Goal: Transaction & Acquisition: Purchase product/service

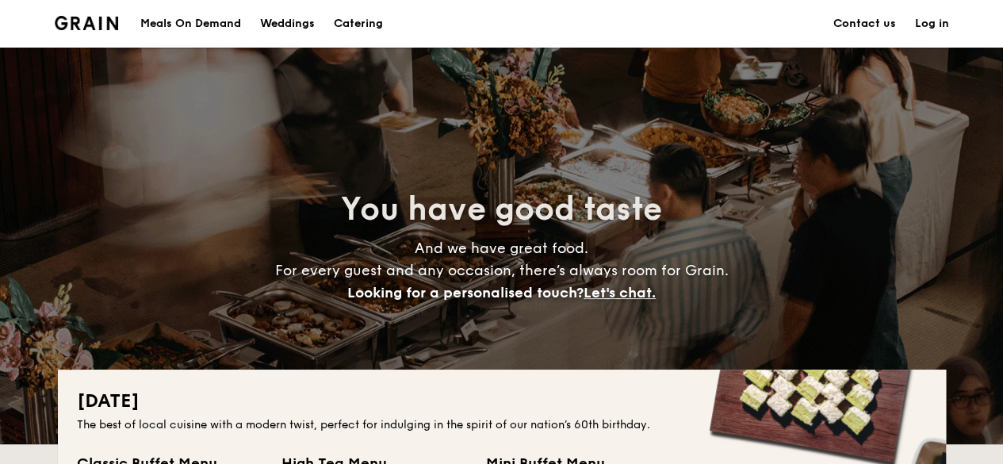
click at [931, 30] on link "Log in" at bounding box center [932, 24] width 34 height 48
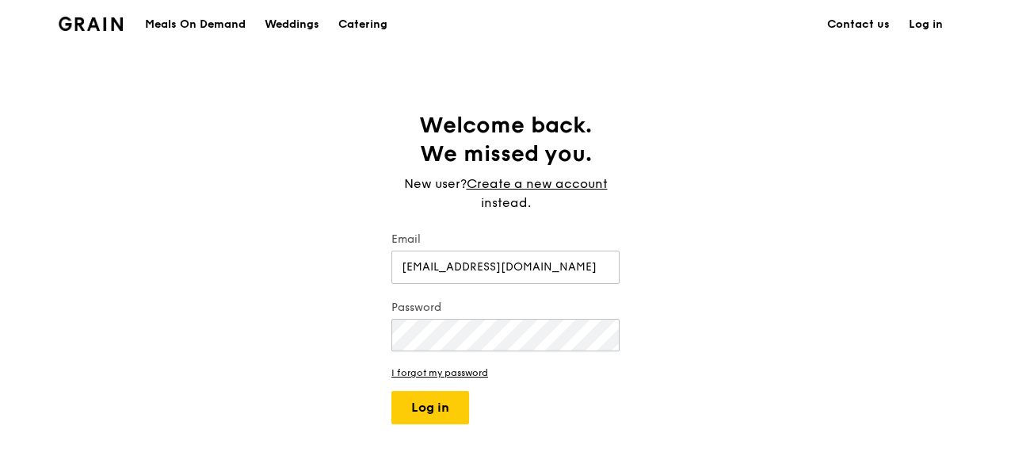
type input "[EMAIL_ADDRESS][DOMAIN_NAME]"
click at [392, 391] on button "Log in" at bounding box center [431, 407] width 78 height 33
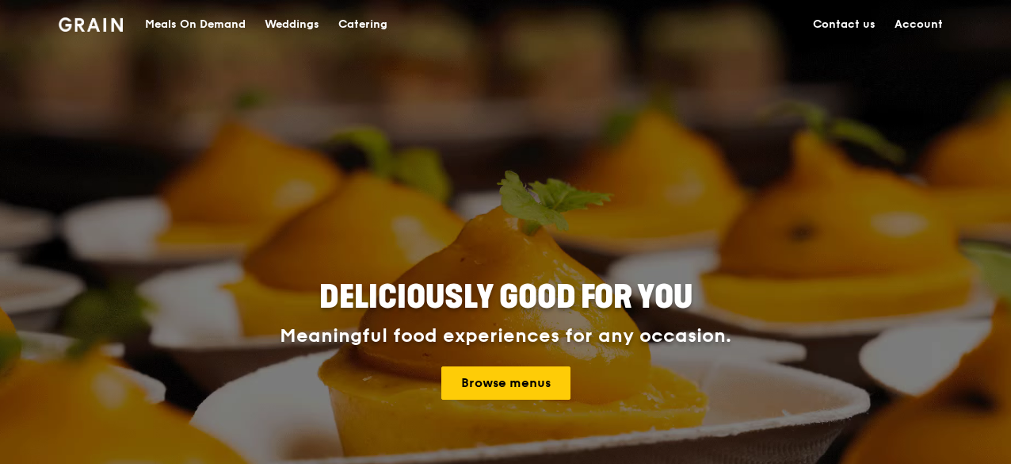
click at [931, 25] on link "Account" at bounding box center [918, 25] width 67 height 48
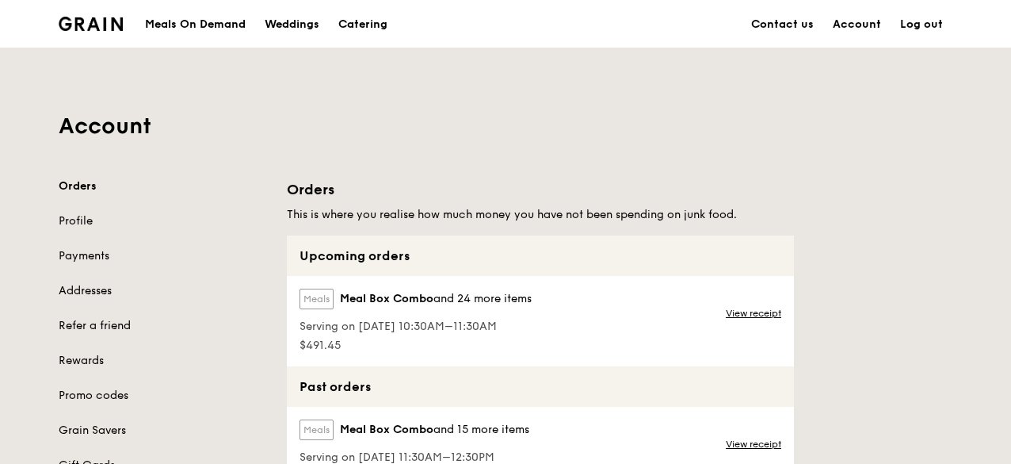
click at [207, 29] on div "Meals On Demand" at bounding box center [195, 25] width 101 height 48
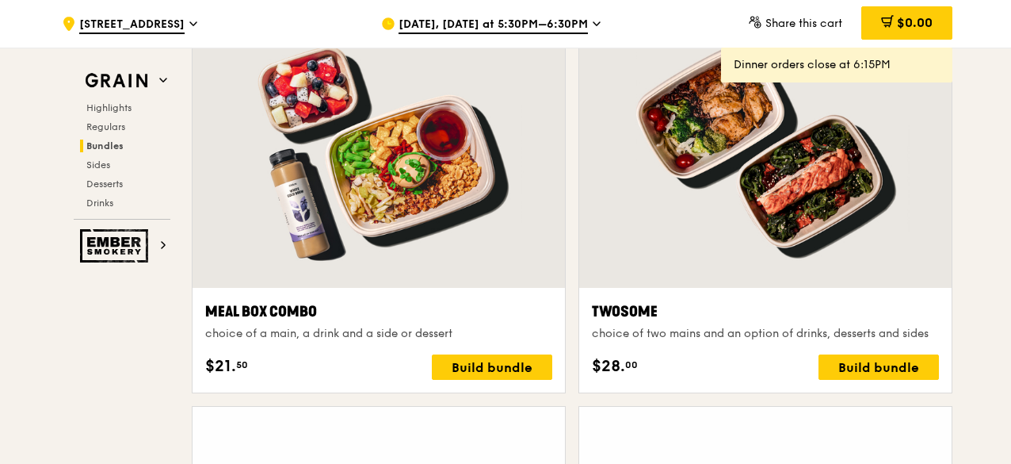
scroll to position [2537, 0]
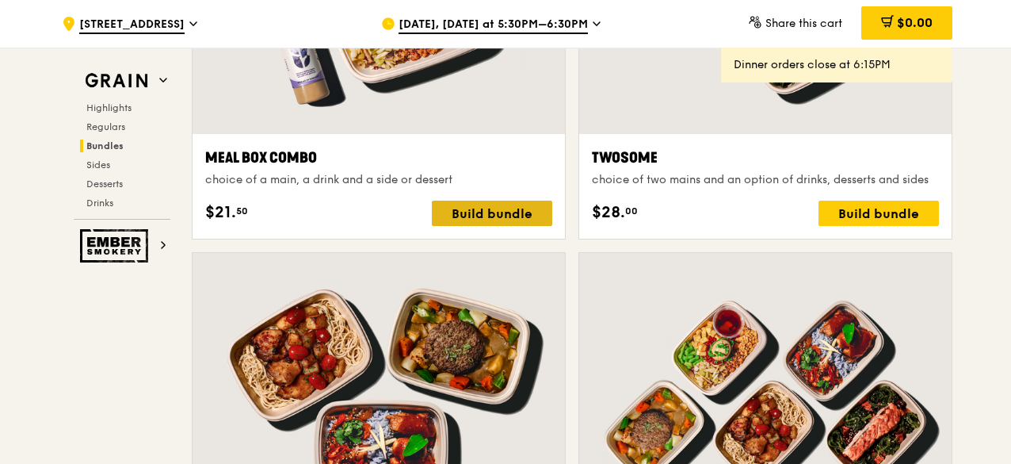
click at [434, 212] on div "Build bundle" at bounding box center [492, 213] width 120 height 25
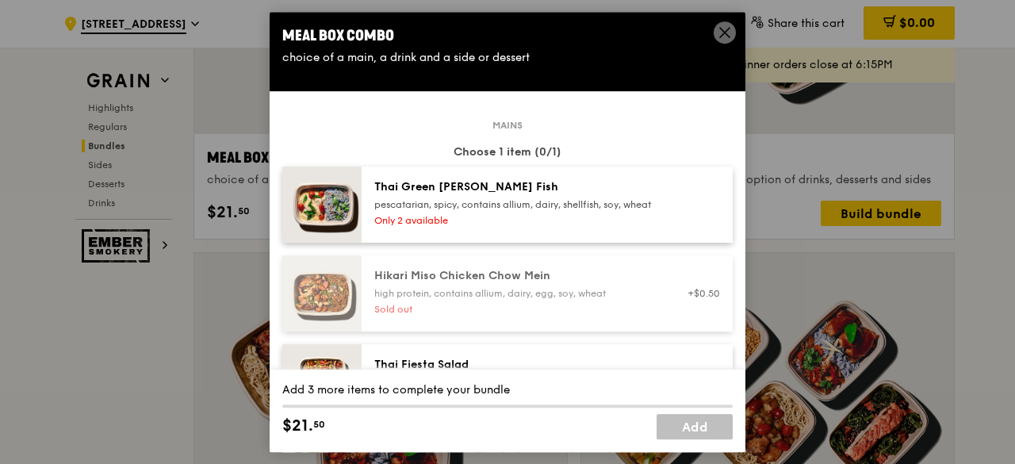
click at [718, 29] on icon at bounding box center [724, 32] width 14 height 14
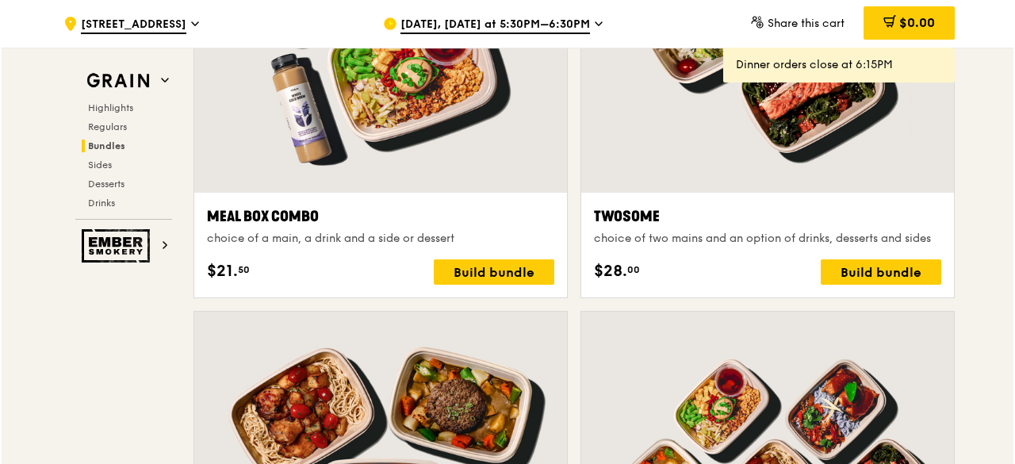
scroll to position [2457, 0]
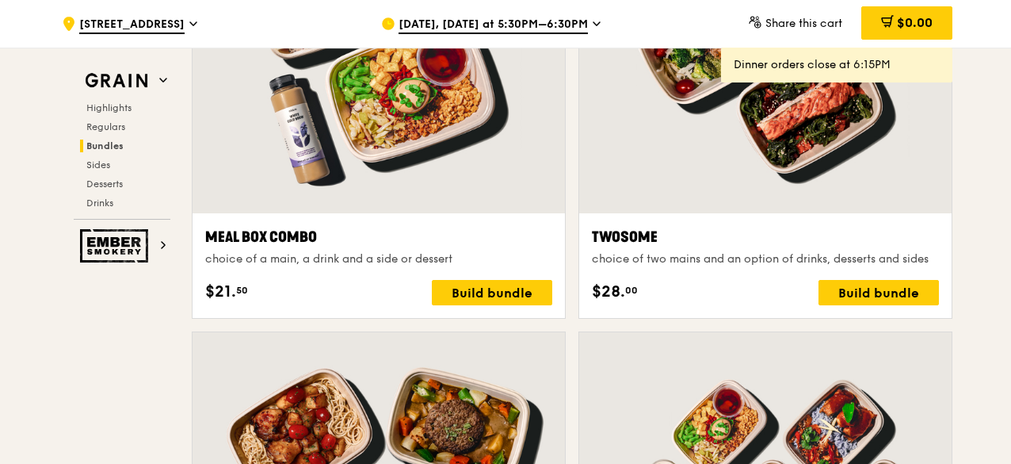
click at [542, 24] on span "Aug 11, Today at 5:30PM–6:30PM" at bounding box center [493, 25] width 189 height 17
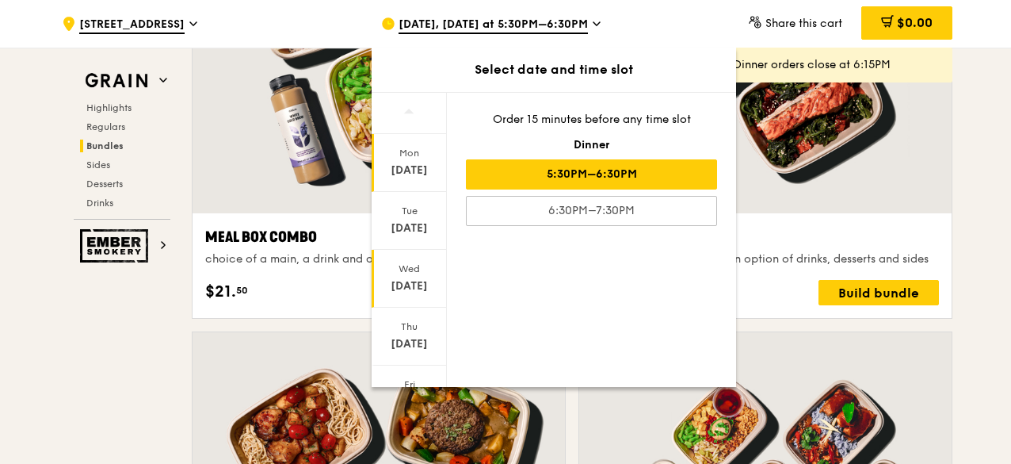
click at [411, 286] on div "Aug 13" at bounding box center [409, 286] width 71 height 16
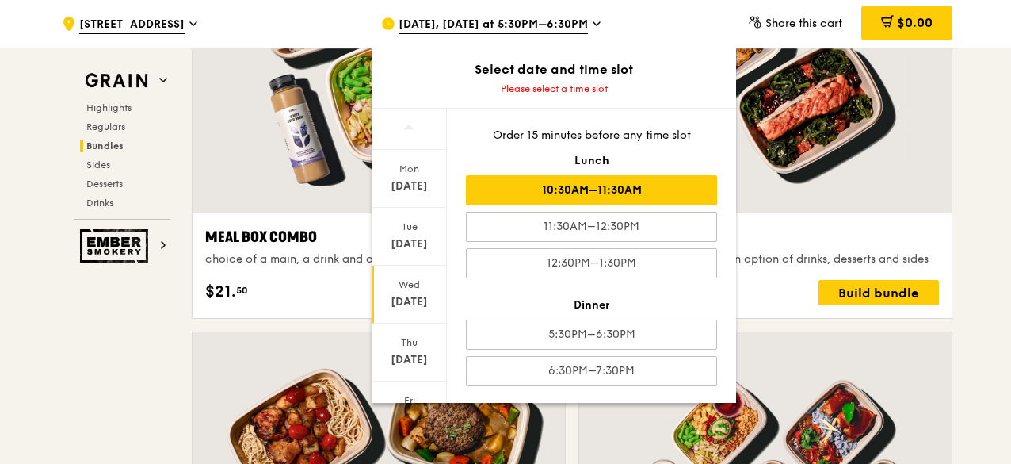
click at [555, 194] on div "10:30AM–11:30AM" at bounding box center [591, 190] width 251 height 30
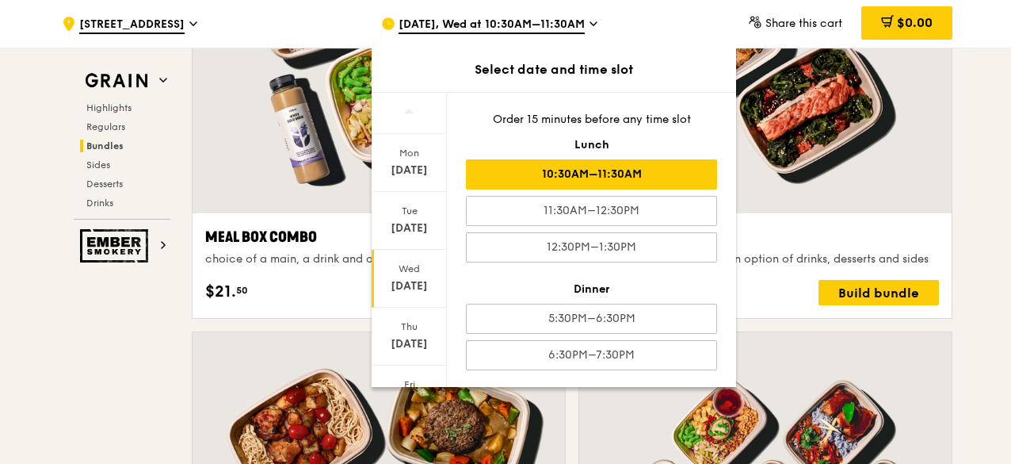
click at [954, 218] on div "Twosome choice of two mains and an option of drinks, desserts and sides $28. 00…" at bounding box center [765, 134] width 387 height 394
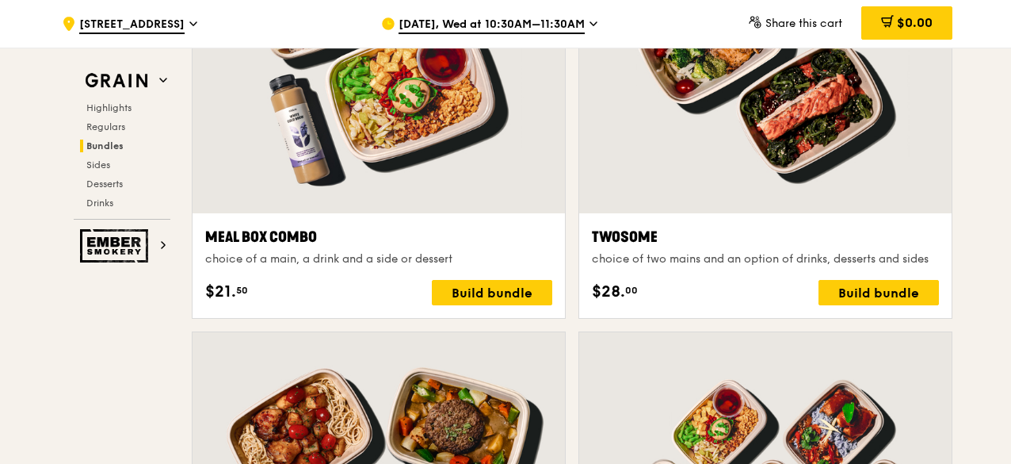
click at [430, 294] on div "$21. 50 Build bundle" at bounding box center [378, 292] width 347 height 25
click at [454, 294] on div "Build bundle" at bounding box center [492, 292] width 120 height 25
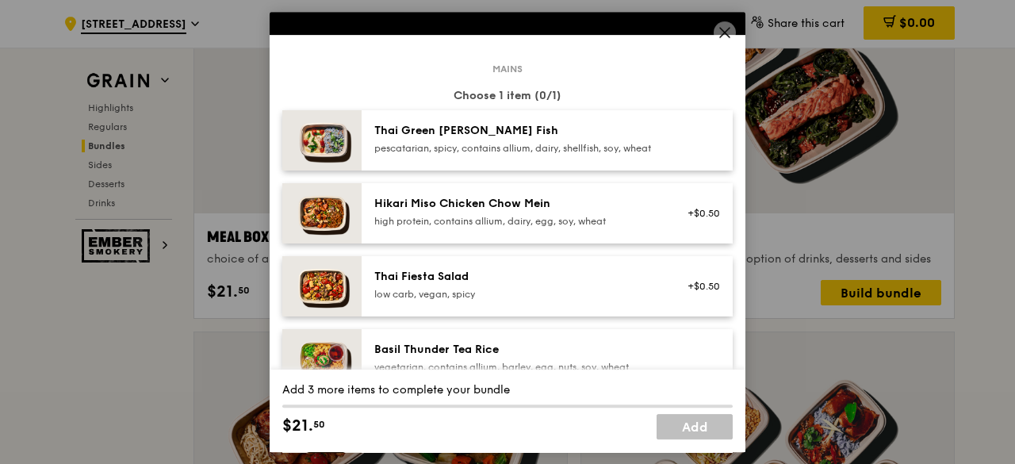
scroll to position [0, 0]
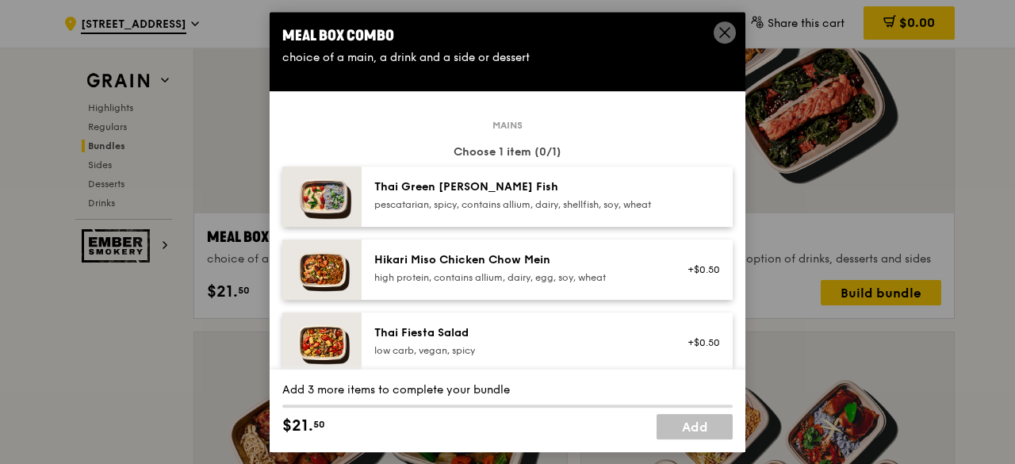
click at [495, 211] on div "pescatarian, spicy, contains allium, dairy, shellfish, soy, wheat" at bounding box center [516, 204] width 285 height 13
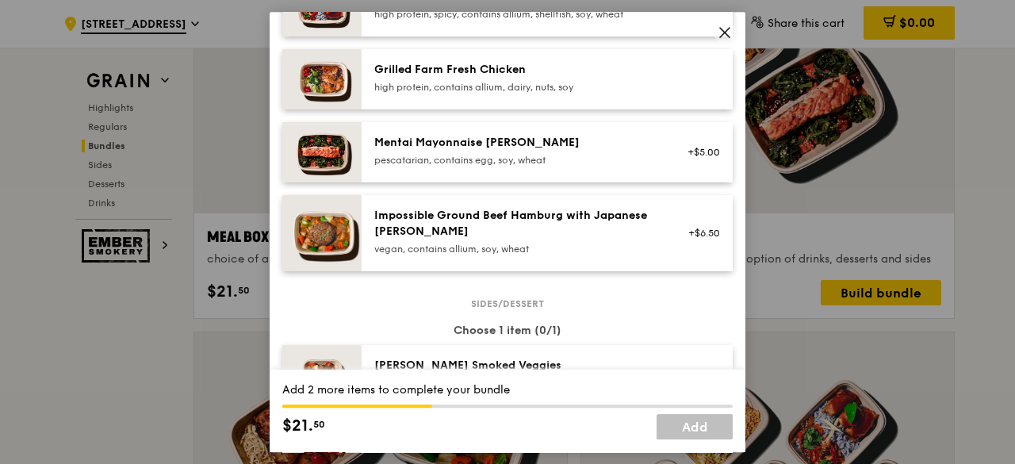
scroll to position [713, 0]
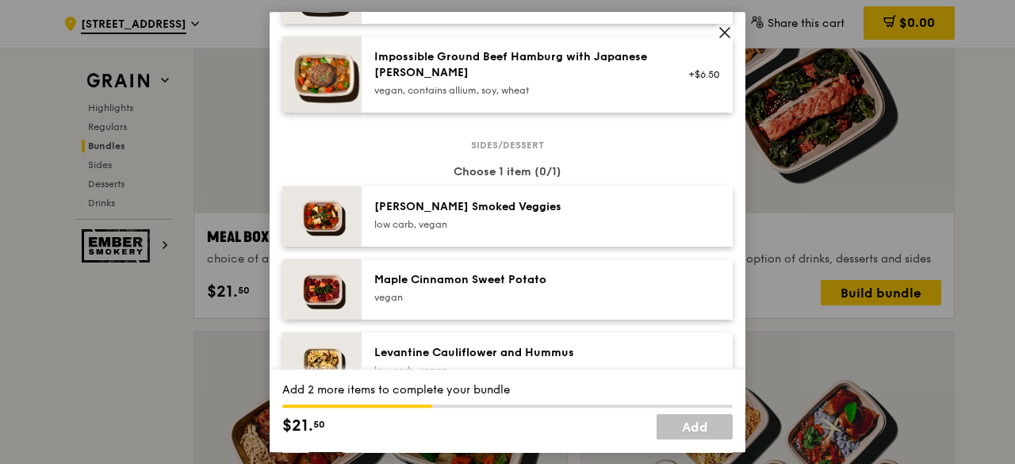
click at [522, 215] on div "Rosemary Smoked Veggies" at bounding box center [516, 207] width 285 height 16
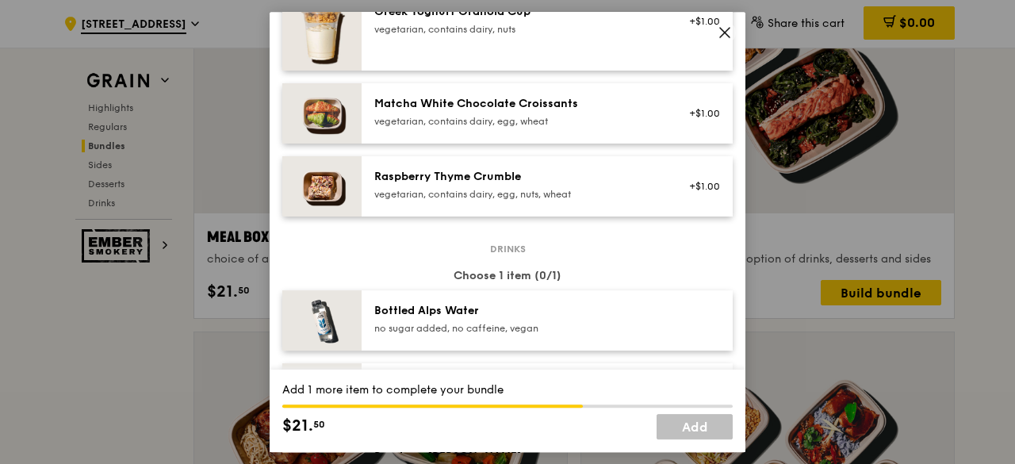
scroll to position [1427, 0]
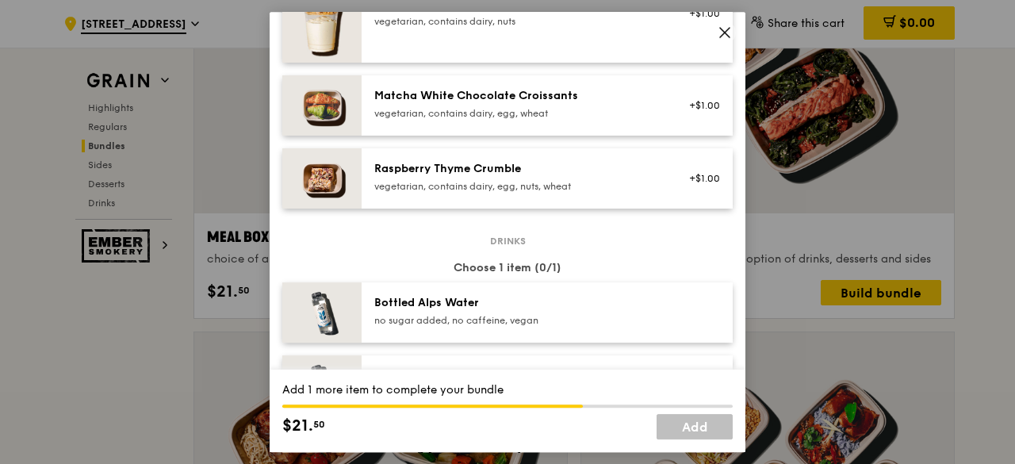
click at [501, 311] on div "Bottled Alps Water" at bounding box center [516, 303] width 285 height 16
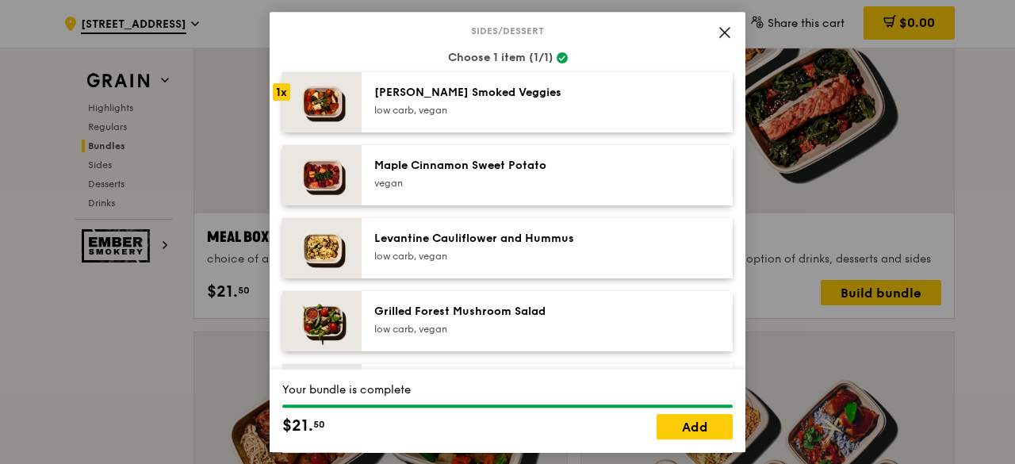
scroll to position [793, 0]
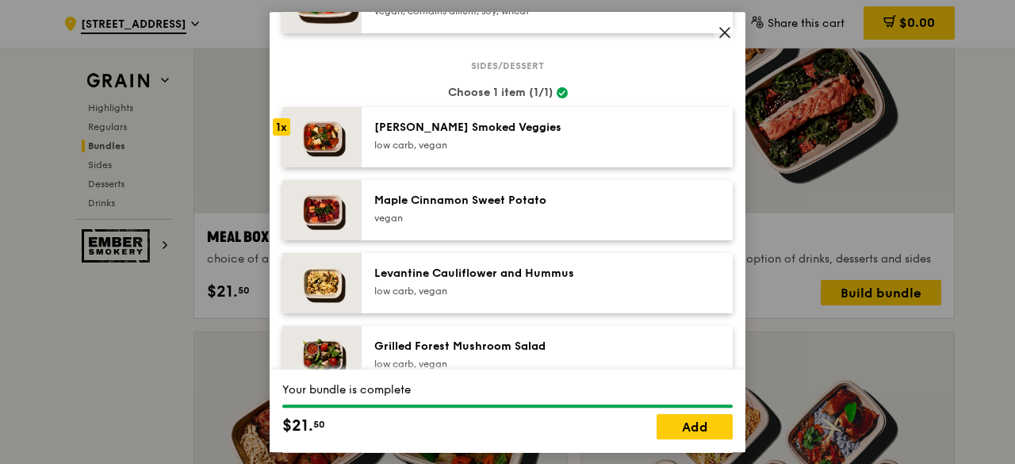
click at [618, 97] on div "Choose 1 item (1/1)" at bounding box center [507, 93] width 450 height 16
click at [677, 426] on link "Add" at bounding box center [694, 426] width 76 height 25
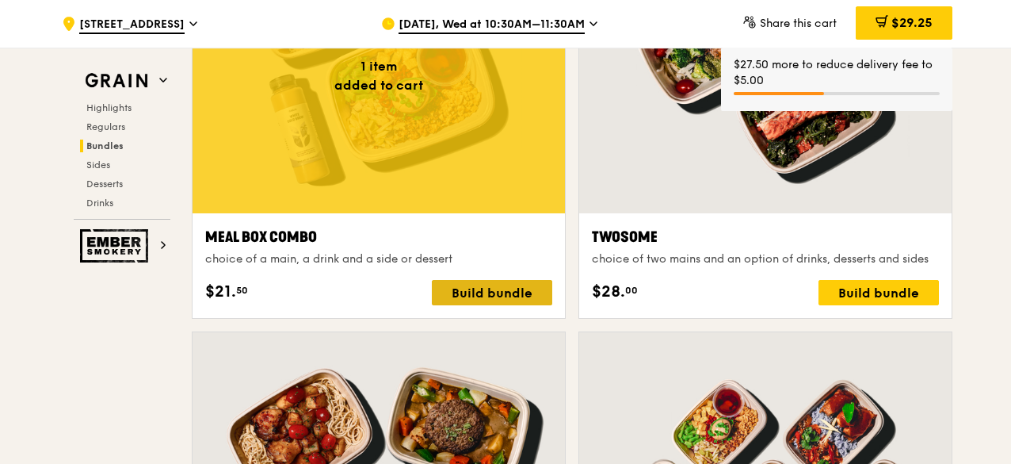
click at [504, 297] on div "Build bundle" at bounding box center [492, 292] width 120 height 25
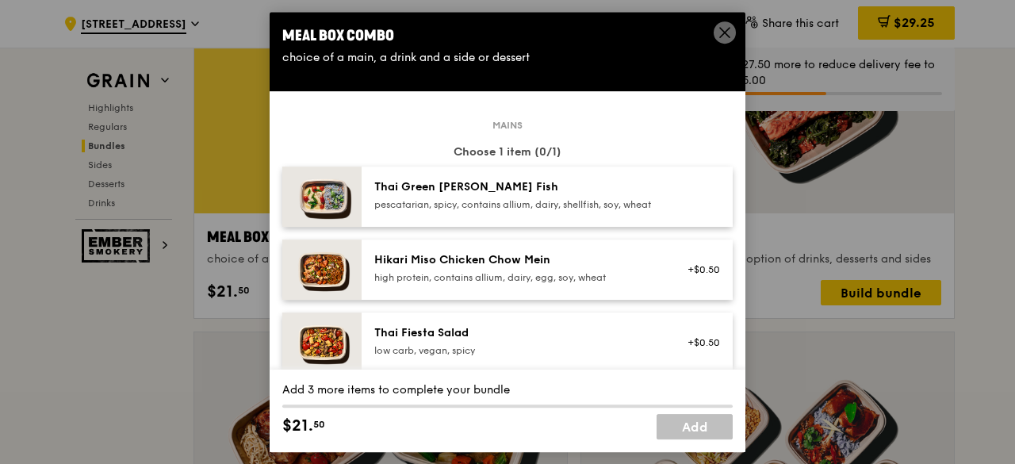
click at [511, 201] on div "pescatarian, spicy, contains allium, dairy, shellfish, soy, wheat" at bounding box center [516, 204] width 285 height 13
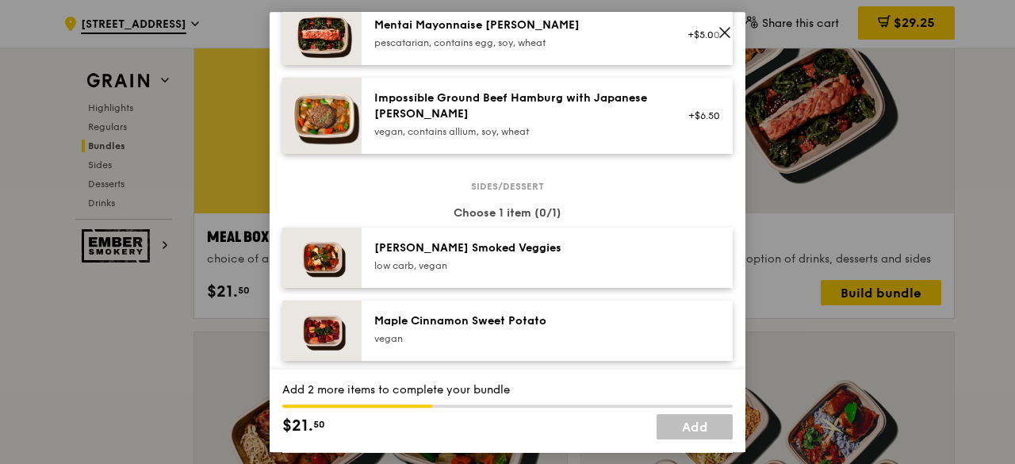
scroll to position [713, 0]
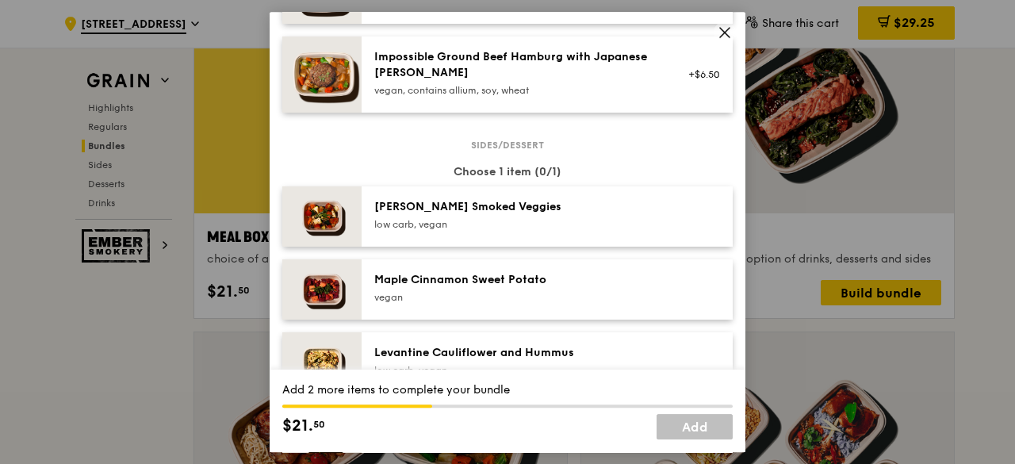
click at [487, 231] on div "low carb, vegan" at bounding box center [516, 224] width 285 height 13
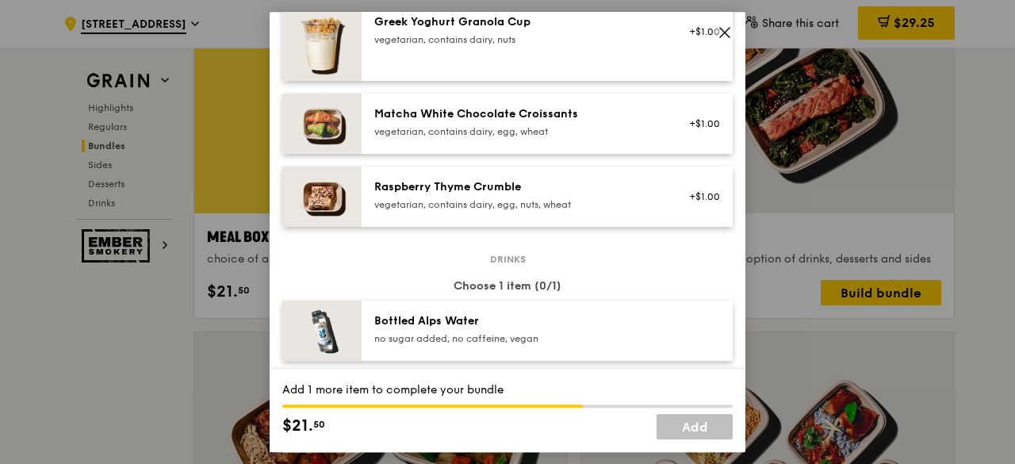
scroll to position [1506, 0]
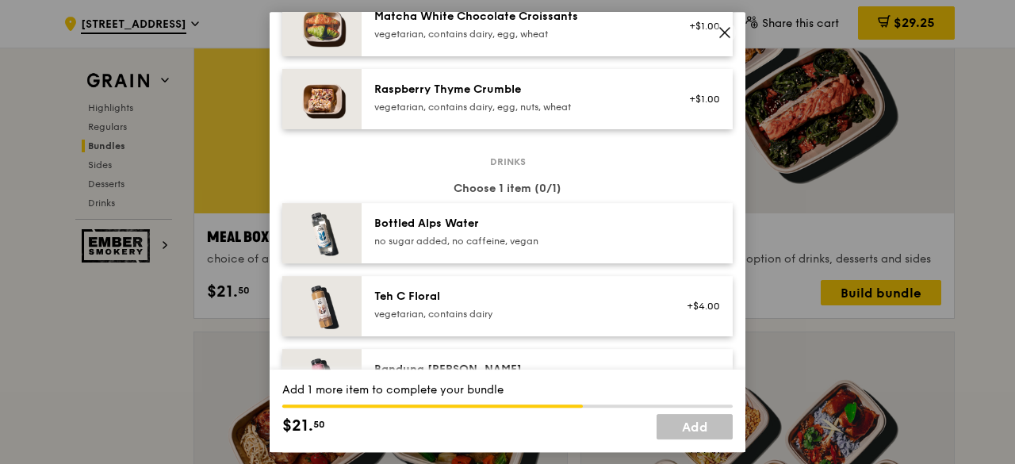
click at [480, 247] on div "no sugar added, no caffeine, vegan" at bounding box center [516, 241] width 285 height 13
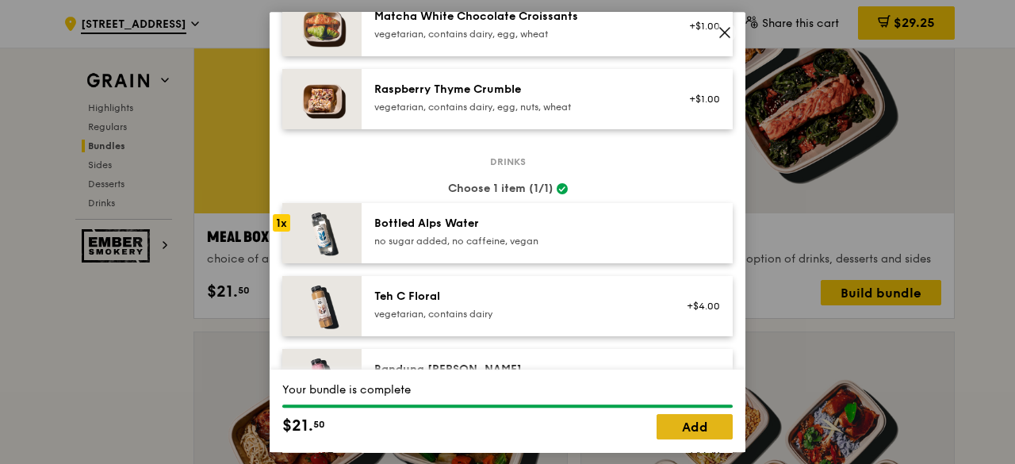
click at [679, 432] on link "Add" at bounding box center [694, 426] width 76 height 25
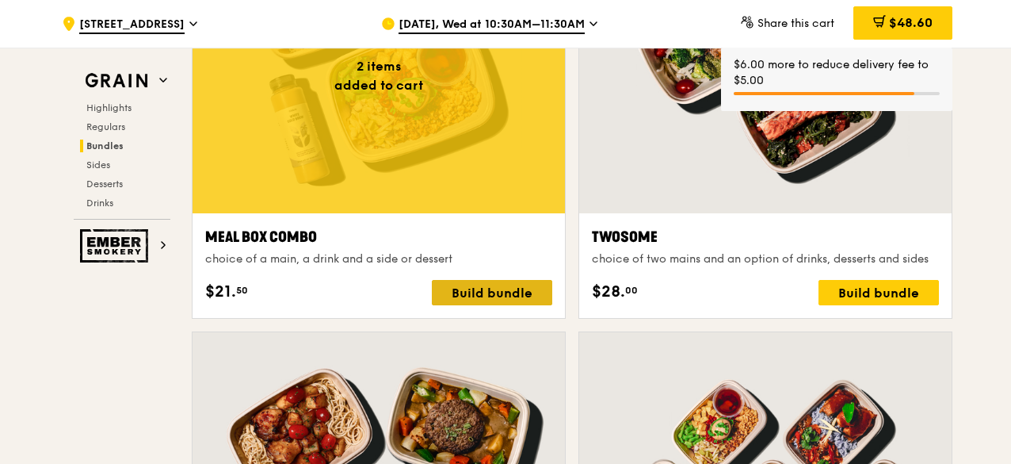
click at [508, 289] on div "Build bundle" at bounding box center [492, 292] width 120 height 25
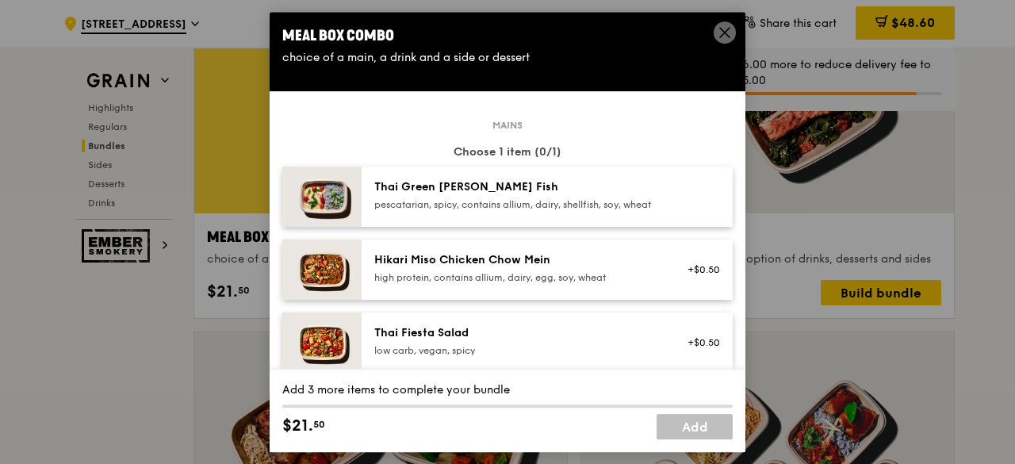
click at [501, 185] on div "Thai Green Curry Fish" at bounding box center [516, 187] width 285 height 16
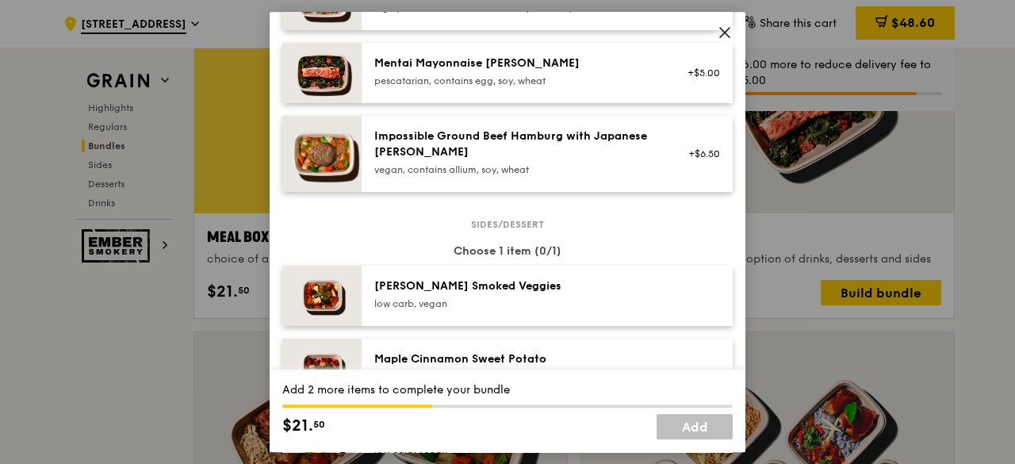
scroll to position [713, 0]
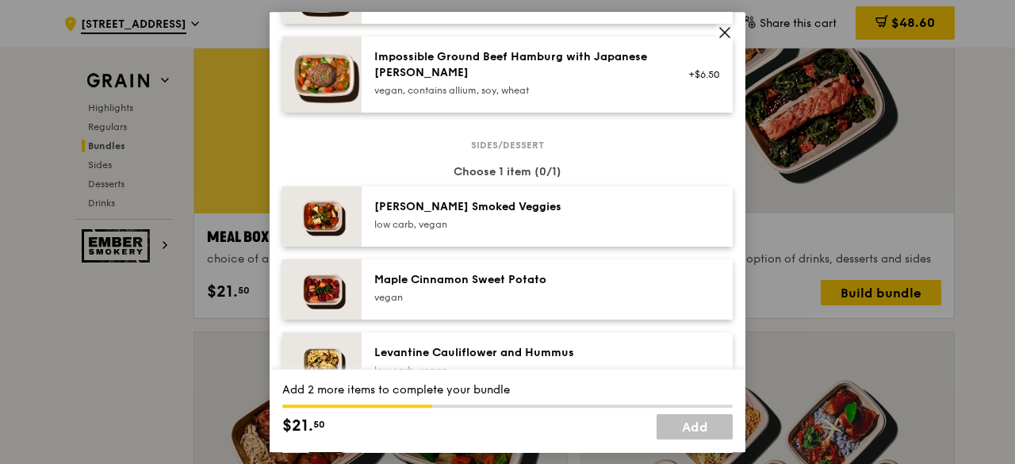
click at [509, 247] on div "Rosemary Smoked Veggies low carb, vegan" at bounding box center [546, 216] width 371 height 60
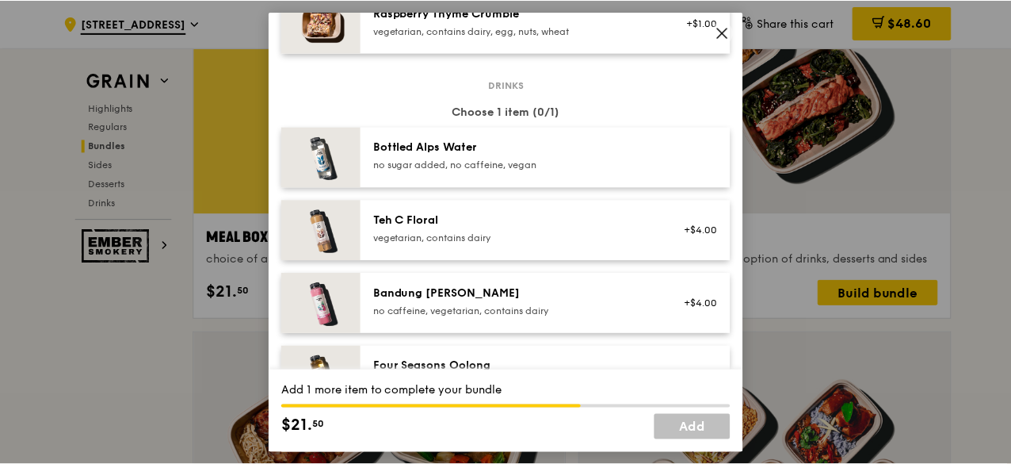
scroll to position [1585, 0]
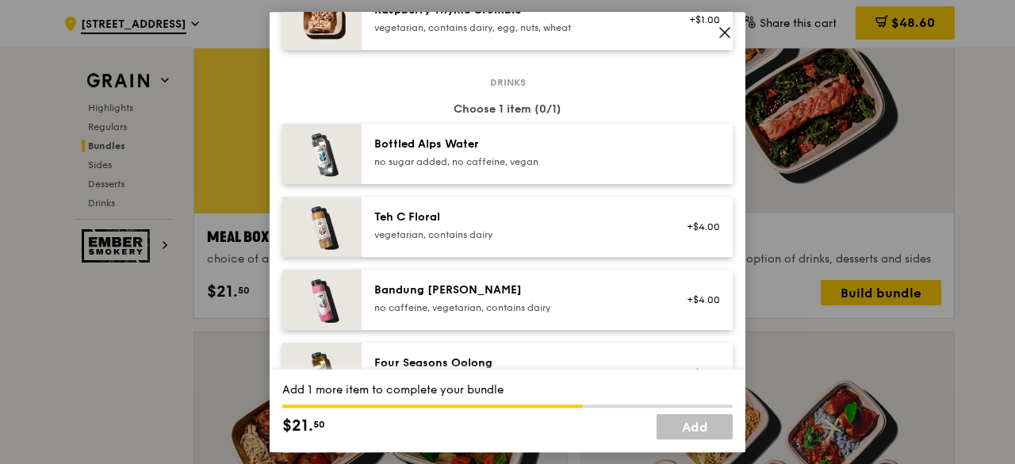
click at [458, 171] on div "Bottled Alps Water no sugar added, no caffeine, vegan" at bounding box center [517, 153] width 304 height 35
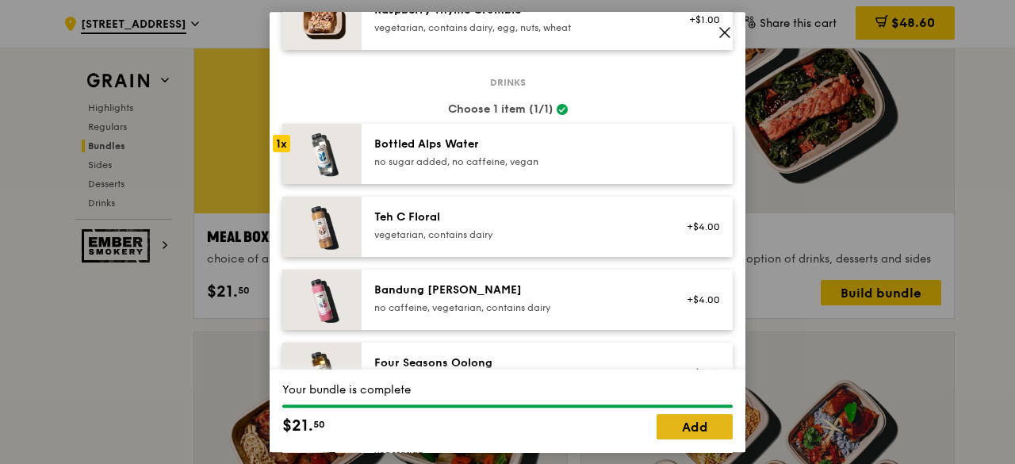
click at [696, 424] on link "Add" at bounding box center [694, 426] width 76 height 25
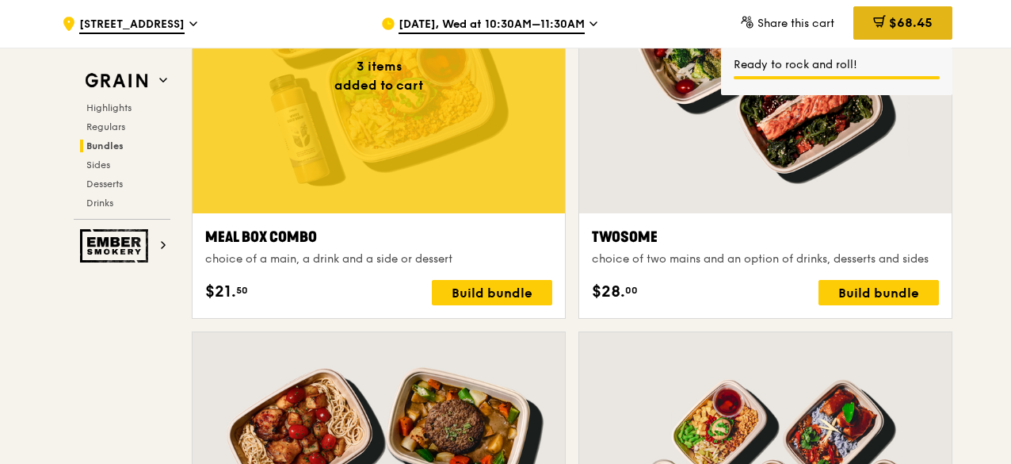
click at [879, 32] on span at bounding box center [880, 23] width 13 height 17
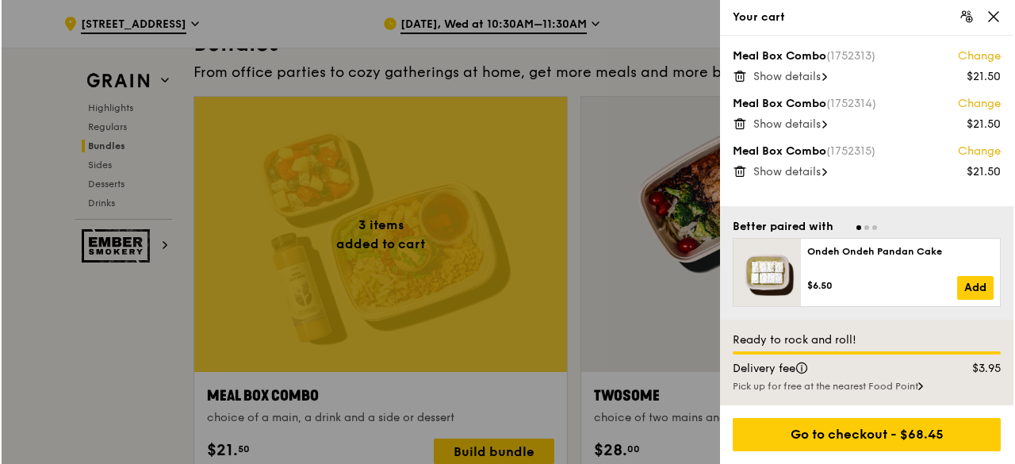
scroll to position [2378, 0]
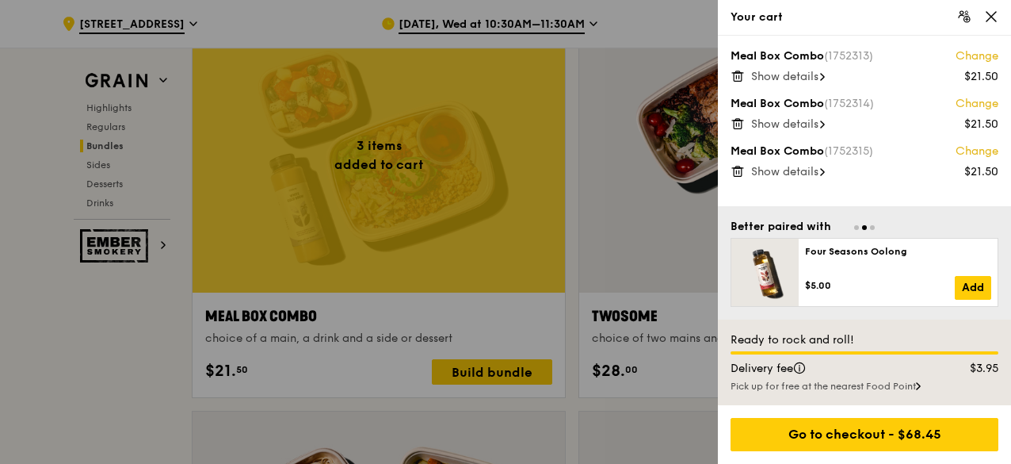
click at [996, 19] on icon at bounding box center [992, 17] width 14 height 14
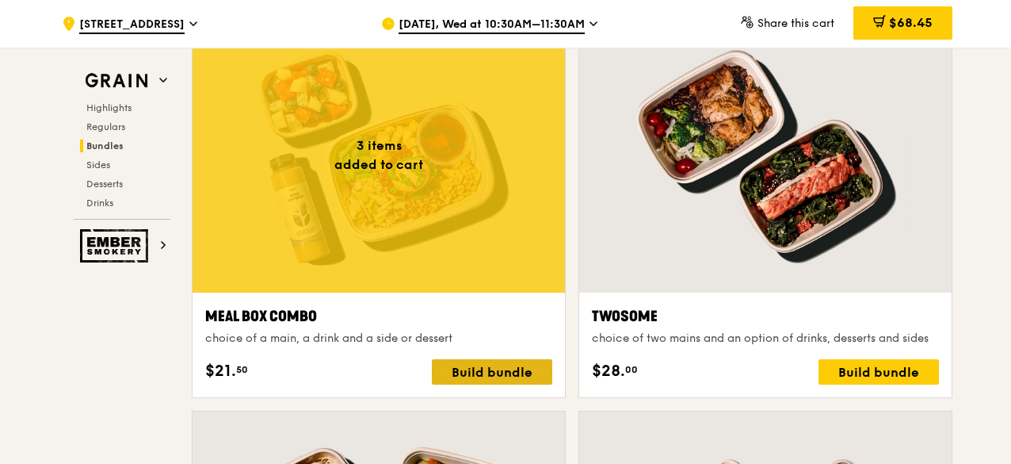
click at [468, 366] on div "Build bundle" at bounding box center [492, 371] width 120 height 25
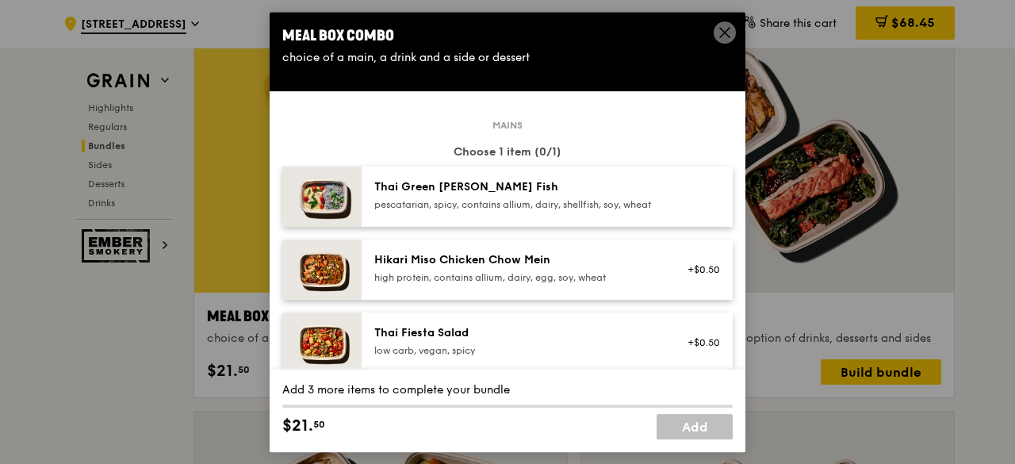
click at [458, 173] on div "Thai Green Curry Fish pescatarian, spicy, contains allium, dairy, shellfish, so…" at bounding box center [546, 196] width 371 height 60
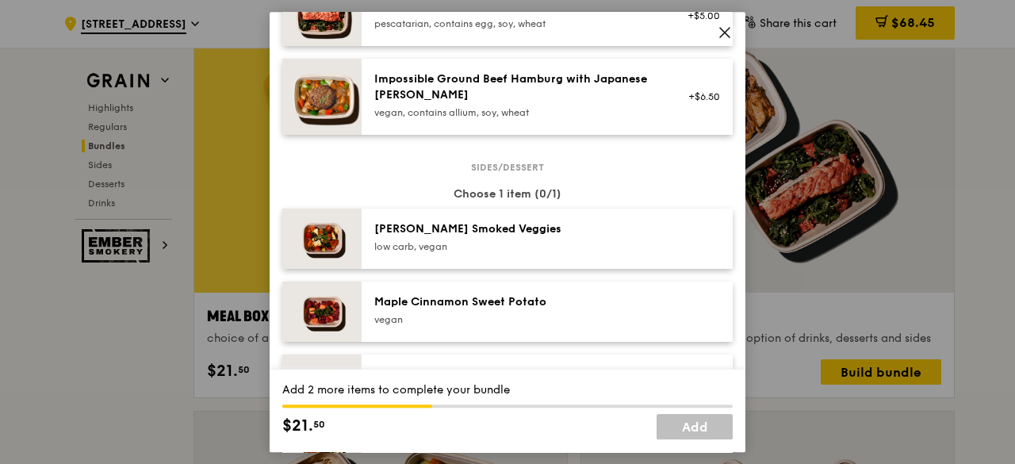
scroll to position [713, 0]
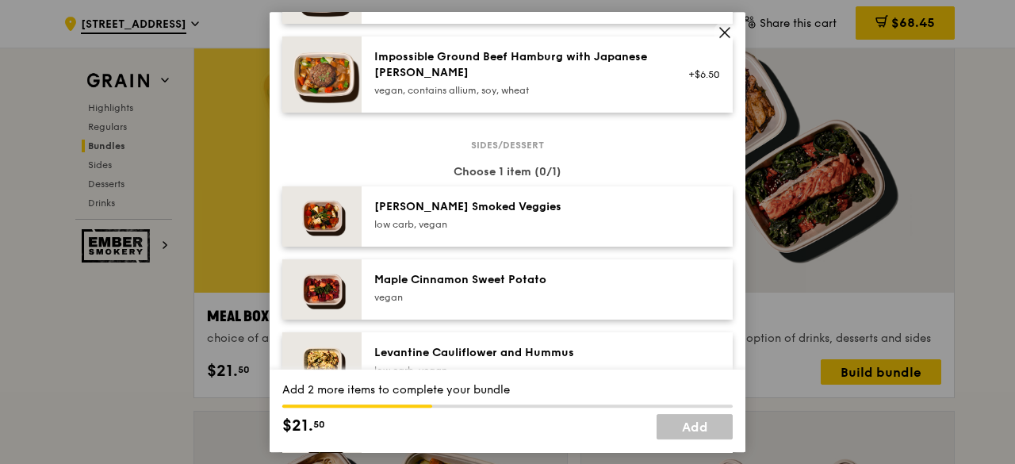
click at [655, 228] on div "Rosemary Smoked Veggies low carb, vegan" at bounding box center [517, 216] width 304 height 35
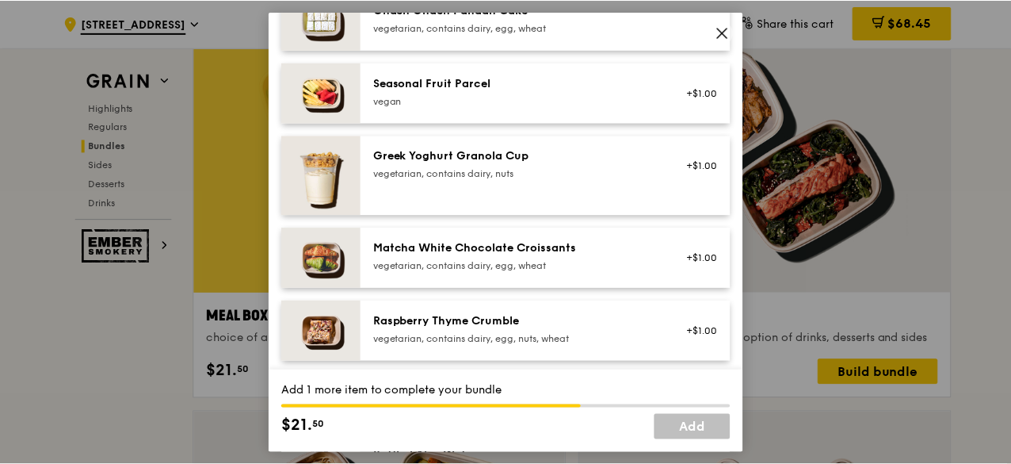
scroll to position [1427, 0]
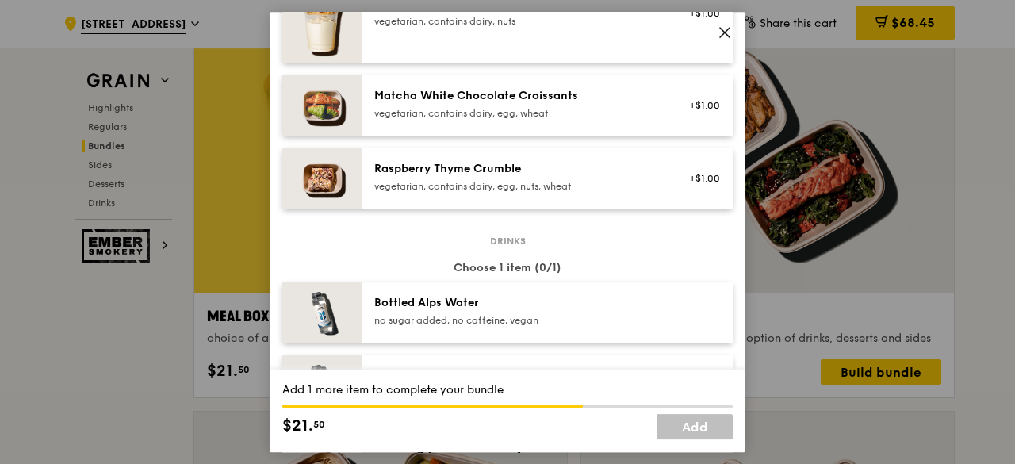
click at [520, 310] on div "Bottled Alps Water" at bounding box center [516, 303] width 285 height 16
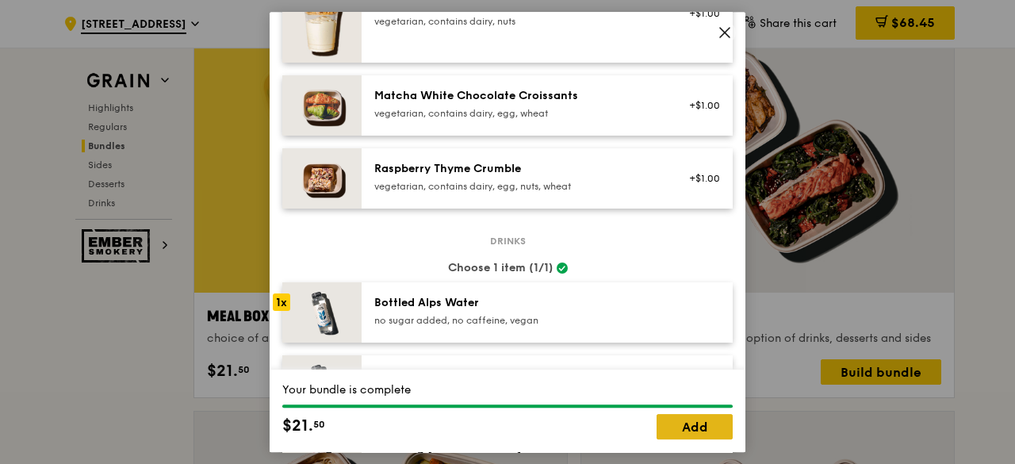
click at [702, 423] on link "Add" at bounding box center [694, 426] width 76 height 25
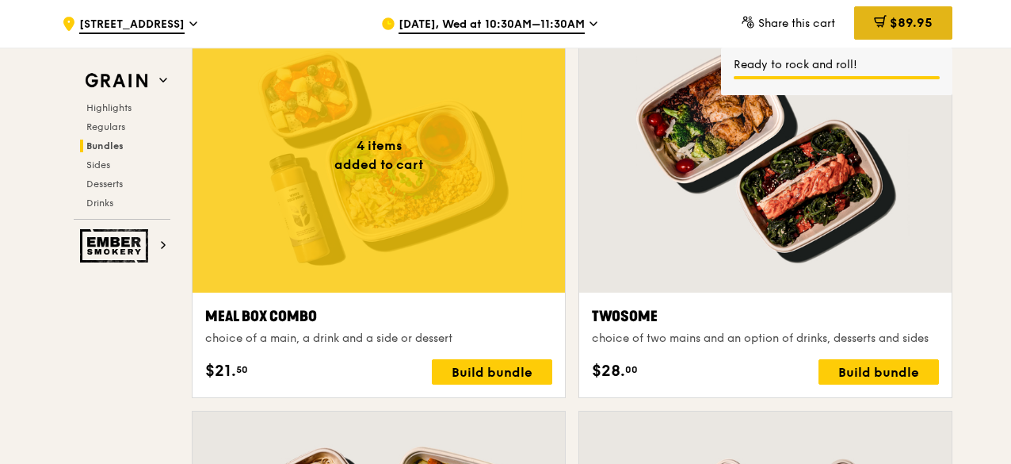
click at [943, 24] on div "$89.95" at bounding box center [904, 22] width 98 height 33
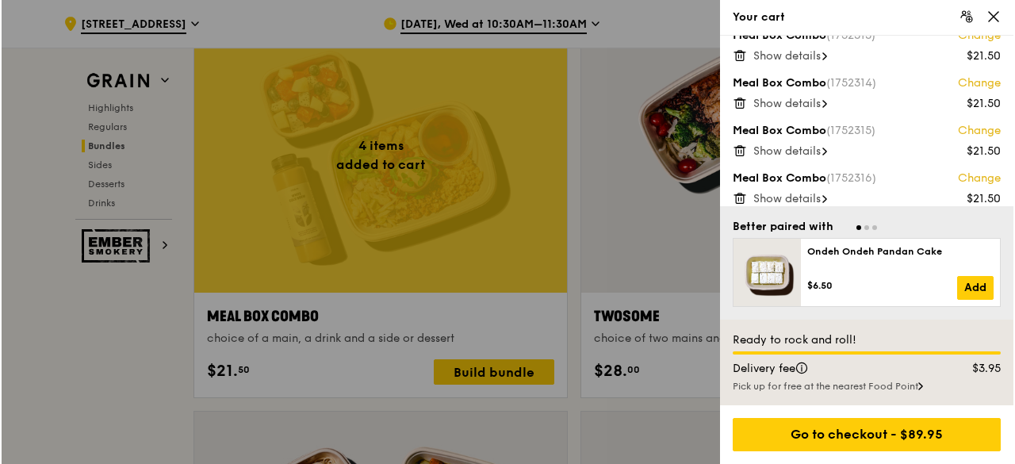
scroll to position [30, 0]
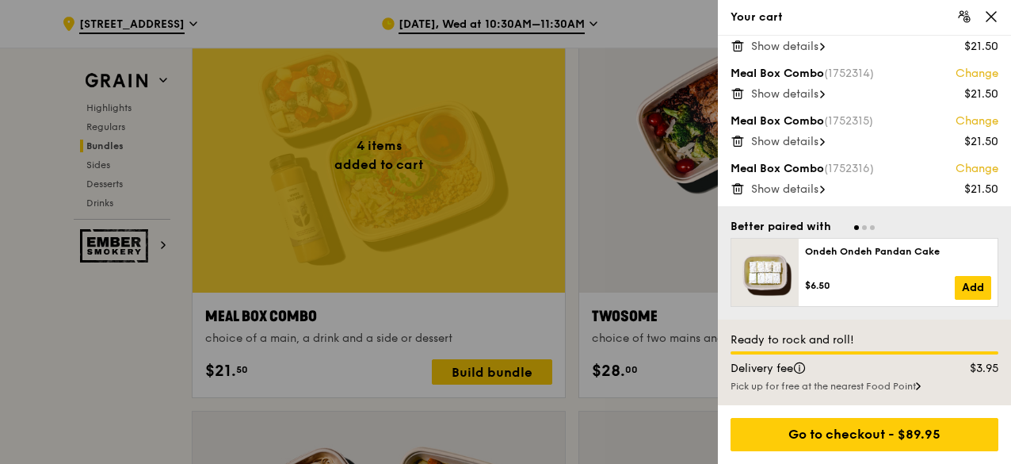
click at [658, 24] on div at bounding box center [505, 232] width 1011 height 464
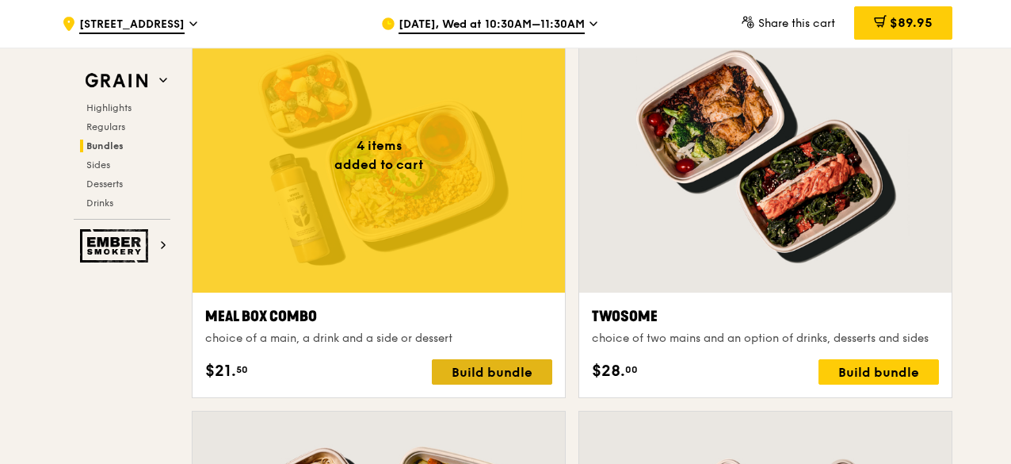
click at [493, 371] on div "Build bundle" at bounding box center [492, 371] width 120 height 25
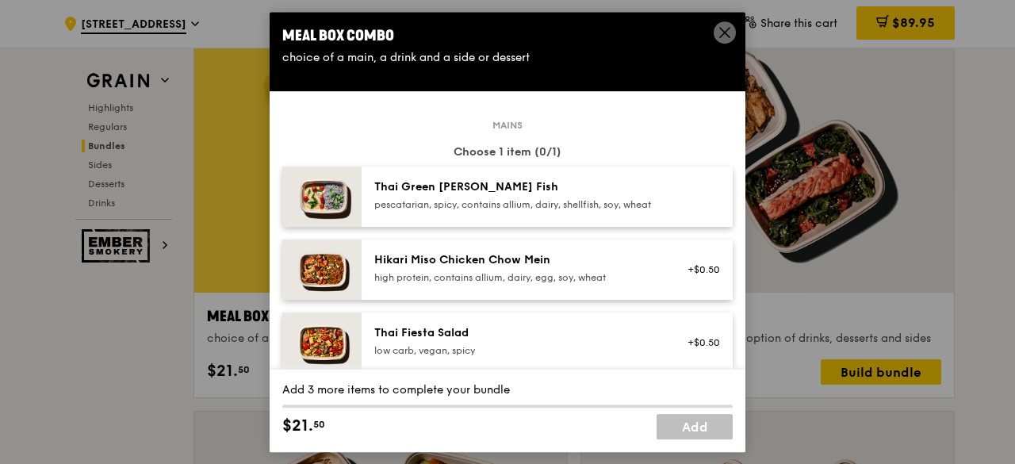
click at [563, 211] on div "pescatarian, spicy, contains allium, dairy, shellfish, soy, wheat" at bounding box center [516, 204] width 285 height 13
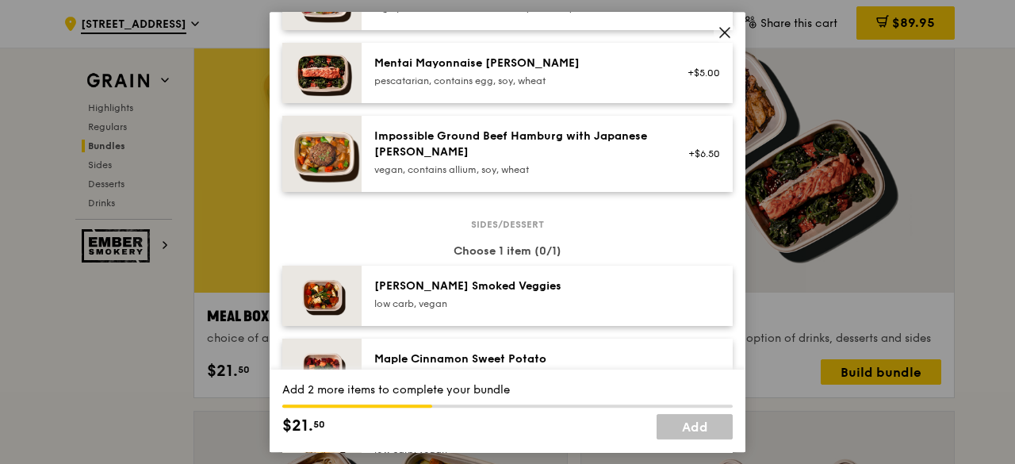
scroll to position [793, 0]
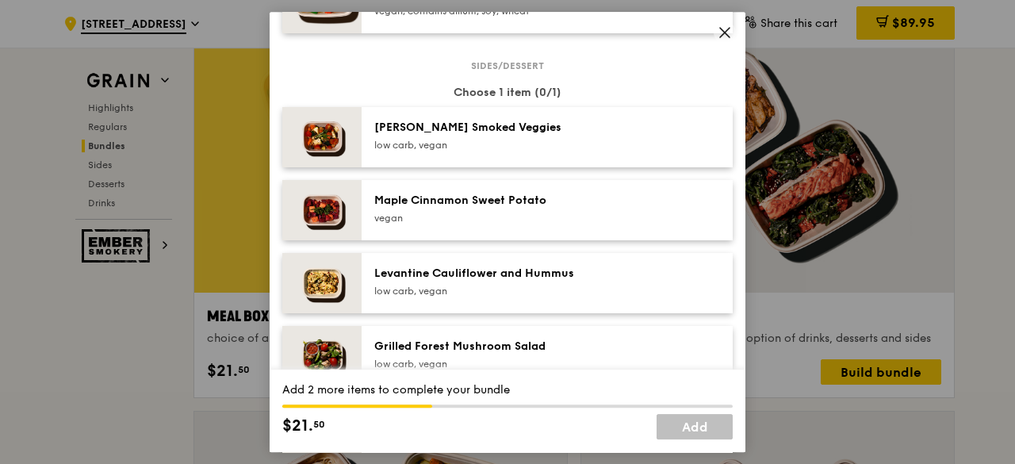
click at [484, 224] on div "vegan" at bounding box center [516, 218] width 285 height 13
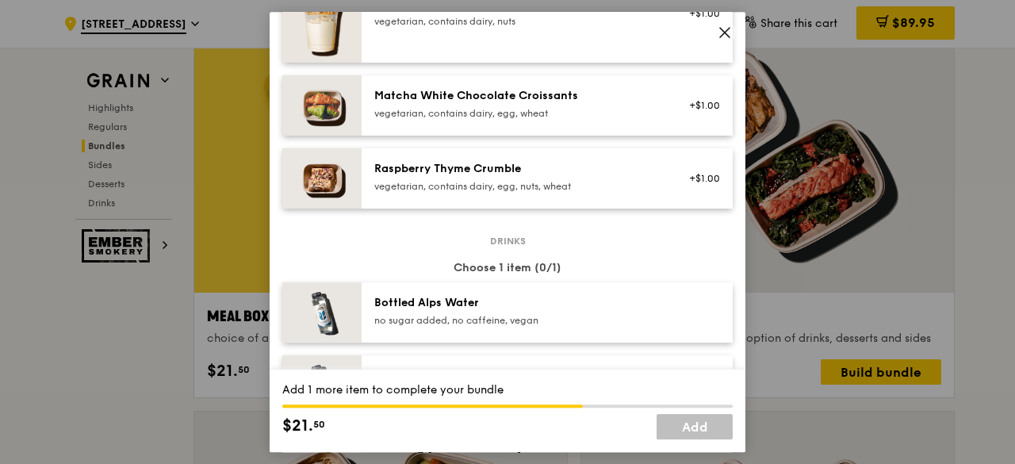
scroll to position [1506, 0]
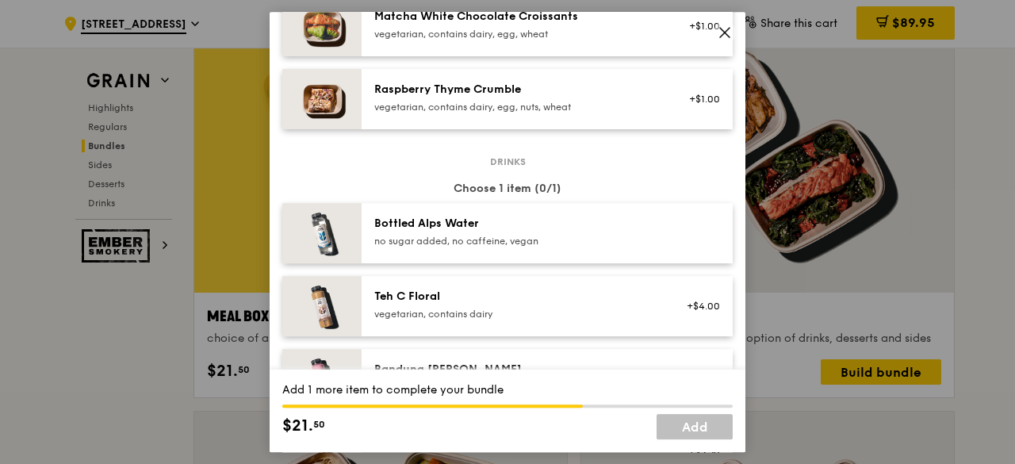
click at [528, 250] on div "Bottled Alps Water no sugar added, no caffeine, vegan" at bounding box center [517, 233] width 304 height 35
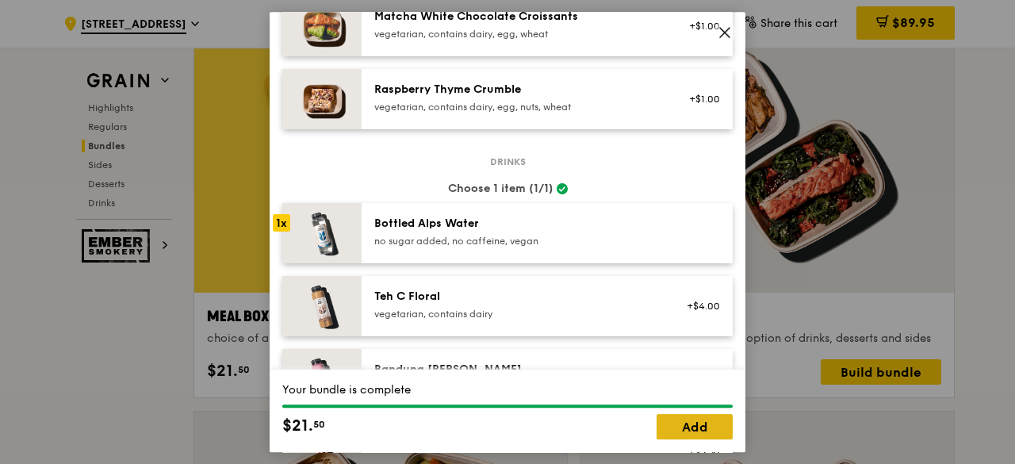
click at [679, 435] on link "Add" at bounding box center [694, 426] width 76 height 25
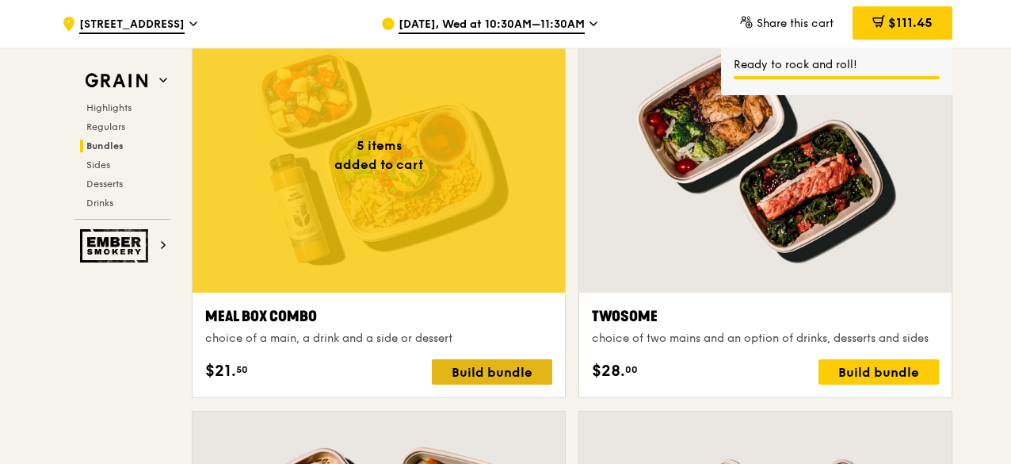
click at [481, 377] on div "Build bundle" at bounding box center [492, 371] width 120 height 25
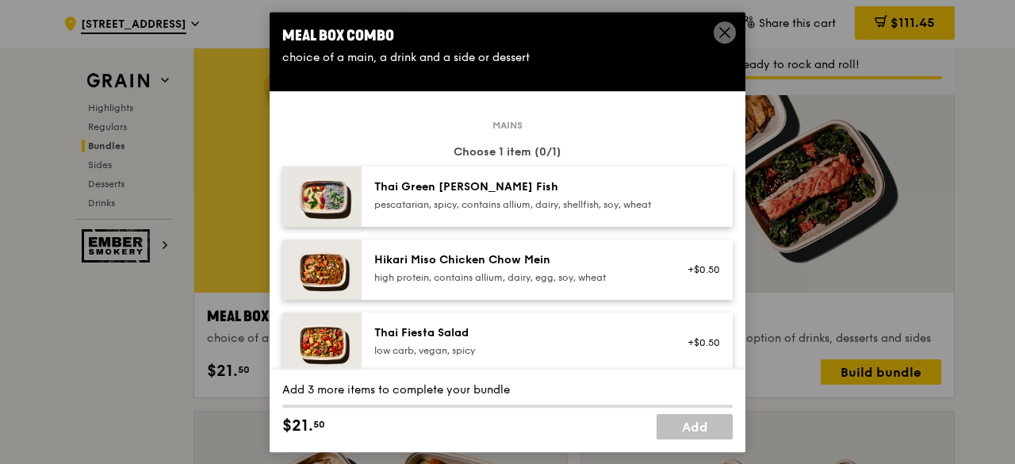
click at [477, 211] on div "pescatarian, spicy, contains allium, dairy, shellfish, soy, wheat" at bounding box center [516, 204] width 285 height 13
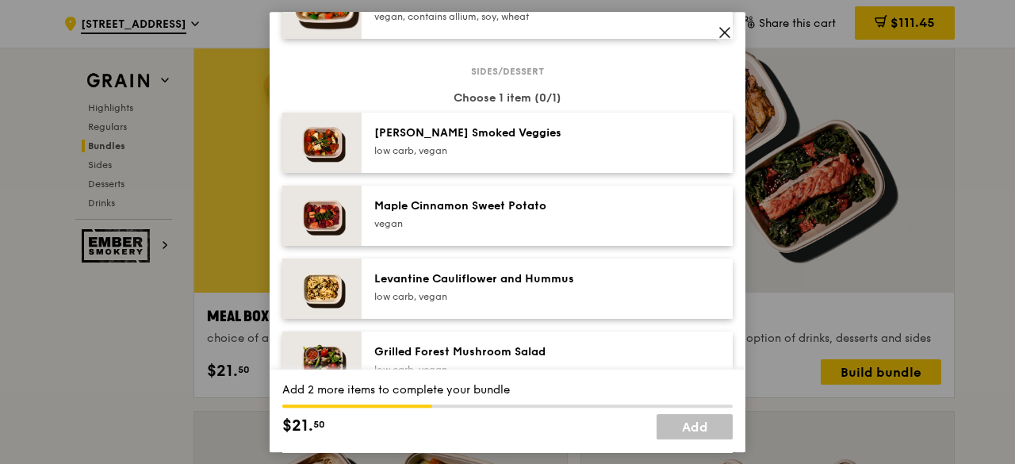
scroll to position [793, 0]
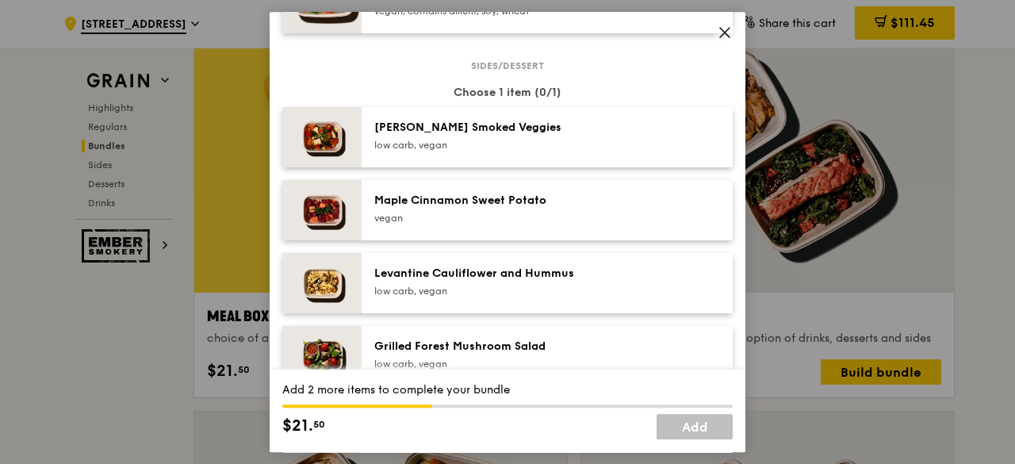
click at [461, 208] on div "Maple Cinnamon Sweet Potato" at bounding box center [516, 201] width 285 height 16
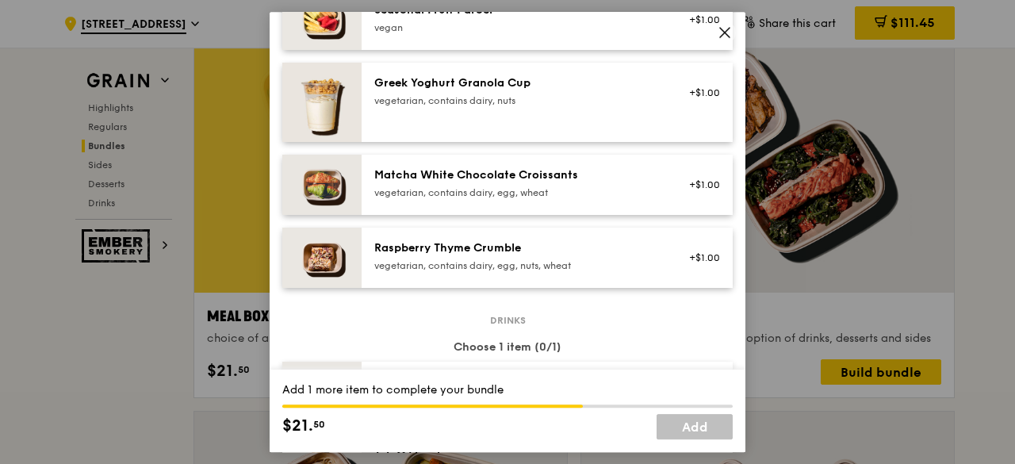
scroll to position [1506, 0]
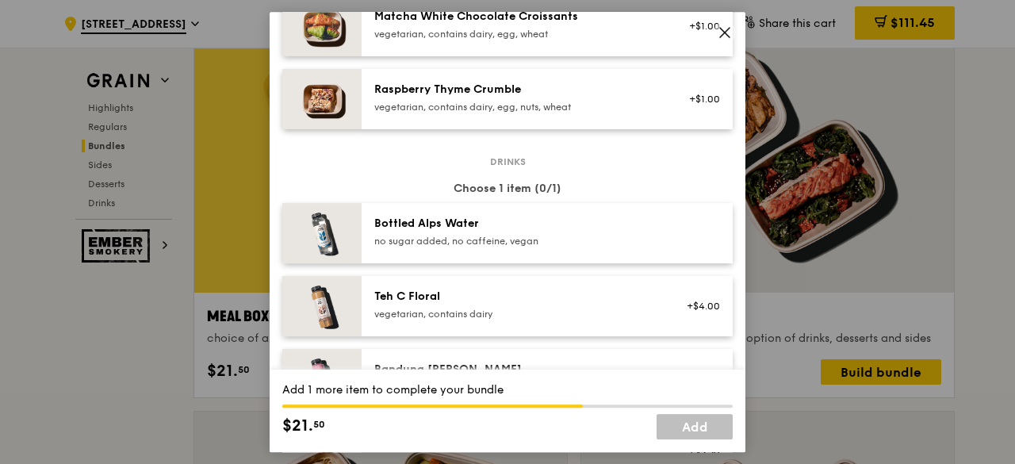
click at [526, 250] on div "Bottled Alps Water no sugar added, no caffeine, vegan" at bounding box center [517, 233] width 304 height 35
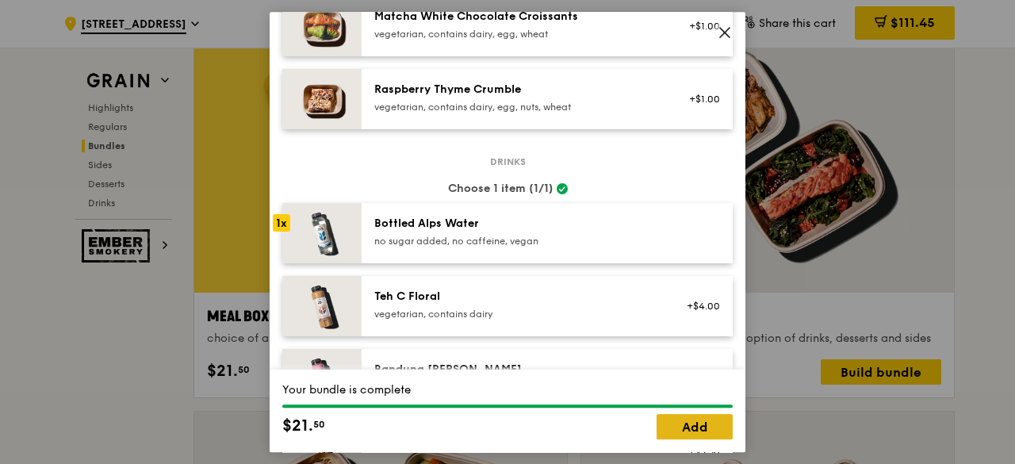
click at [713, 423] on link "Add" at bounding box center [694, 426] width 76 height 25
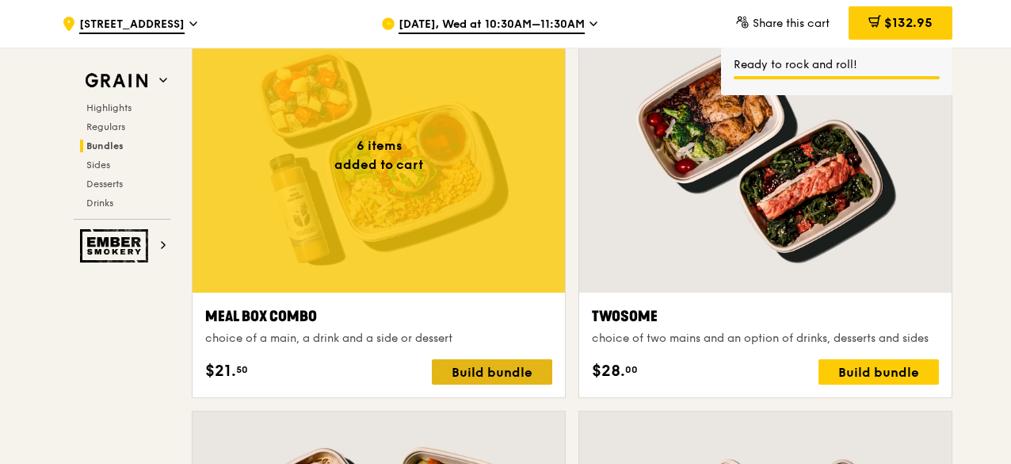
click at [531, 374] on div "Build bundle" at bounding box center [492, 371] width 120 height 25
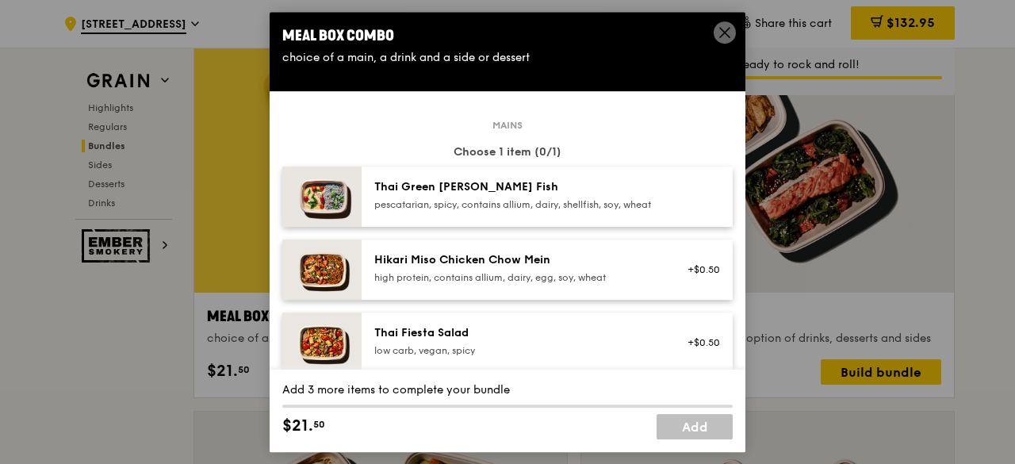
click at [479, 191] on div "Thai Green Curry Fish" at bounding box center [516, 187] width 285 height 16
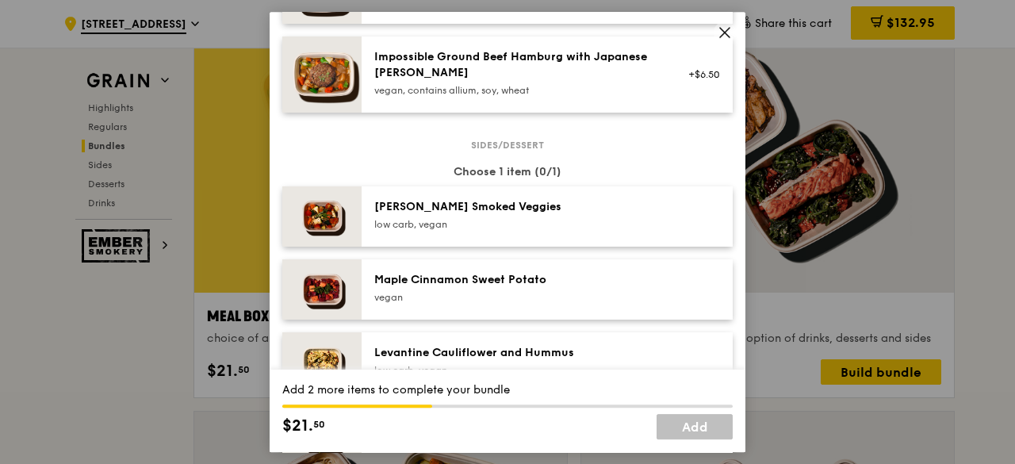
click at [495, 288] on div "Maple Cinnamon Sweet Potato" at bounding box center [516, 280] width 285 height 16
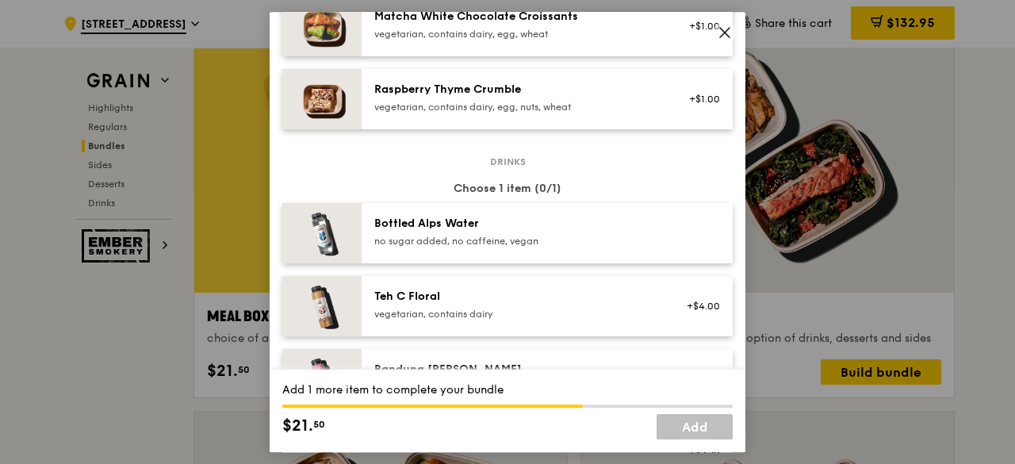
click at [507, 250] on div "Bottled Alps Water no sugar added, no caffeine, vegan" at bounding box center [517, 233] width 304 height 35
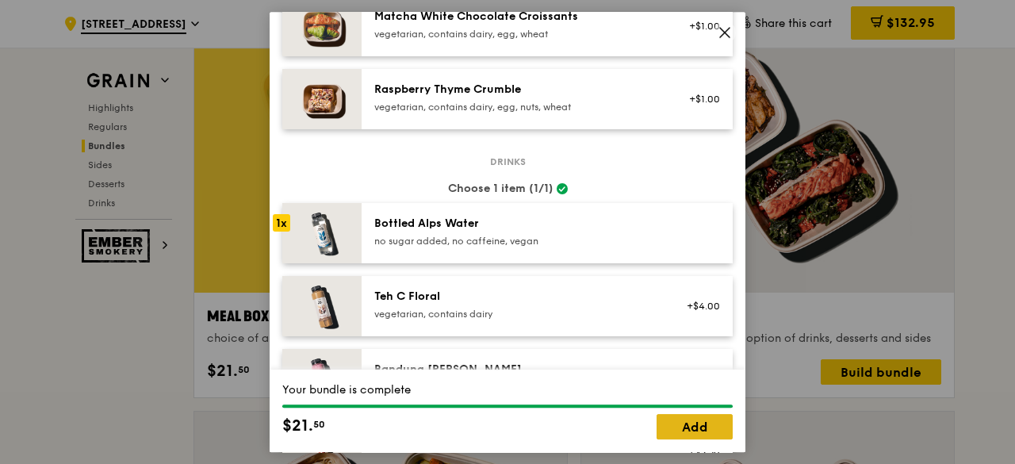
click at [709, 431] on link "Add" at bounding box center [694, 426] width 76 height 25
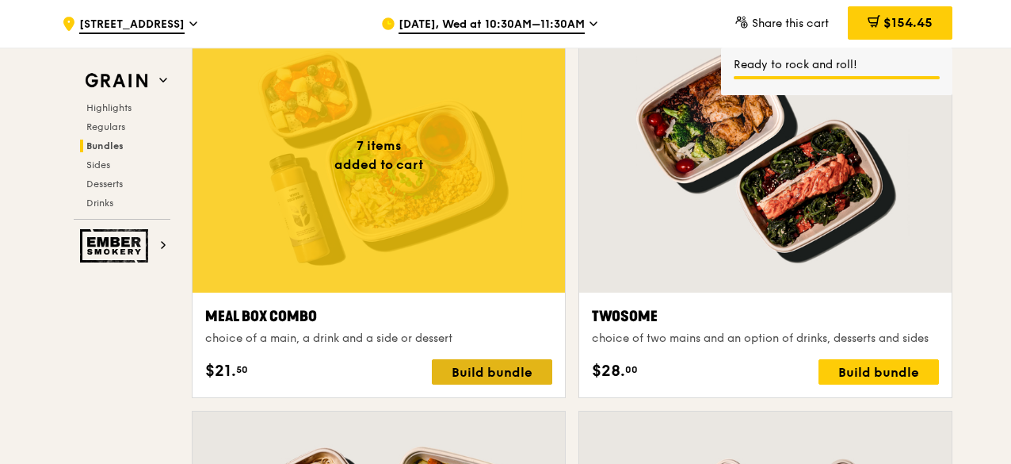
click at [533, 374] on div "Build bundle" at bounding box center [492, 371] width 120 height 25
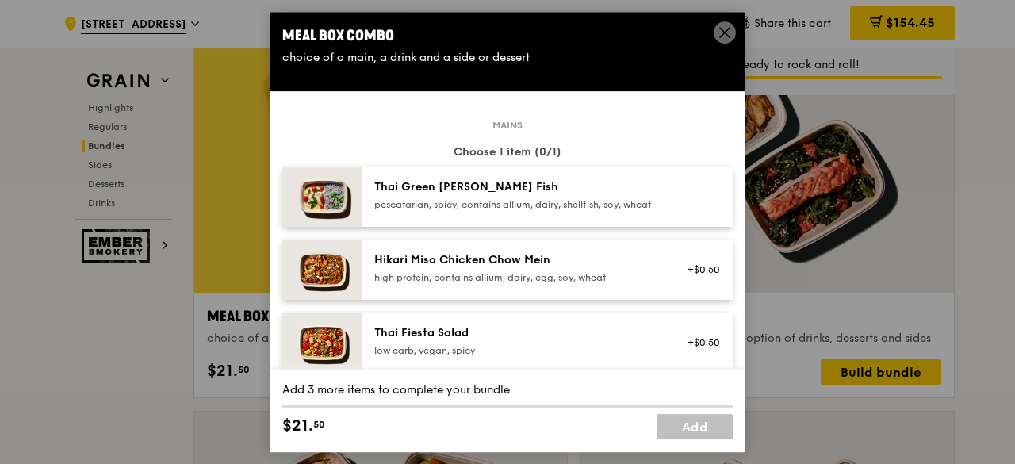
click at [533, 205] on div "pescatarian, spicy, contains allium, dairy, shellfish, soy, wheat" at bounding box center [516, 204] width 285 height 13
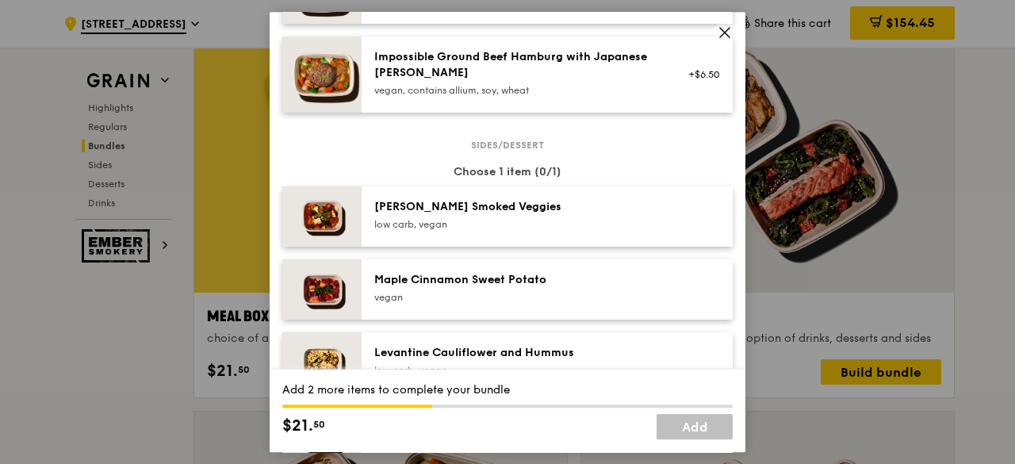
click at [526, 288] on div "Maple Cinnamon Sweet Potato" at bounding box center [516, 280] width 285 height 16
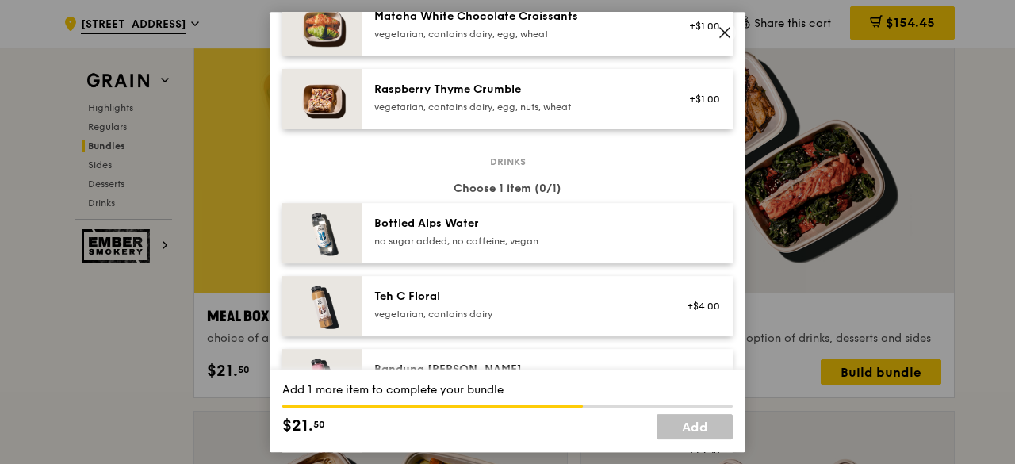
click at [522, 247] on div "no sugar added, no caffeine, vegan" at bounding box center [516, 241] width 285 height 13
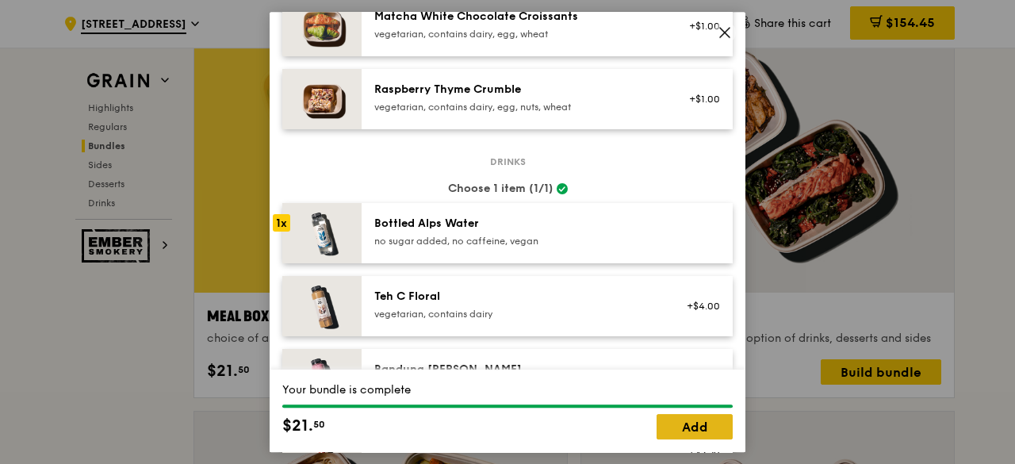
click at [674, 433] on link "Add" at bounding box center [694, 426] width 76 height 25
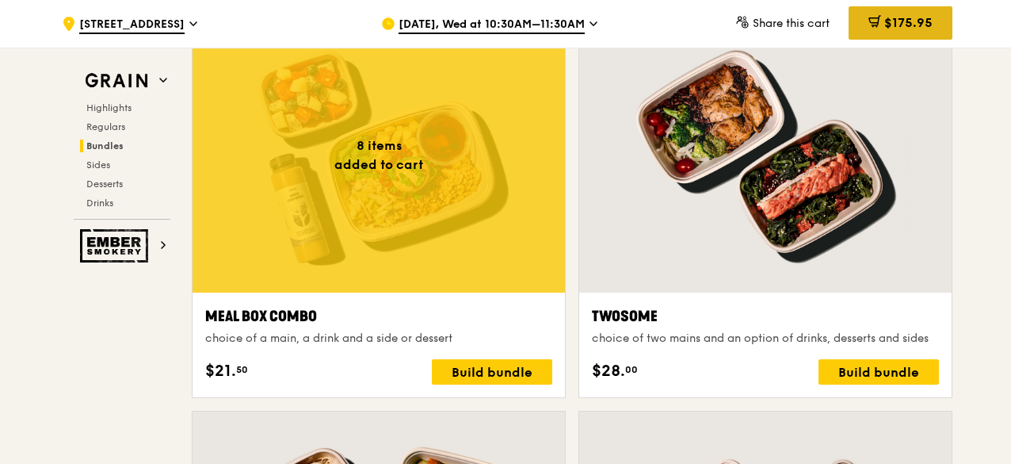
click at [913, 36] on div "$175.95" at bounding box center [901, 22] width 104 height 33
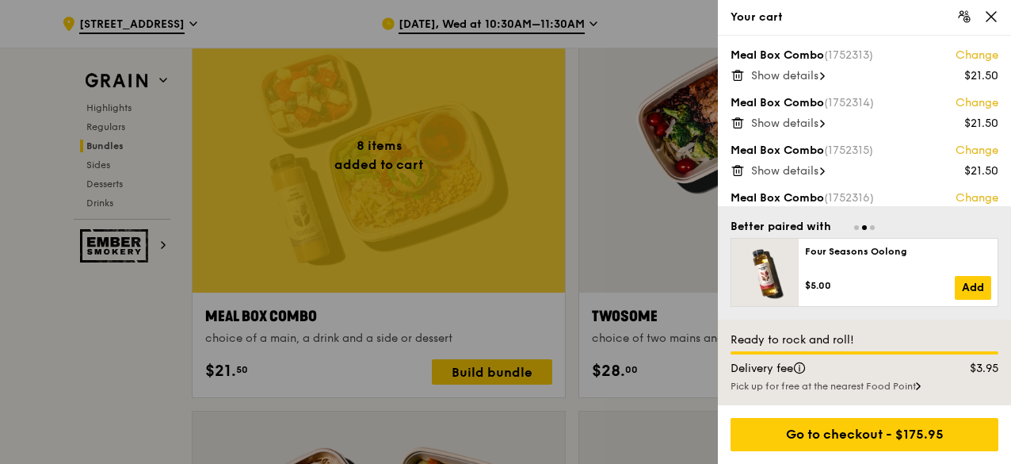
scroll to position [0, 0]
click at [823, 77] on div "Show details" at bounding box center [874, 77] width 247 height 16
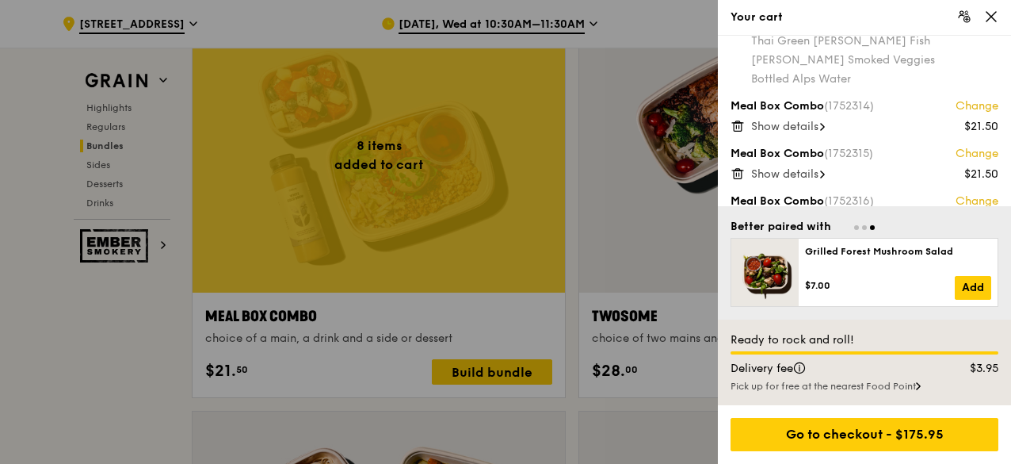
scroll to position [79, 0]
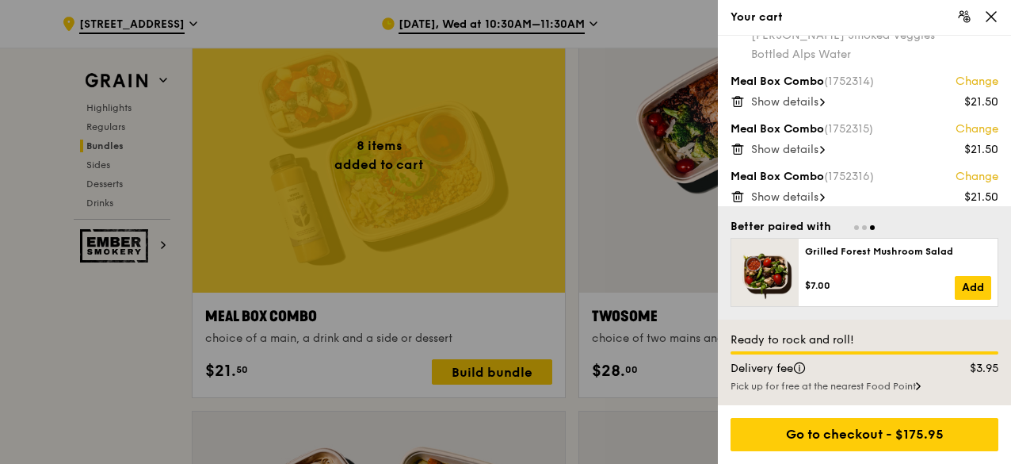
click at [816, 98] on span "Show details" at bounding box center [784, 101] width 67 height 13
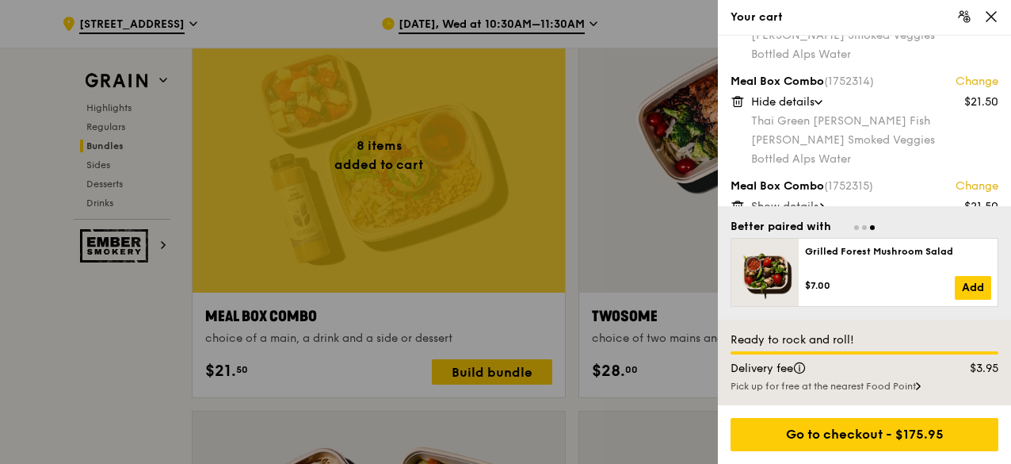
scroll to position [159, 0]
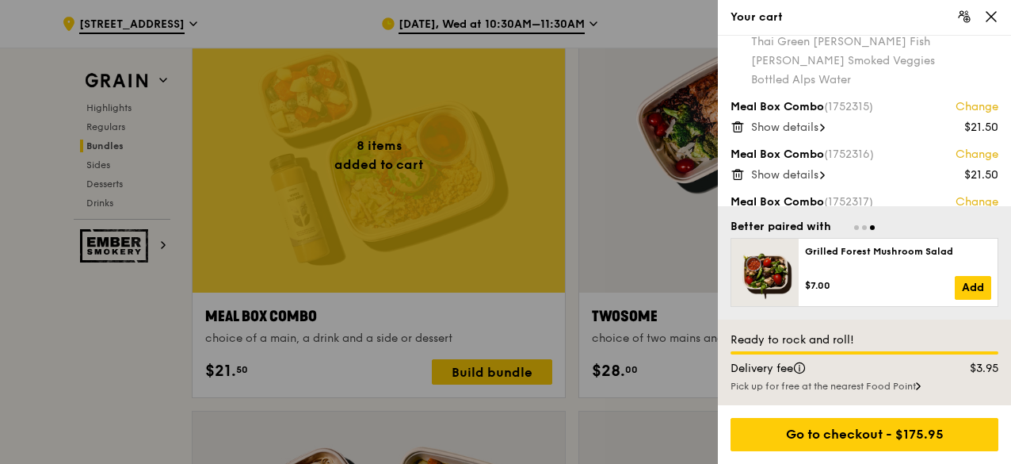
click at [806, 124] on span "Show details" at bounding box center [784, 126] width 67 height 13
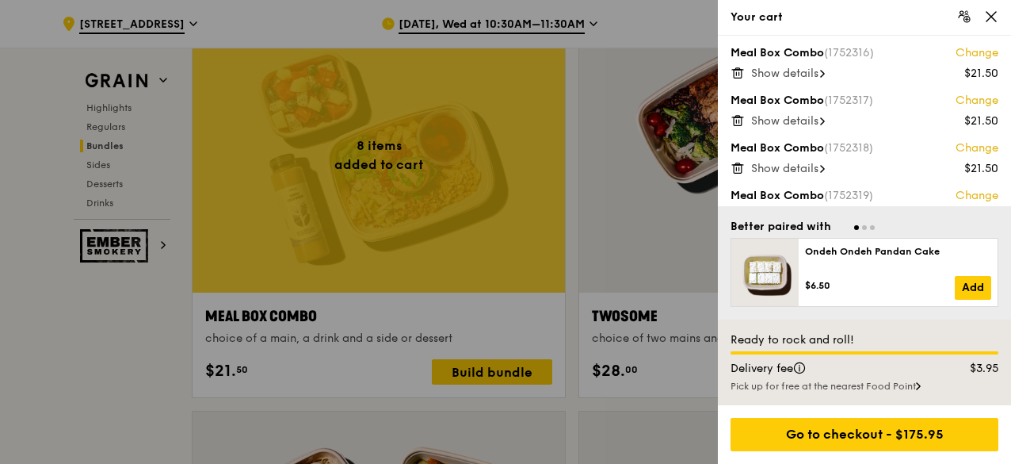
click at [806, 124] on span "Show details" at bounding box center [784, 120] width 67 height 13
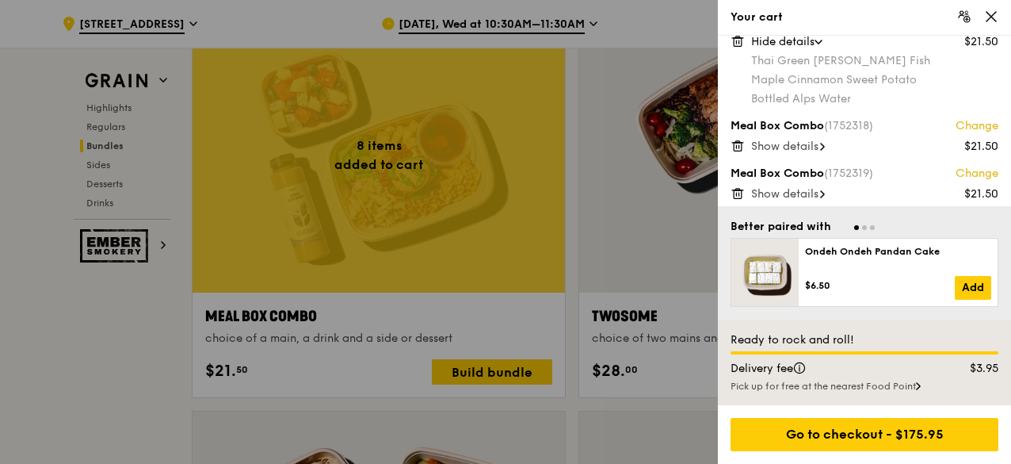
scroll to position [449, 0]
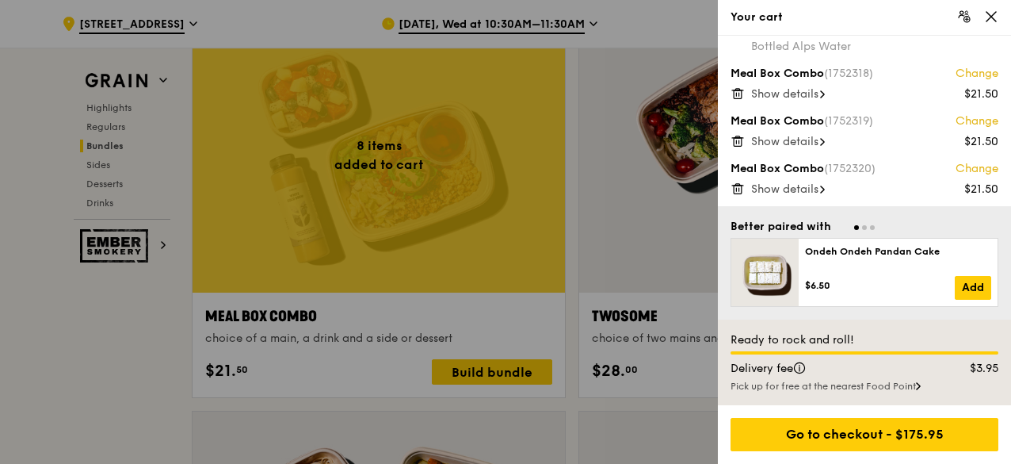
click at [793, 94] on span "Show details" at bounding box center [784, 93] width 67 height 13
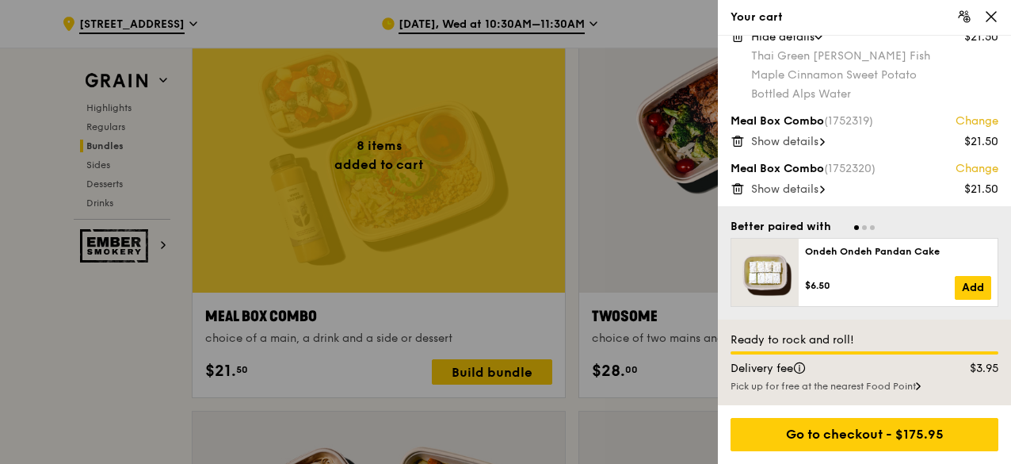
click at [794, 139] on span "Show details" at bounding box center [784, 141] width 67 height 13
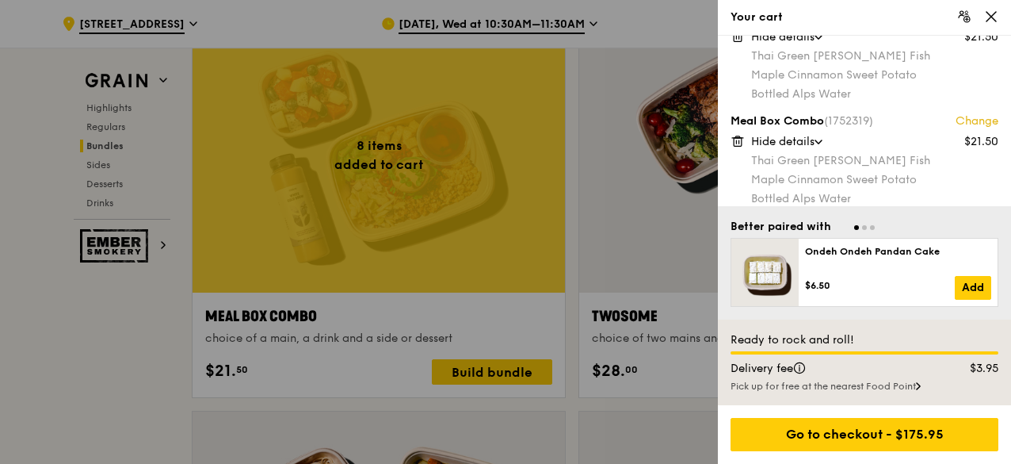
scroll to position [563, 0]
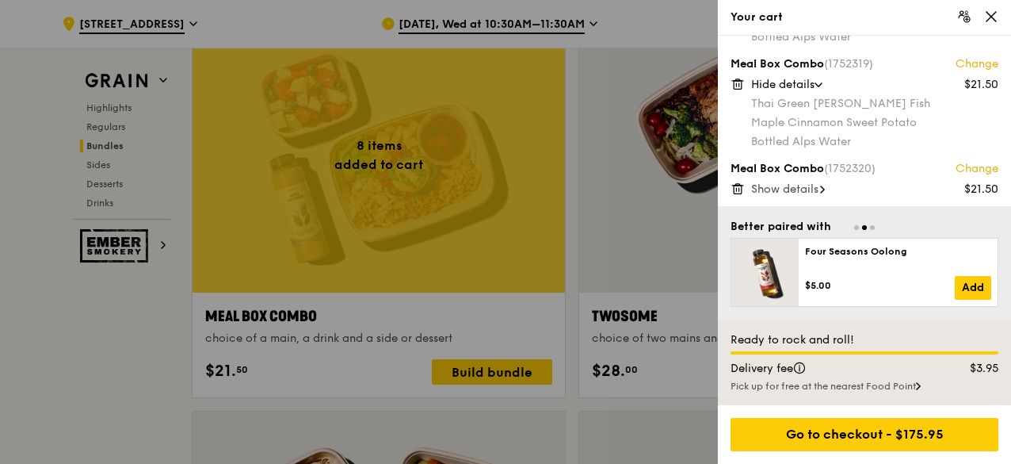
click at [791, 187] on span "Show details" at bounding box center [784, 188] width 67 height 13
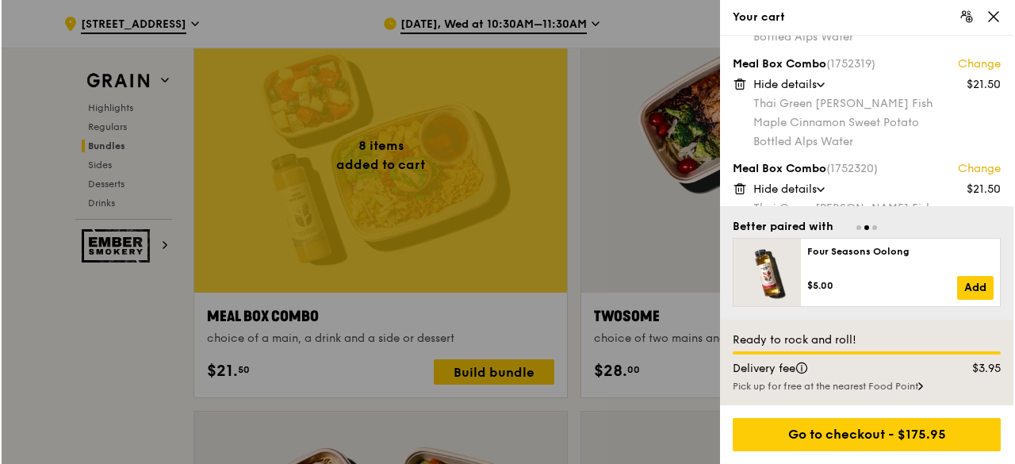
scroll to position [620, 0]
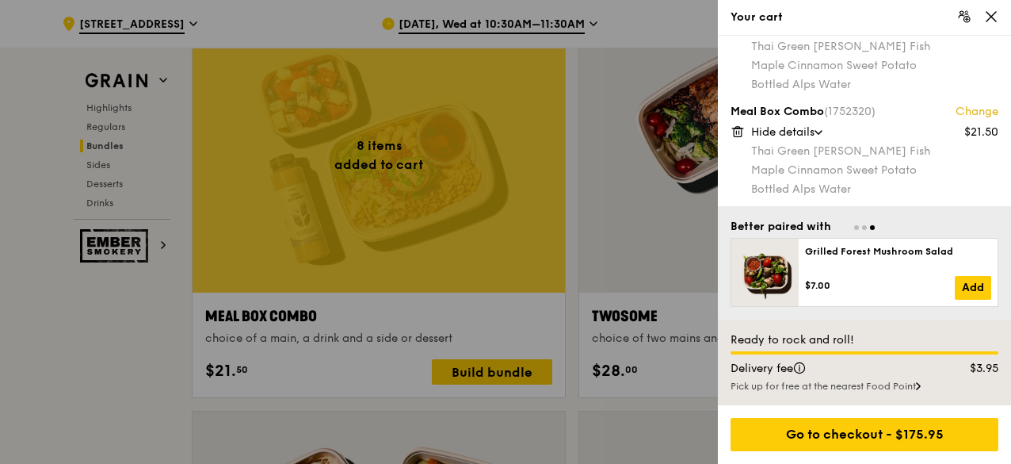
click at [170, 339] on div at bounding box center [505, 232] width 1011 height 464
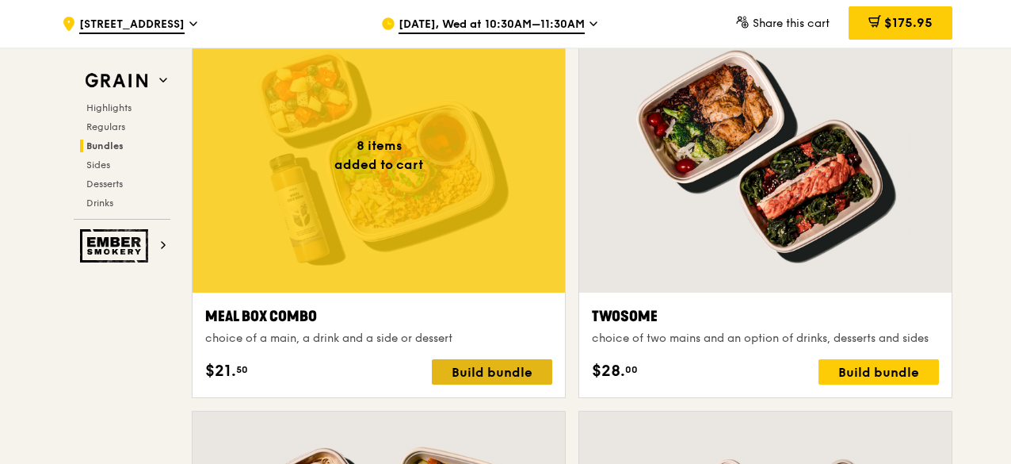
click at [452, 365] on div "Build bundle" at bounding box center [492, 371] width 120 height 25
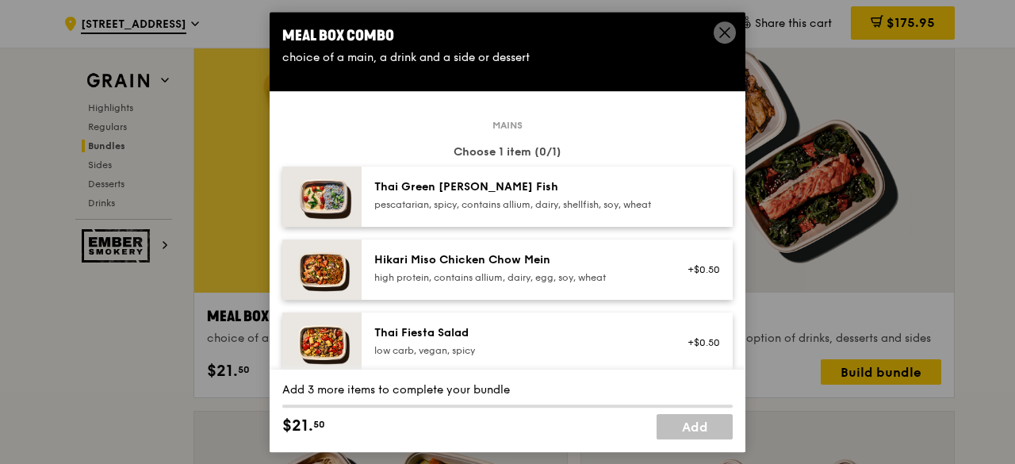
click at [482, 211] on div "pescatarian, spicy, contains allium, dairy, shellfish, soy, wheat" at bounding box center [516, 204] width 285 height 13
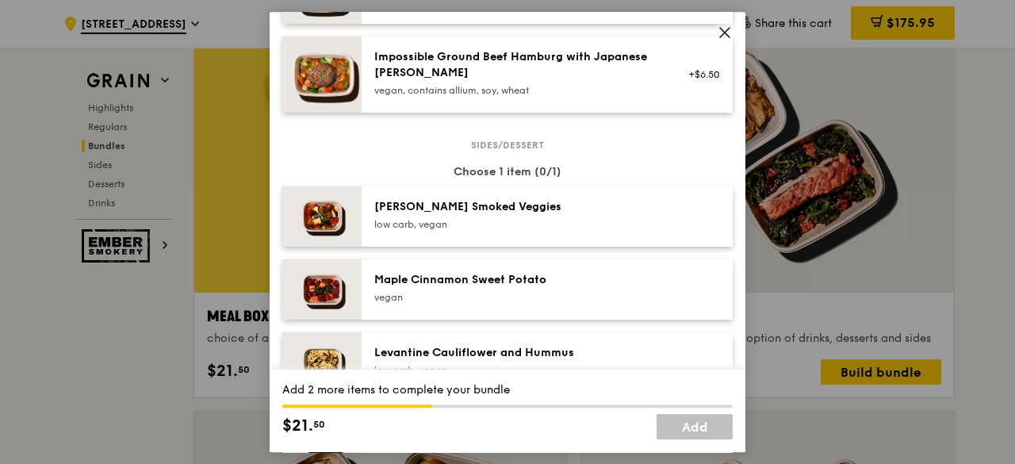
click at [471, 288] on div "Maple Cinnamon Sweet Potato" at bounding box center [516, 280] width 285 height 16
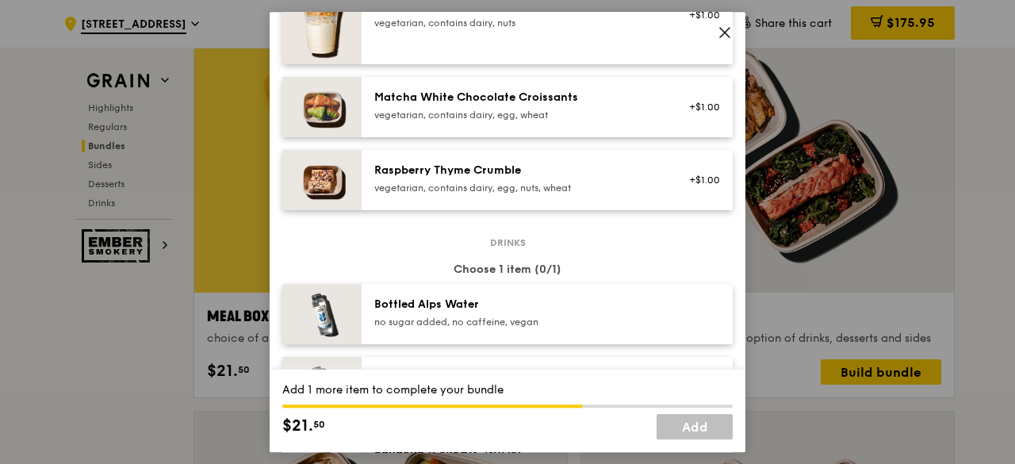
scroll to position [1506, 0]
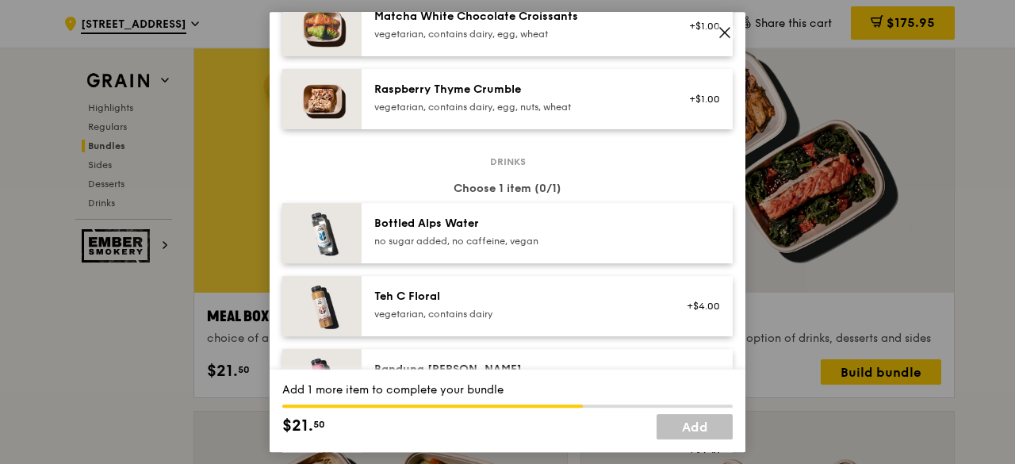
click at [491, 247] on div "no sugar added, no caffeine, vegan" at bounding box center [516, 241] width 285 height 13
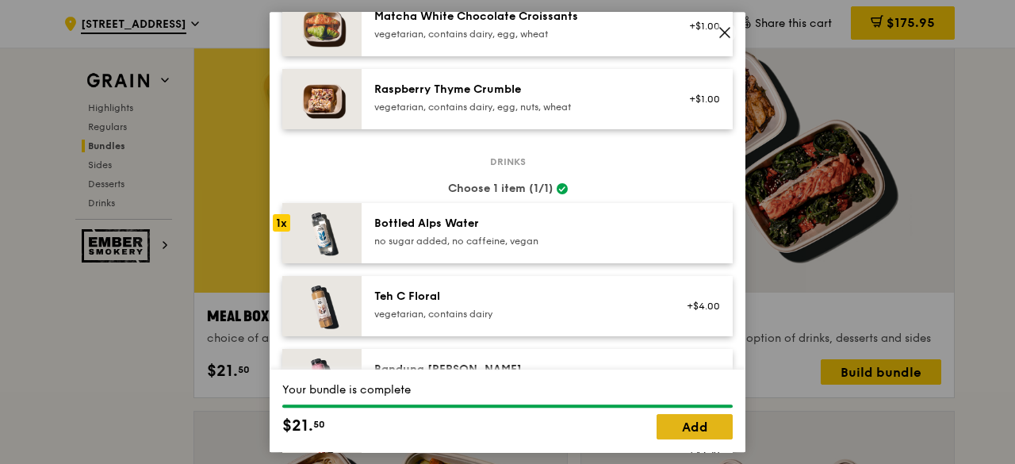
click at [701, 426] on link "Add" at bounding box center [694, 426] width 76 height 25
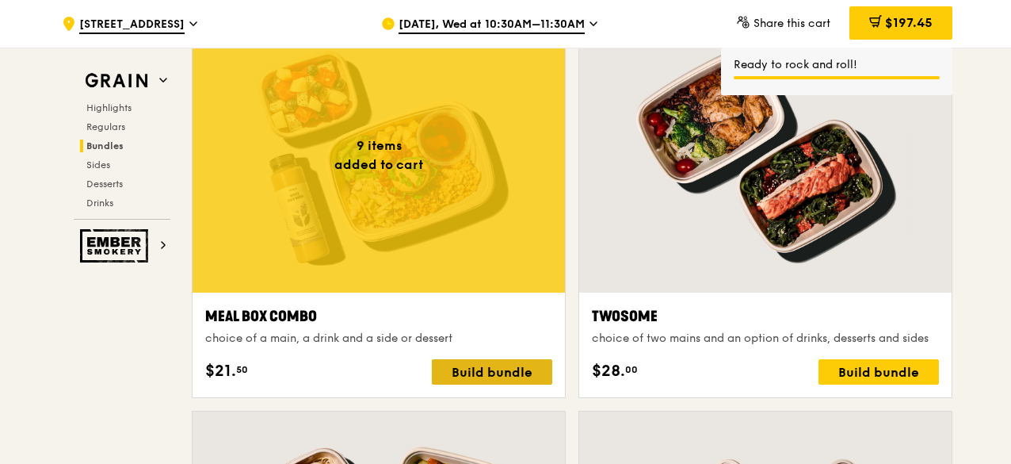
click at [509, 373] on div "Build bundle" at bounding box center [492, 371] width 120 height 25
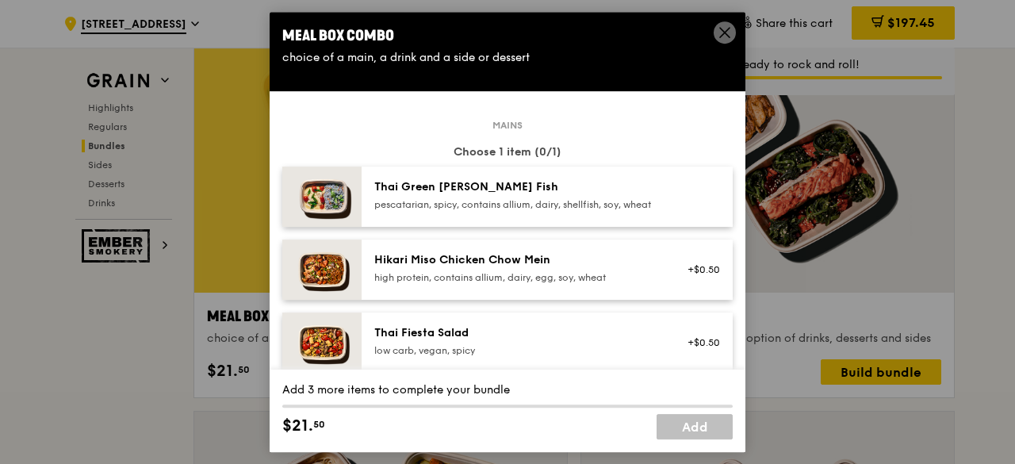
click at [506, 207] on div "pescatarian, spicy, contains allium, dairy, shellfish, soy, wheat" at bounding box center [516, 204] width 285 height 13
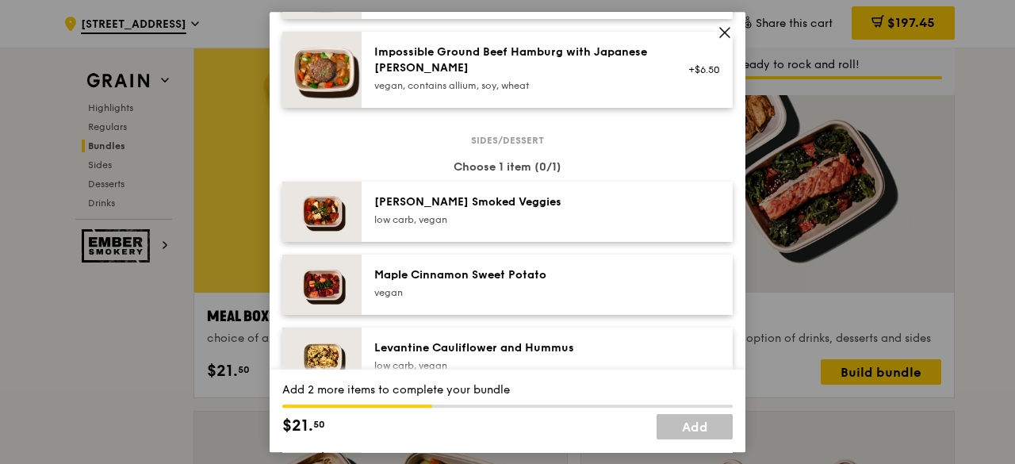
scroll to position [793, 0]
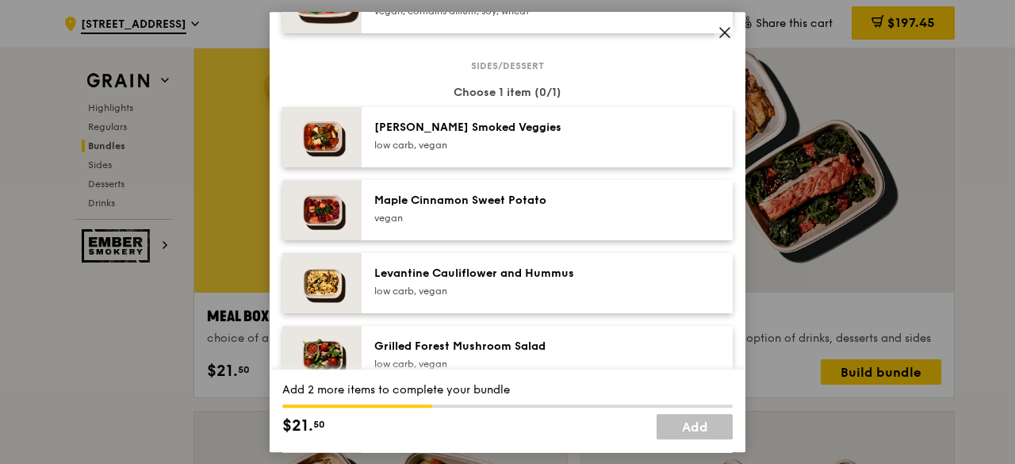
click at [488, 224] on div "vegan" at bounding box center [516, 218] width 285 height 13
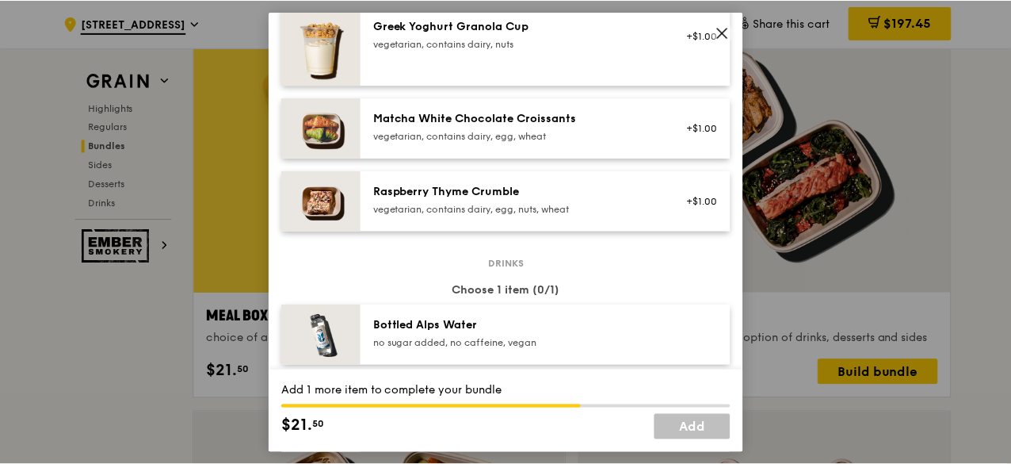
scroll to position [1427, 0]
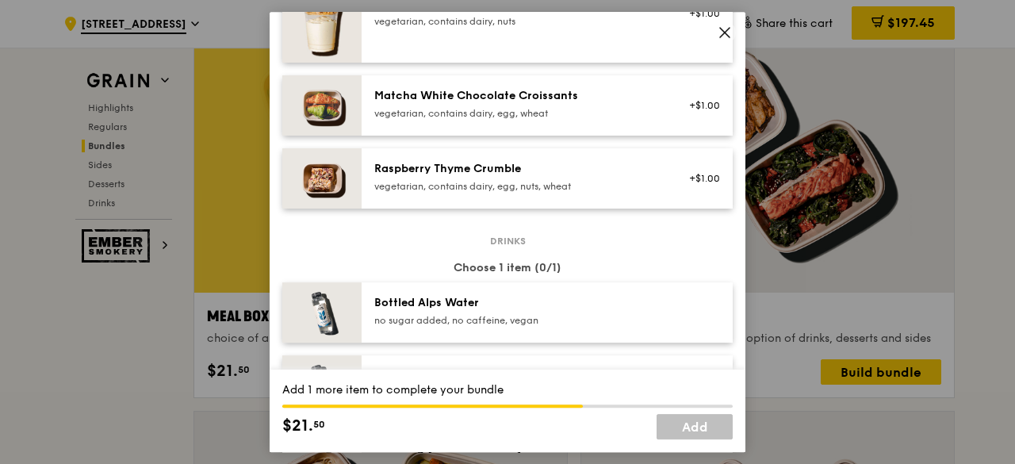
click at [515, 311] on div "Bottled Alps Water" at bounding box center [516, 303] width 285 height 16
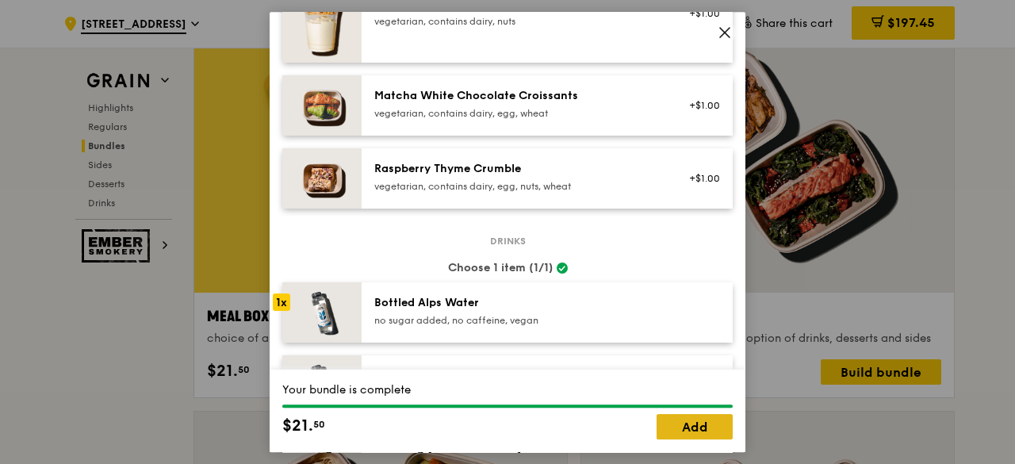
click at [694, 424] on link "Add" at bounding box center [694, 426] width 76 height 25
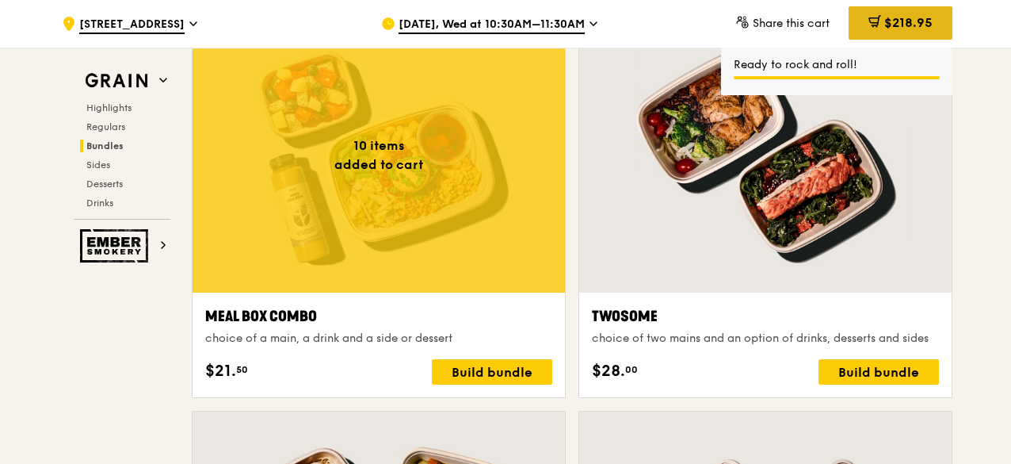
click at [924, 29] on span "$218.95" at bounding box center [909, 22] width 48 height 15
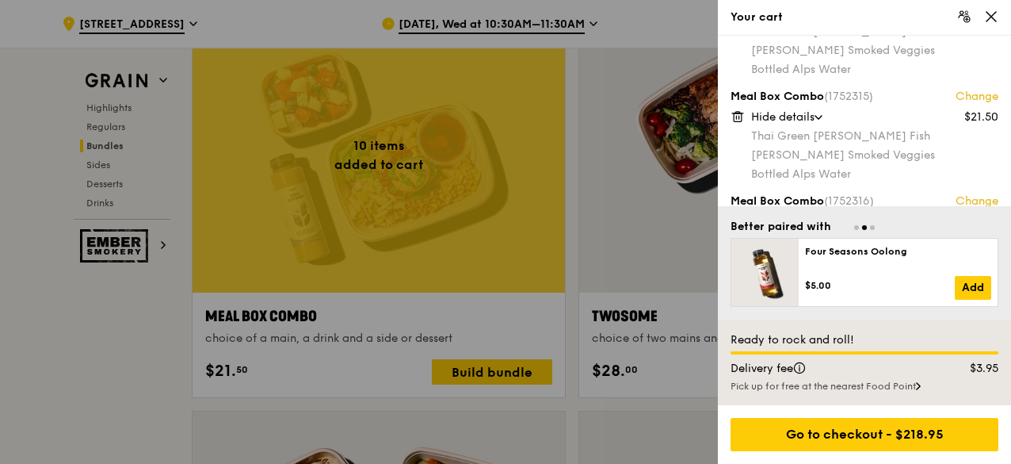
scroll to position [238, 0]
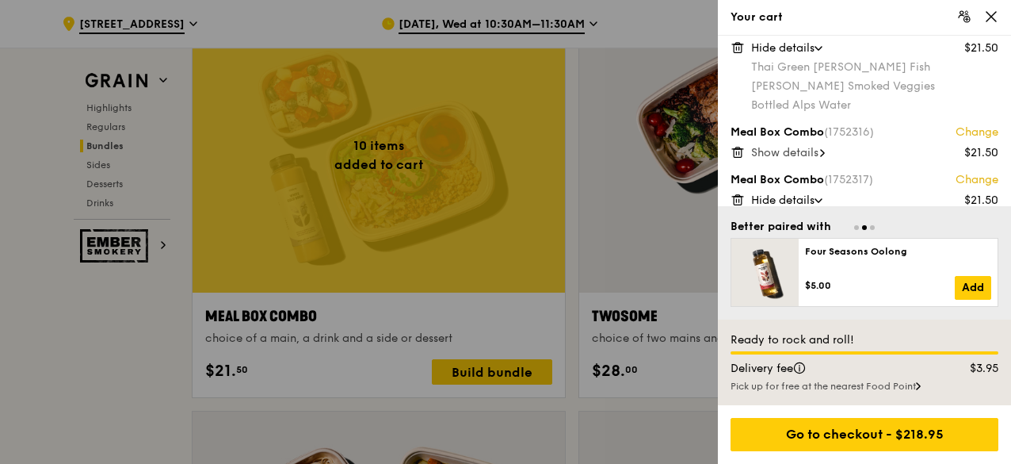
click at [813, 150] on span "Show details" at bounding box center [784, 152] width 67 height 13
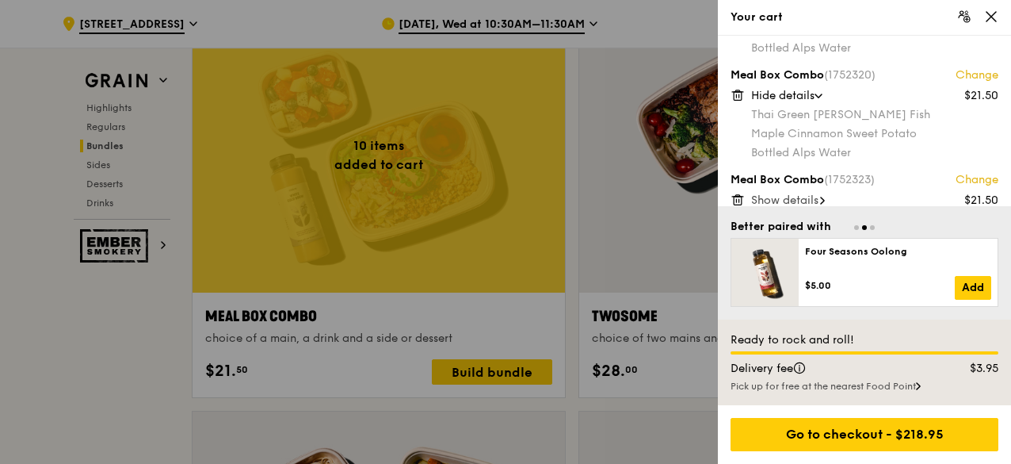
scroll to position [772, 0]
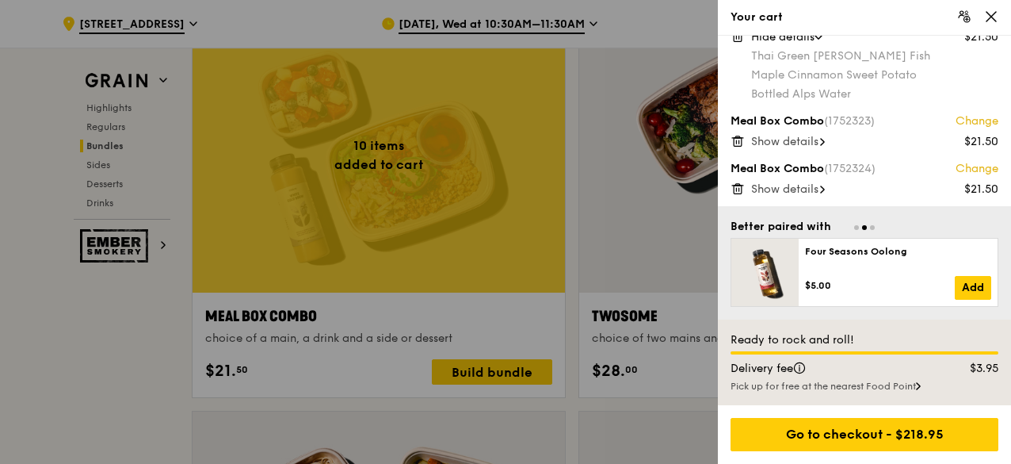
click at [797, 138] on span "Show details" at bounding box center [784, 141] width 67 height 13
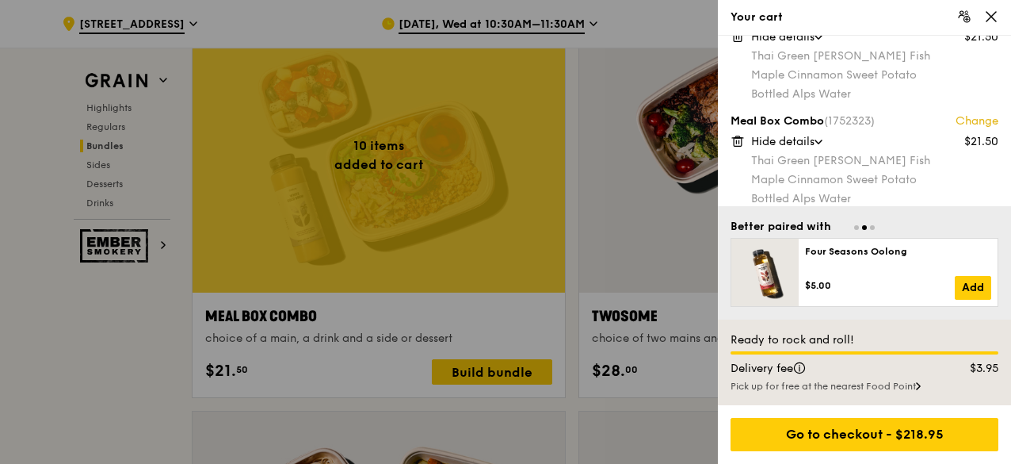
scroll to position [829, 0]
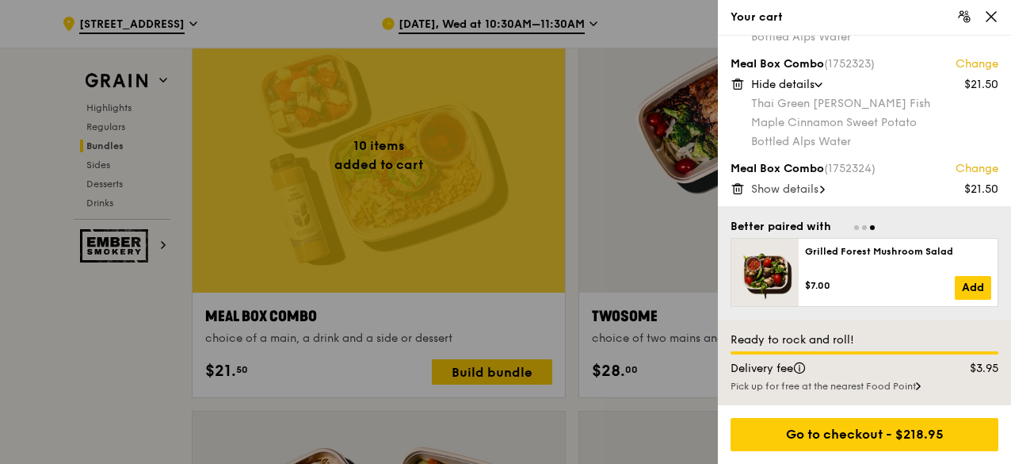
click at [815, 192] on span "Show details" at bounding box center [784, 188] width 67 height 13
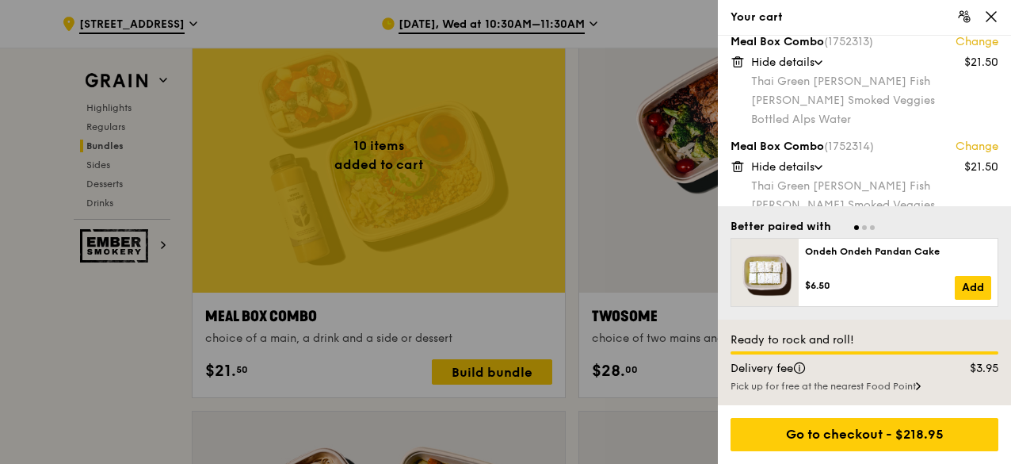
scroll to position [0, 0]
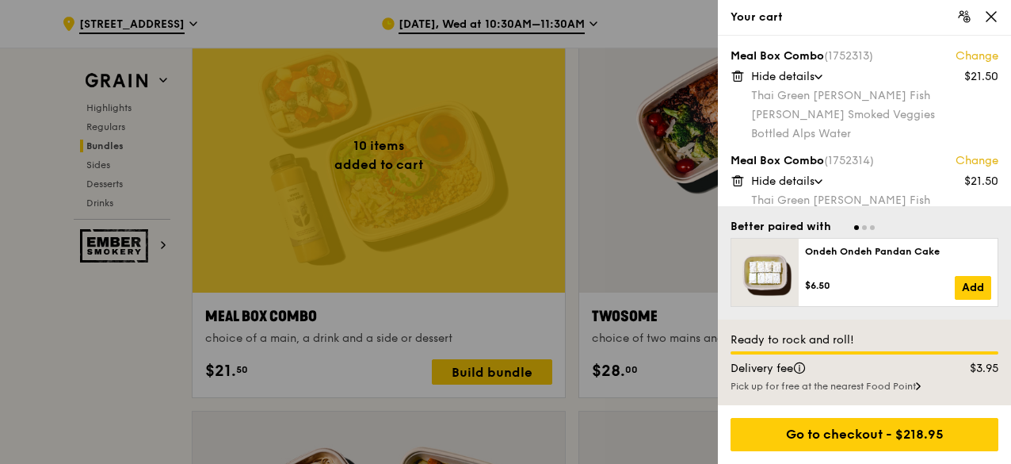
click at [835, 115] on div "Rosemary Smoked Veggies" at bounding box center [874, 115] width 247 height 16
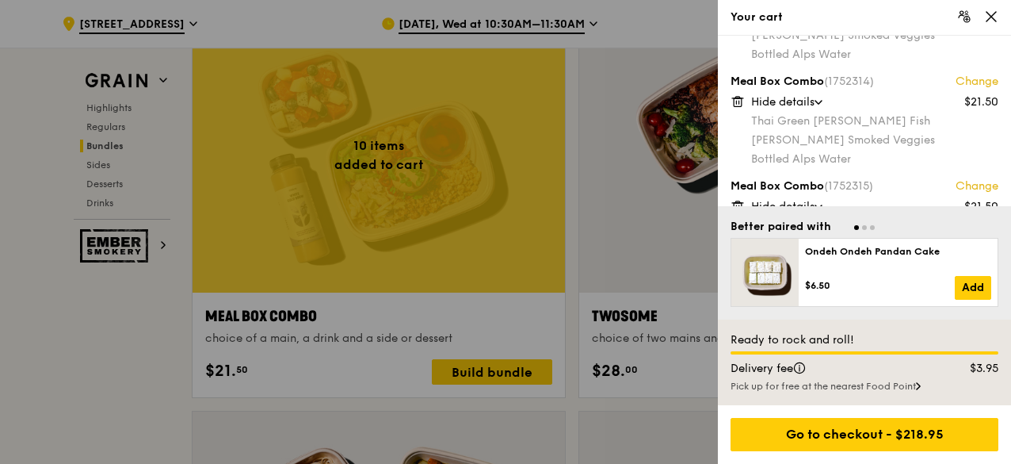
click at [813, 134] on div "Rosemary Smoked Veggies" at bounding box center [874, 140] width 247 height 16
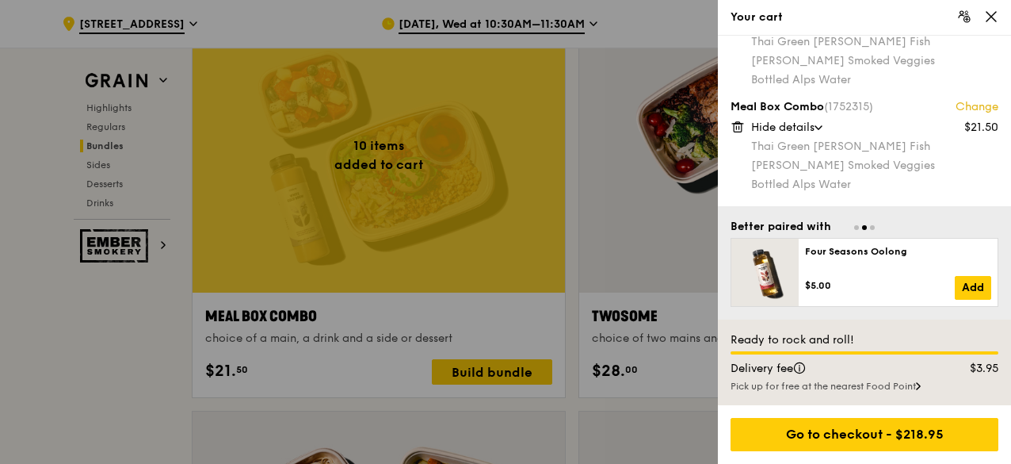
click at [799, 155] on div "Thai Green Curry Fish Rosemary Smoked Veggies Bottled Alps Water" at bounding box center [874, 166] width 247 height 54
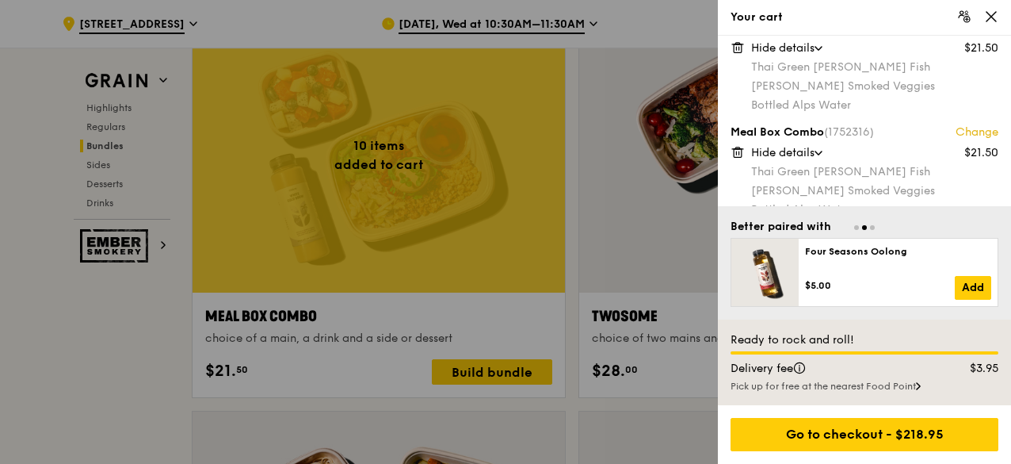
click at [793, 183] on div "Rosemary Smoked Veggies" at bounding box center [874, 191] width 247 height 16
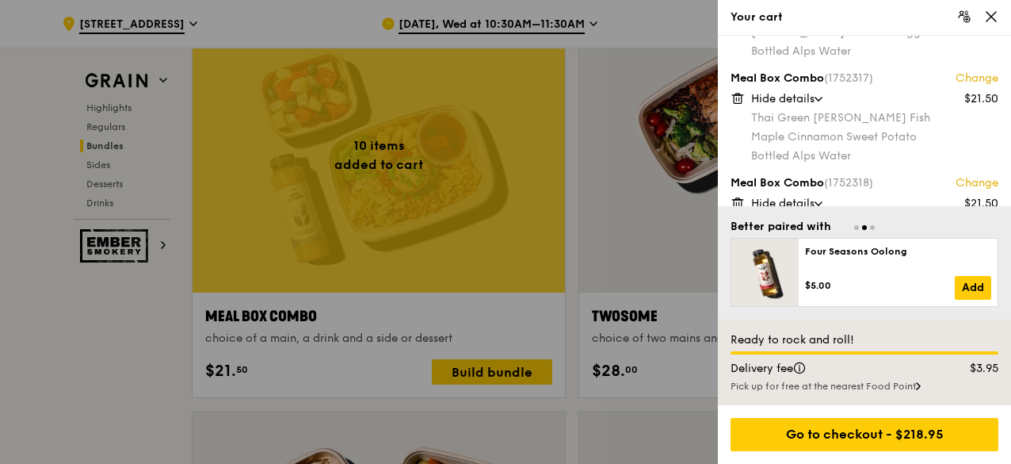
click at [784, 141] on div "Maple Cinnamon Sweet Potato" at bounding box center [874, 137] width 247 height 16
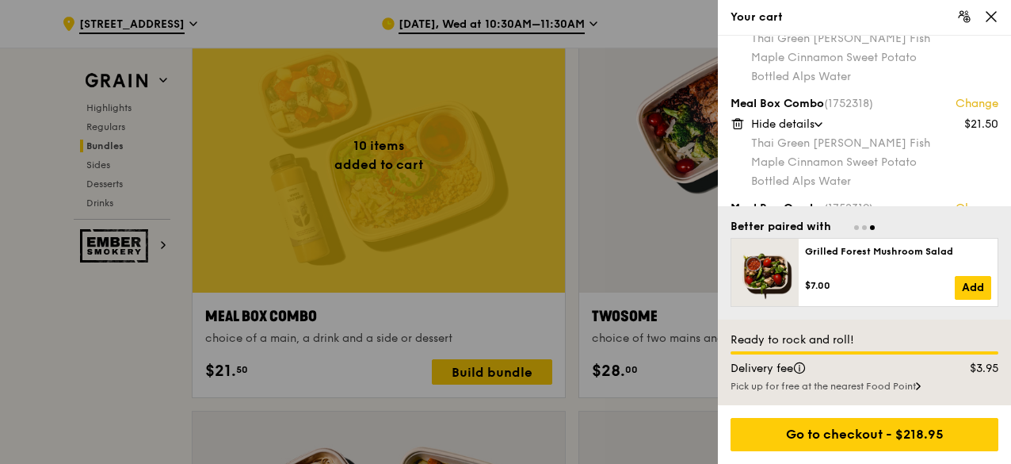
click at [782, 167] on div "Maple Cinnamon Sweet Potato" at bounding box center [874, 163] width 247 height 16
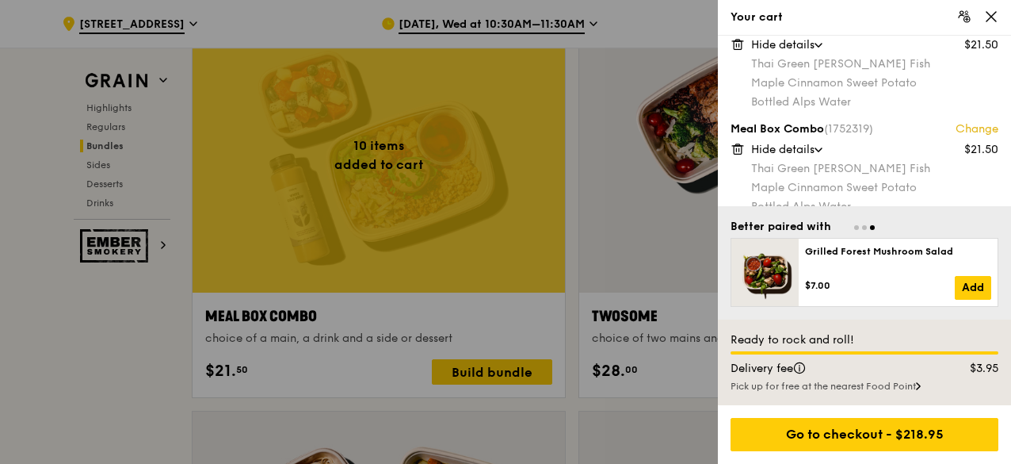
click at [783, 187] on div "Maple Cinnamon Sweet Potato" at bounding box center [874, 188] width 247 height 16
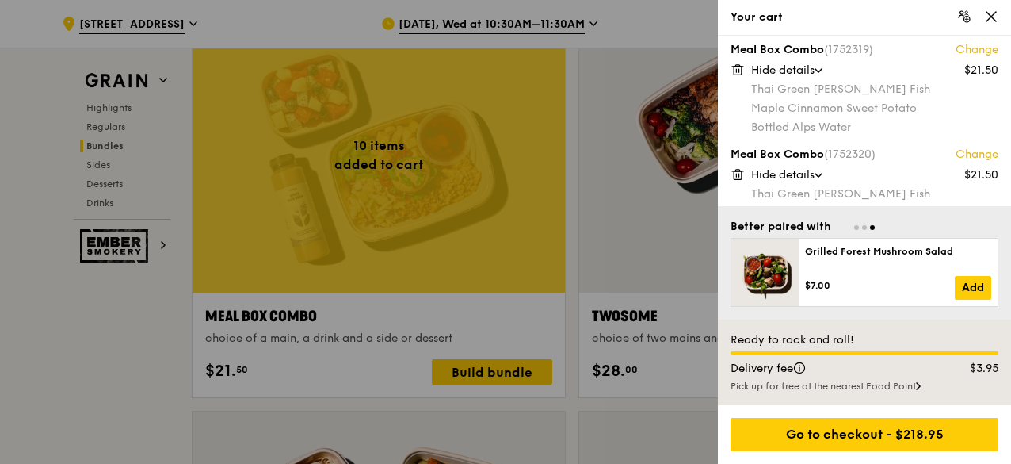
scroll to position [713, 0]
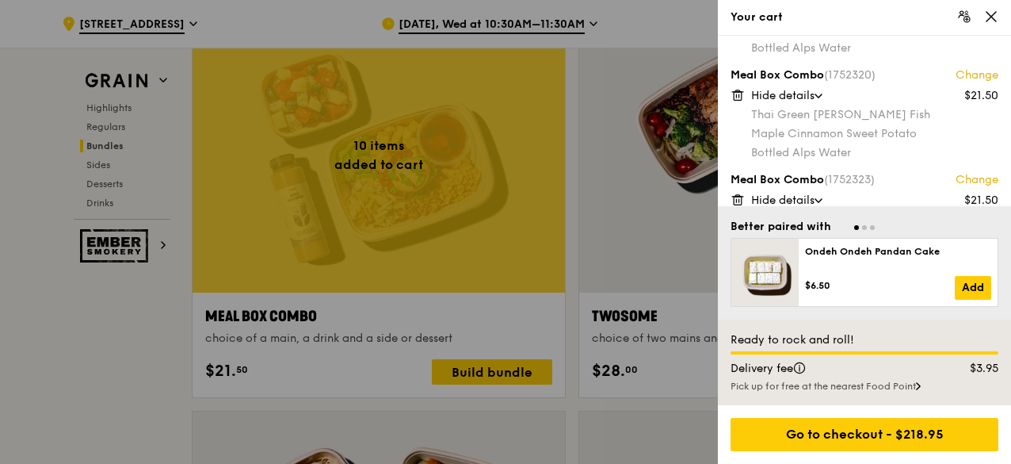
click at [775, 134] on div "Maple Cinnamon Sweet Potato" at bounding box center [874, 134] width 247 height 16
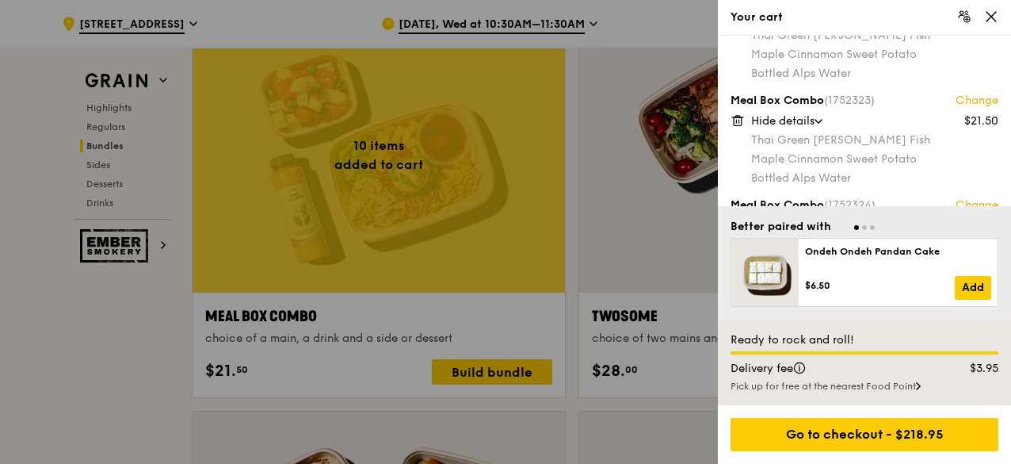
click at [776, 160] on div "Maple Cinnamon Sweet Potato" at bounding box center [874, 159] width 247 height 16
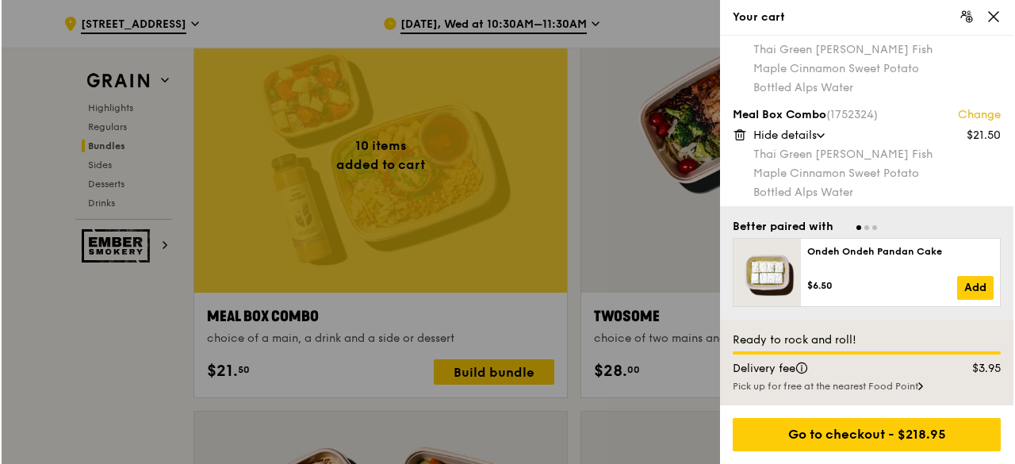
scroll to position [886, 0]
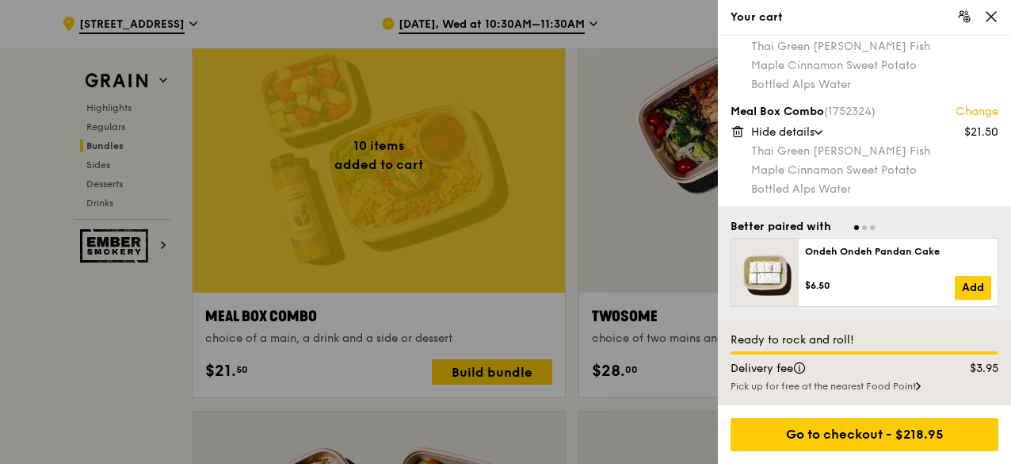
click at [976, 112] on link "Change" at bounding box center [977, 112] width 43 height 16
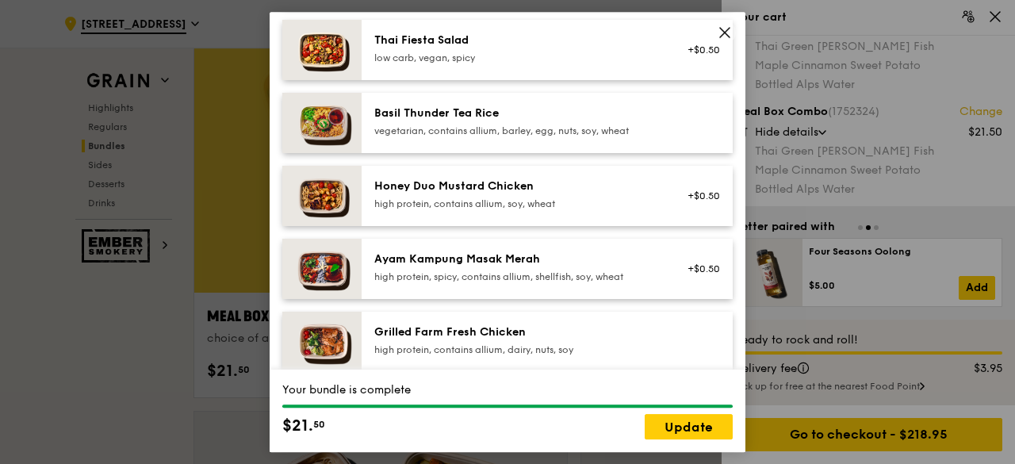
scroll to position [317, 0]
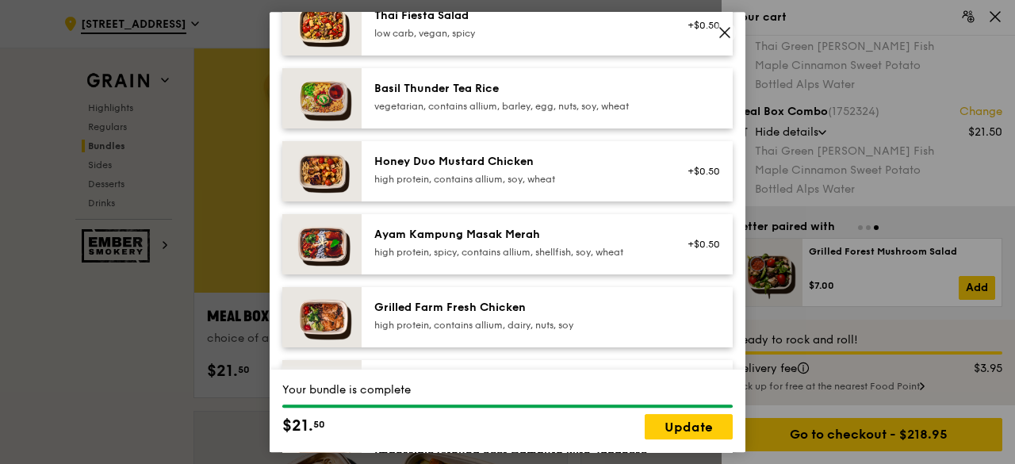
click at [537, 315] on div "Grilled Farm Fresh Chicken" at bounding box center [516, 308] width 285 height 16
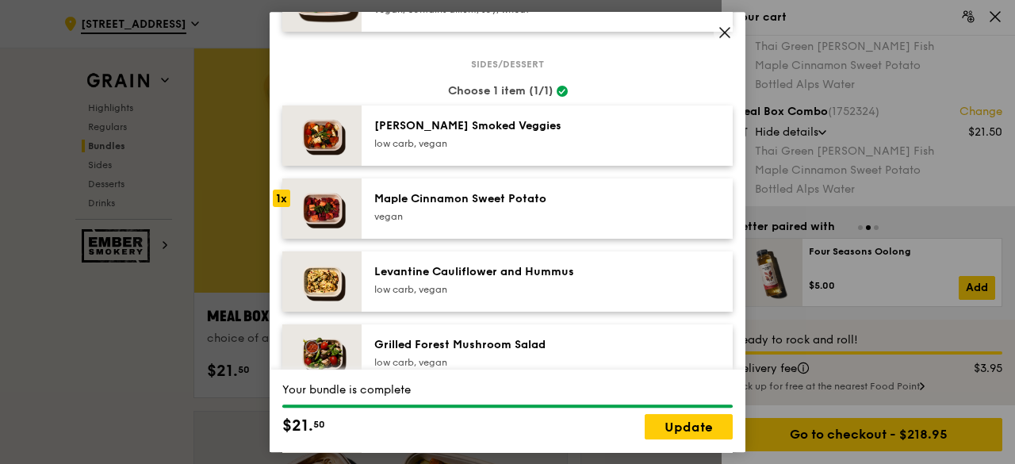
scroll to position [872, 0]
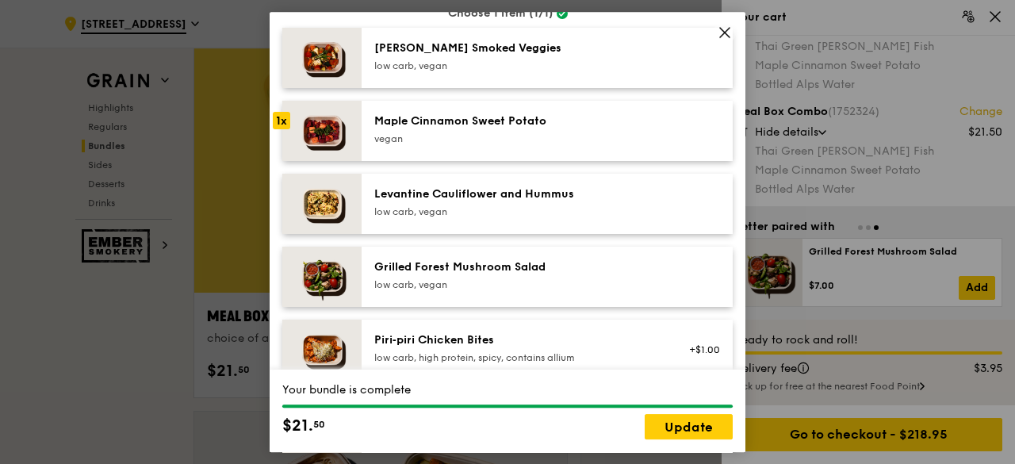
click at [439, 202] on div "Levantine Cauliflower and Hummus" at bounding box center [516, 194] width 285 height 16
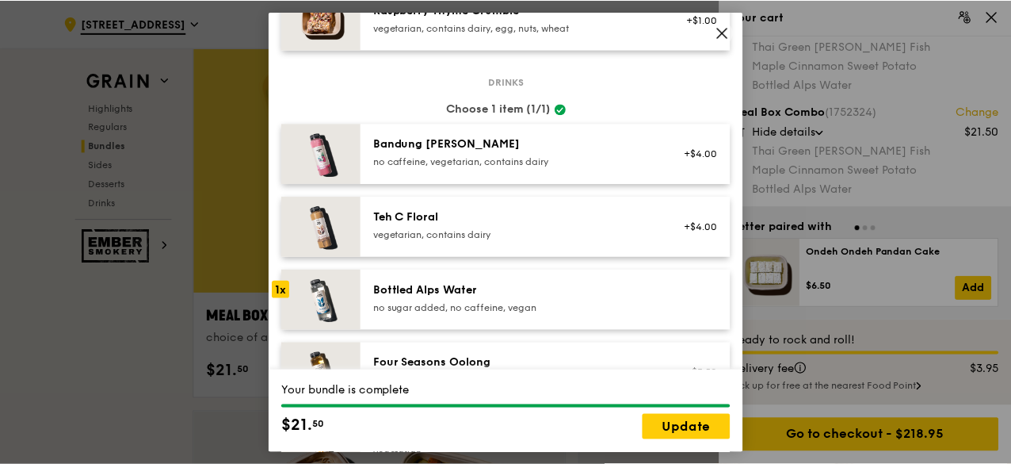
scroll to position [1744, 0]
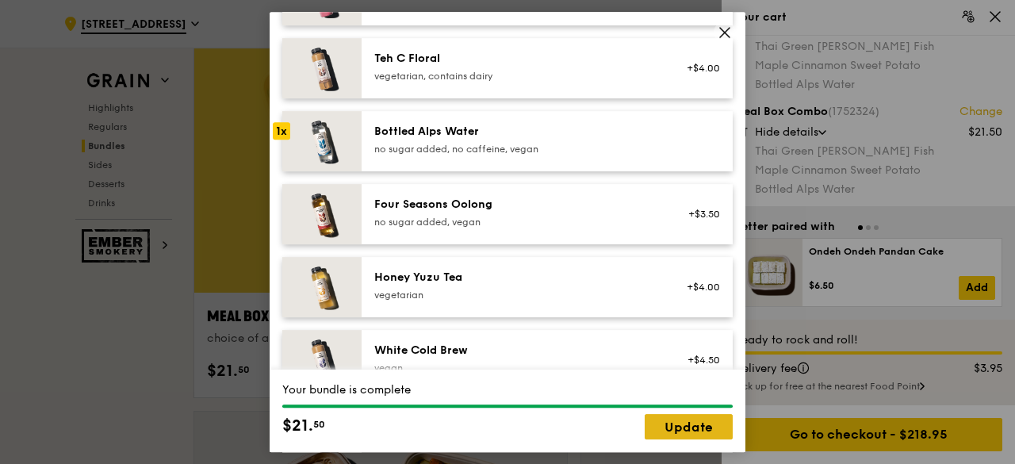
click at [683, 427] on link "Update" at bounding box center [688, 426] width 88 height 25
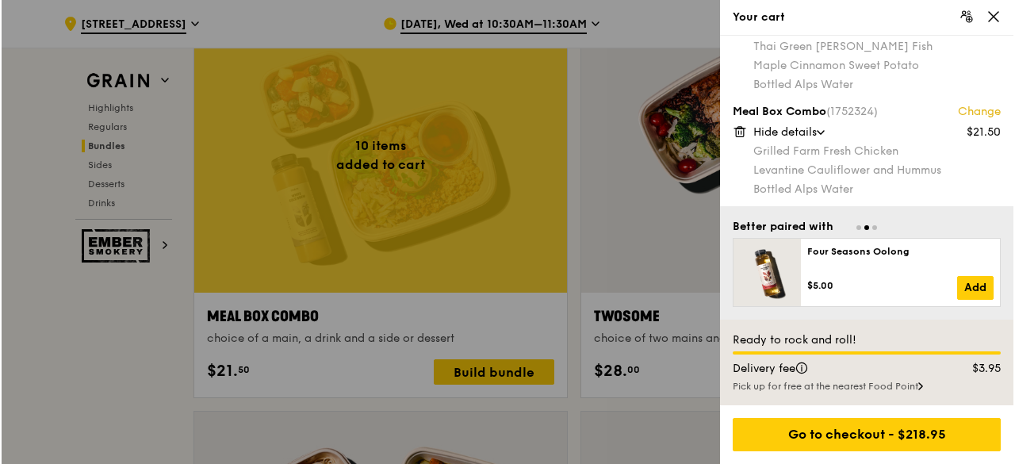
scroll to position [2537, 0]
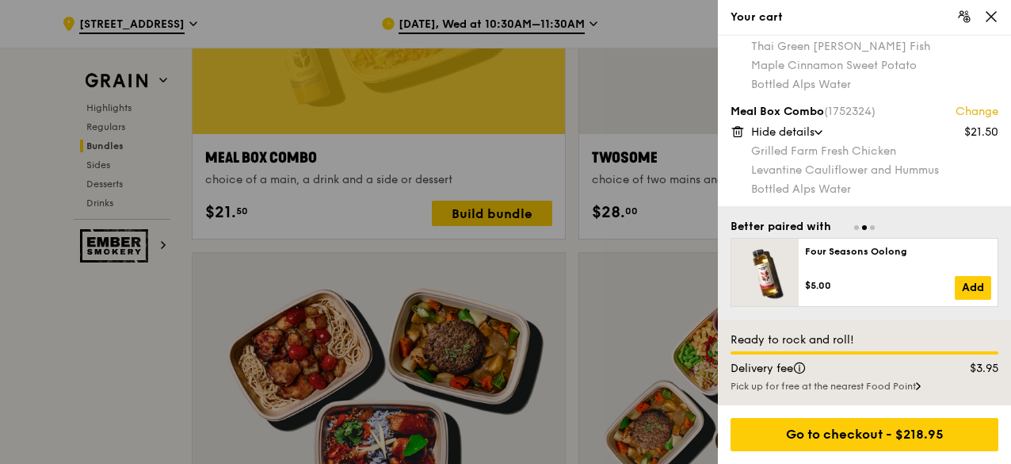
click at [151, 315] on div at bounding box center [505, 232] width 1011 height 464
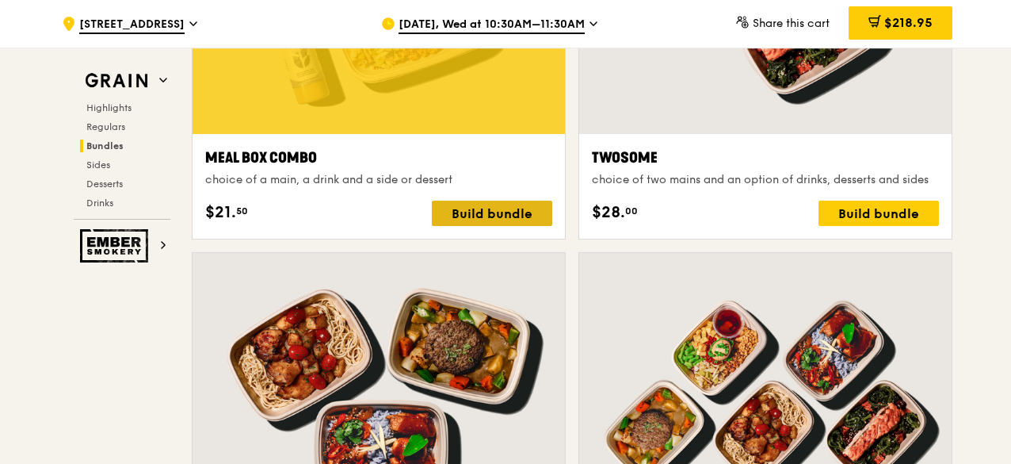
click at [509, 201] on div "Build bundle" at bounding box center [492, 213] width 120 height 25
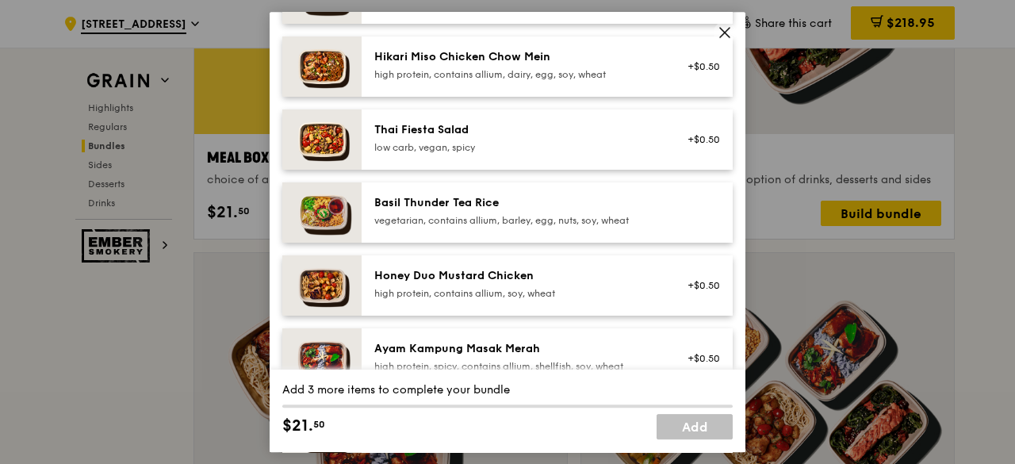
scroll to position [317, 0]
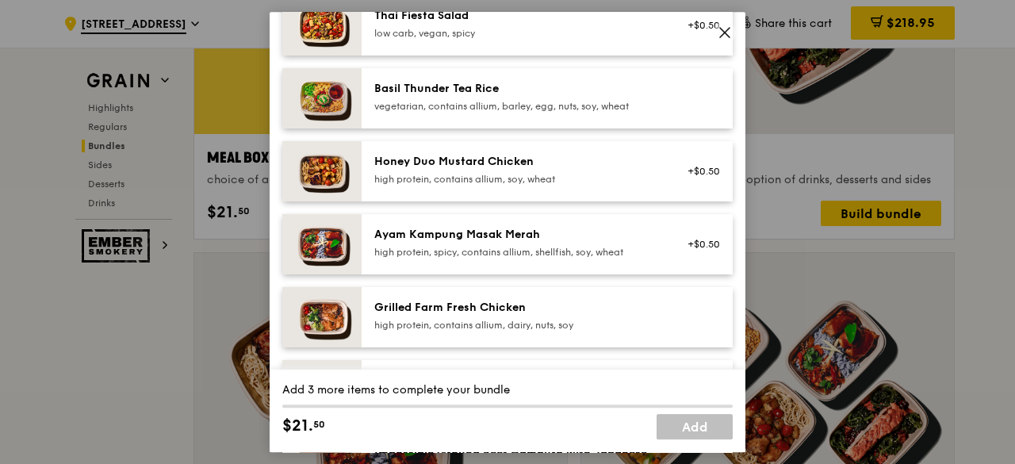
click at [511, 304] on div "Grilled Farm Fresh Chicken high protein, contains allium, dairy, nuts, soy" at bounding box center [546, 317] width 371 height 60
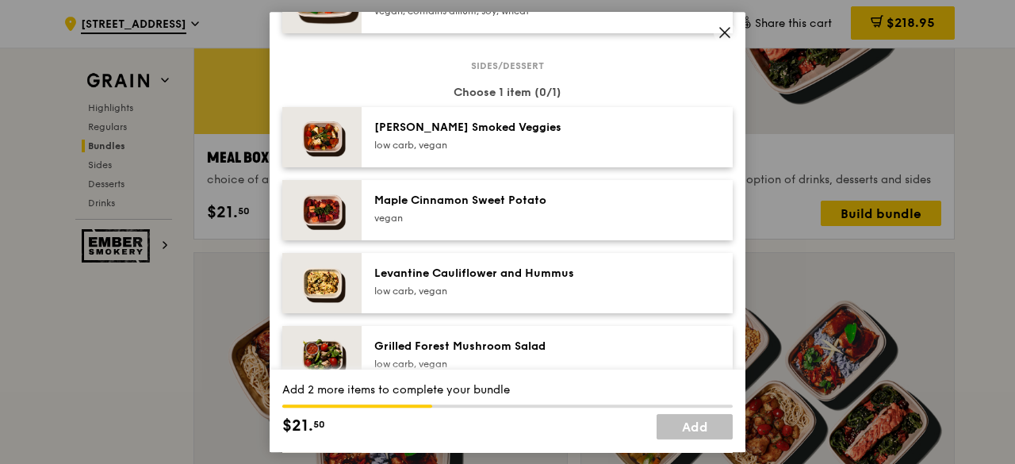
click at [504, 277] on div "Levantine Cauliflower and Hummus low carb, vegan" at bounding box center [546, 283] width 371 height 60
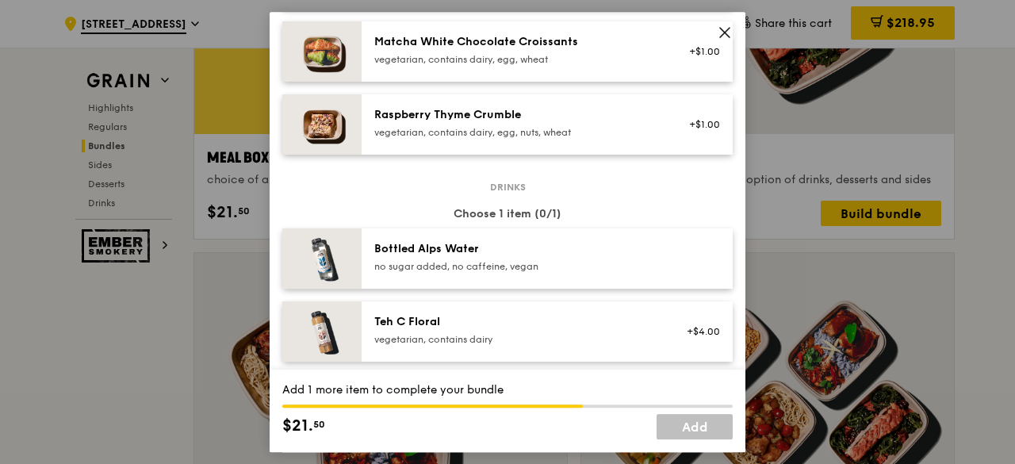
scroll to position [1506, 0]
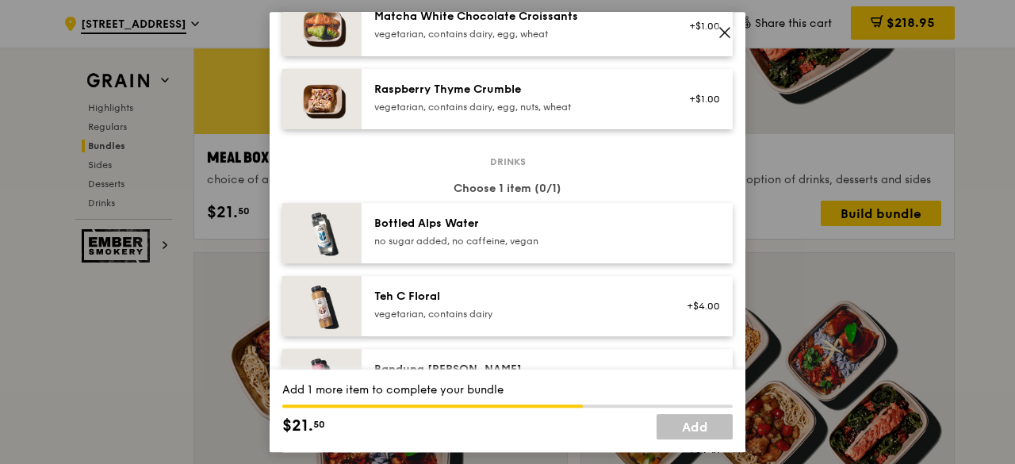
click at [477, 247] on div "no sugar added, no caffeine, vegan" at bounding box center [516, 241] width 285 height 13
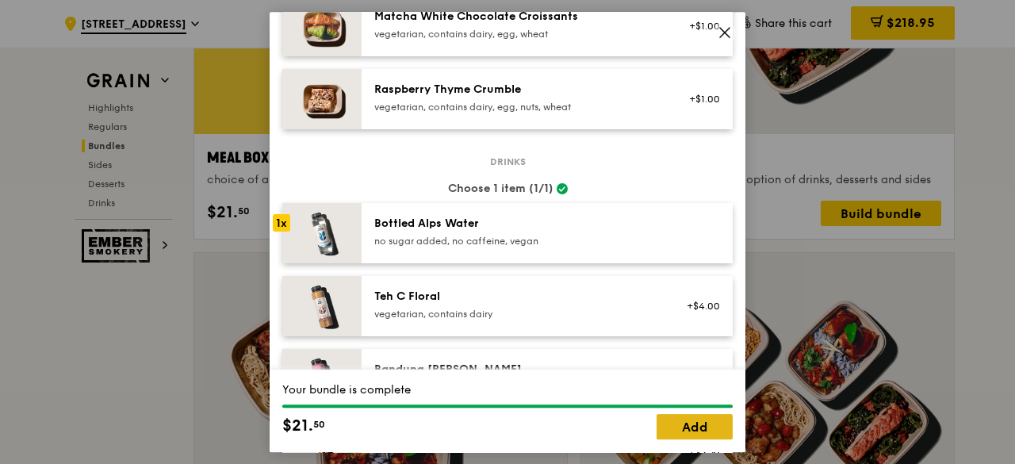
click at [707, 426] on link "Add" at bounding box center [694, 426] width 76 height 25
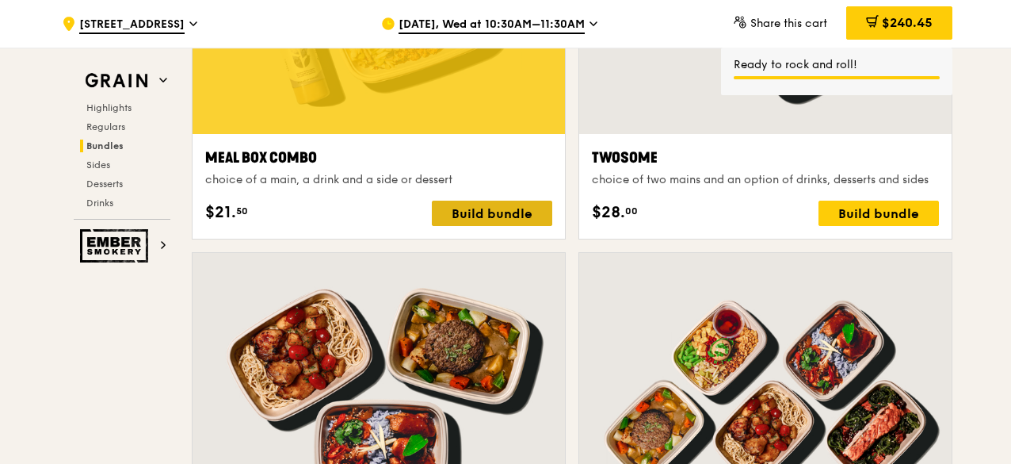
click at [481, 216] on div "Build bundle" at bounding box center [492, 213] width 120 height 25
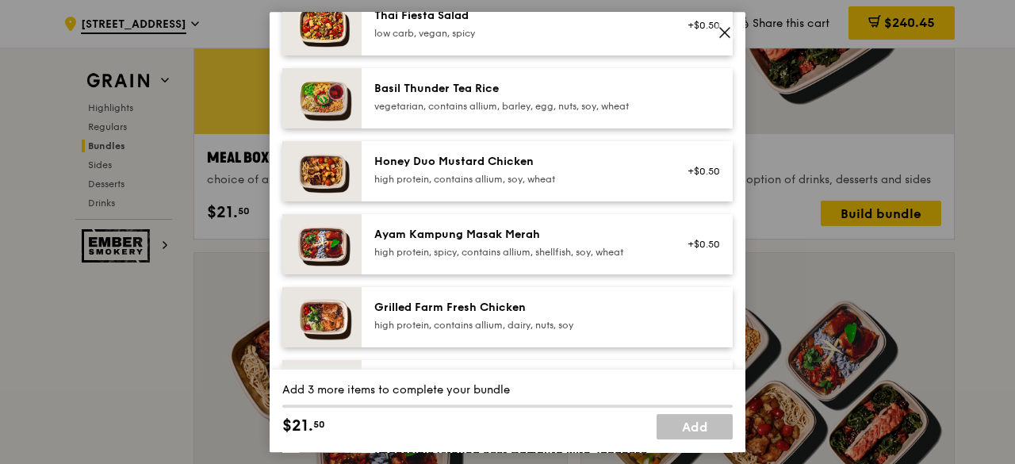
scroll to position [396, 0]
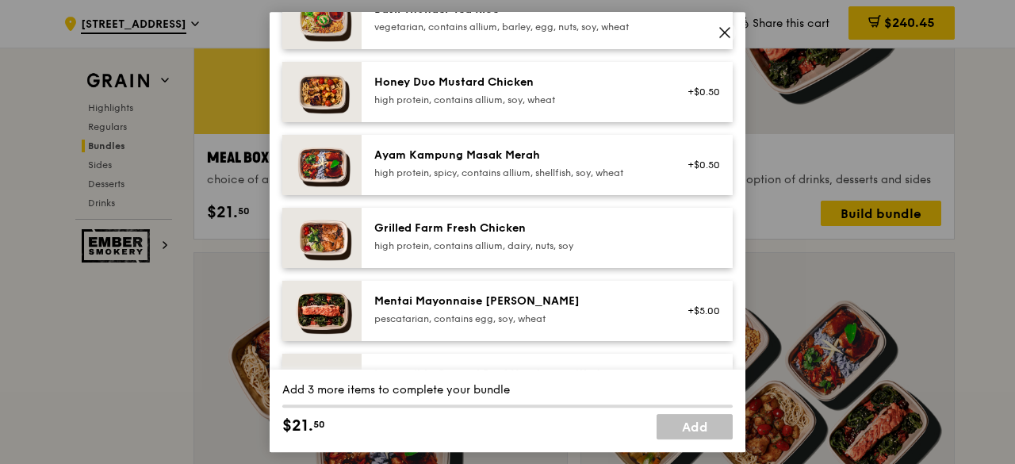
click at [465, 252] on div "high protein, contains allium, dairy, nuts, soy" at bounding box center [516, 245] width 285 height 13
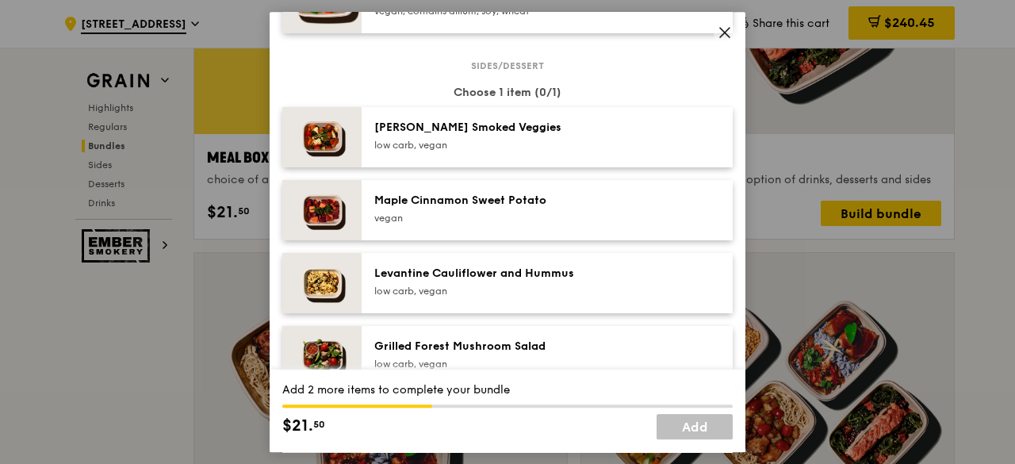
scroll to position [872, 0]
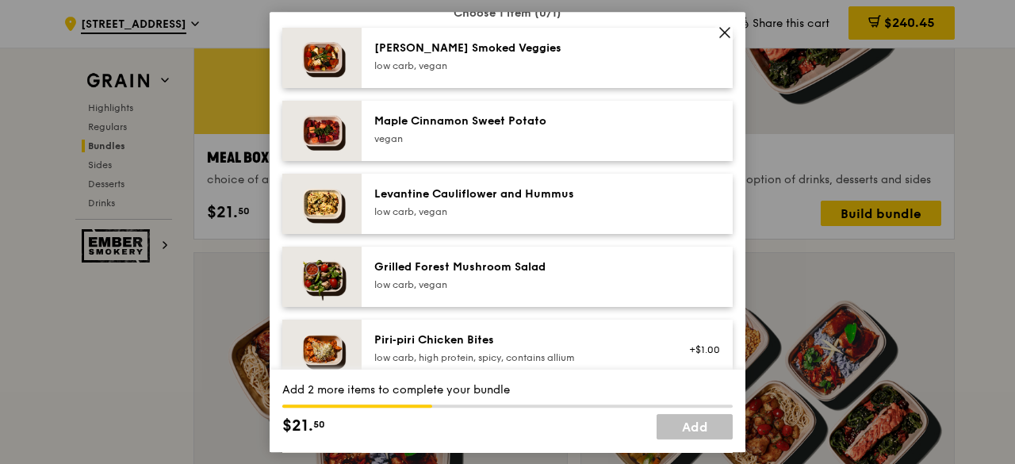
click at [511, 218] on div "low carb, vegan" at bounding box center [516, 211] width 285 height 13
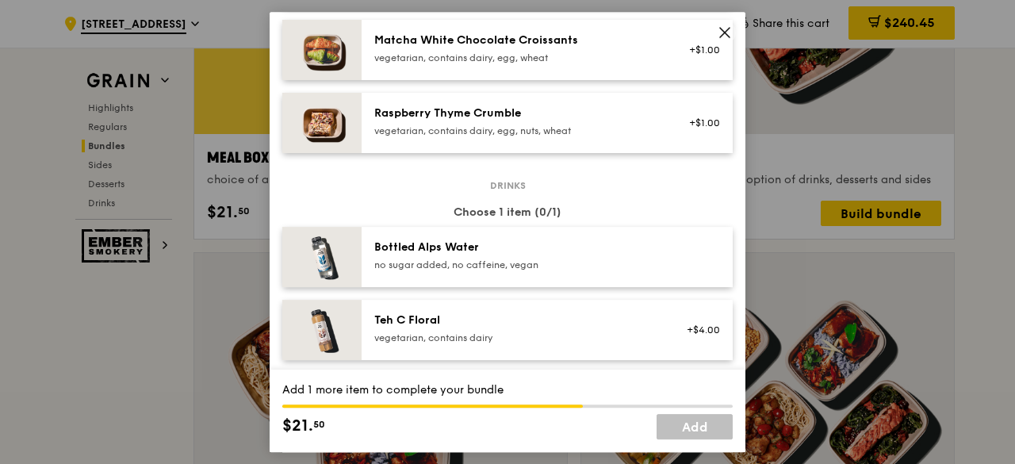
scroll to position [1506, 0]
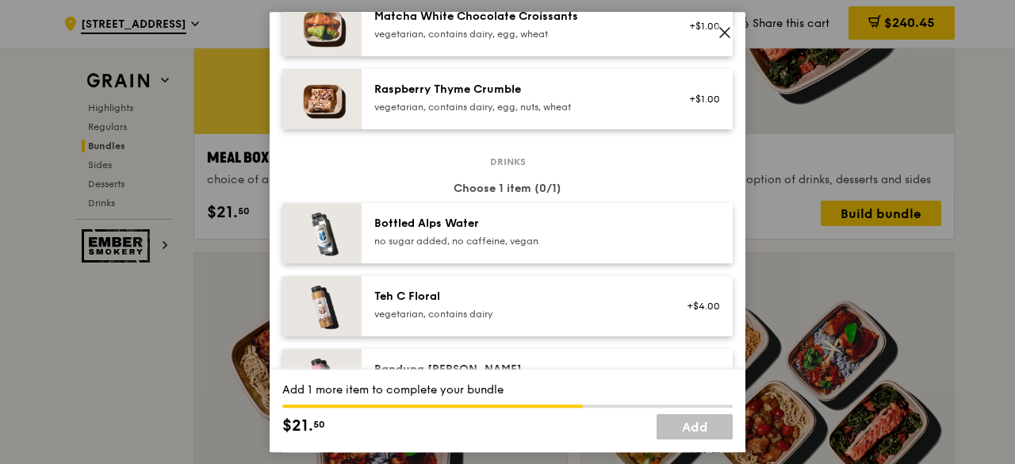
click at [536, 250] on div "Bottled Alps Water no sugar added, no caffeine, vegan" at bounding box center [517, 233] width 304 height 35
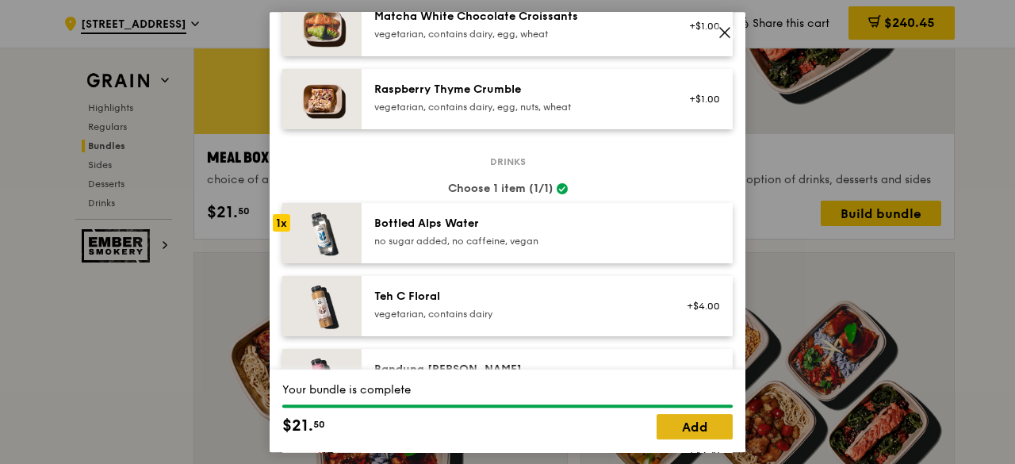
click at [700, 430] on link "Add" at bounding box center [694, 426] width 76 height 25
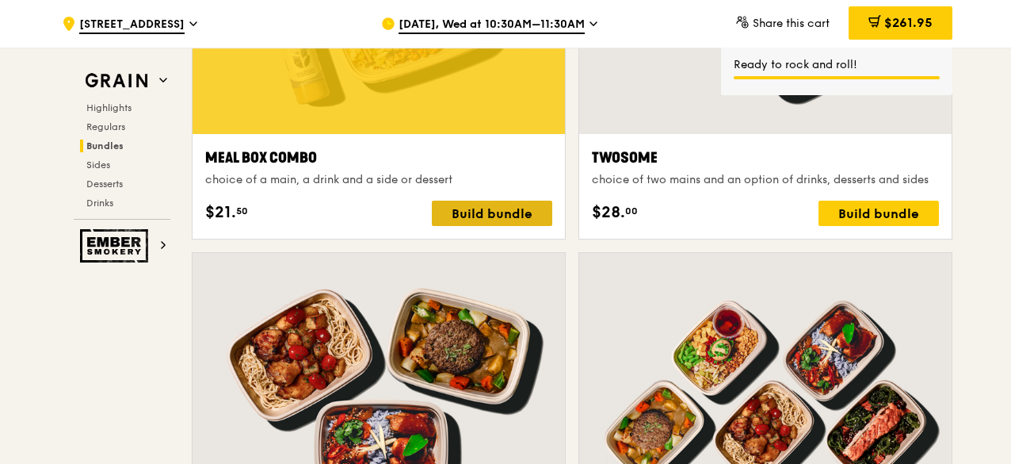
click at [477, 213] on div "Build bundle" at bounding box center [492, 213] width 120 height 25
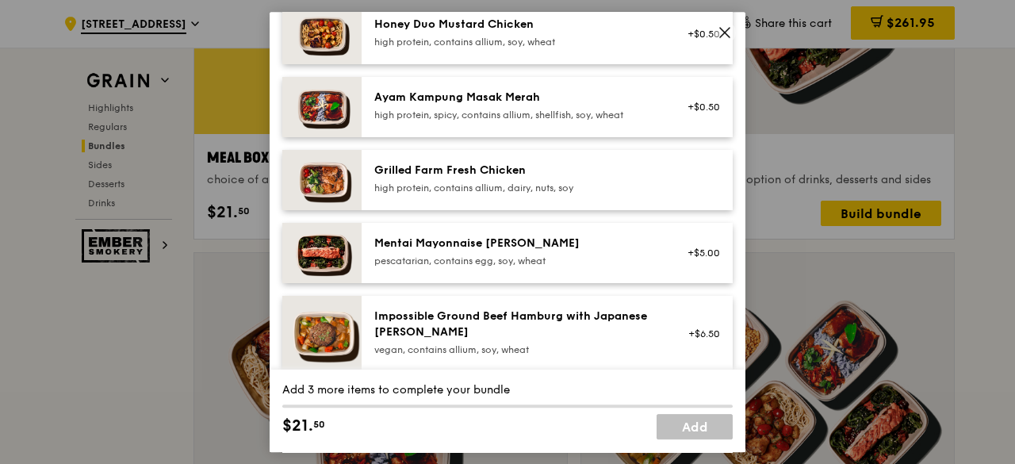
scroll to position [476, 0]
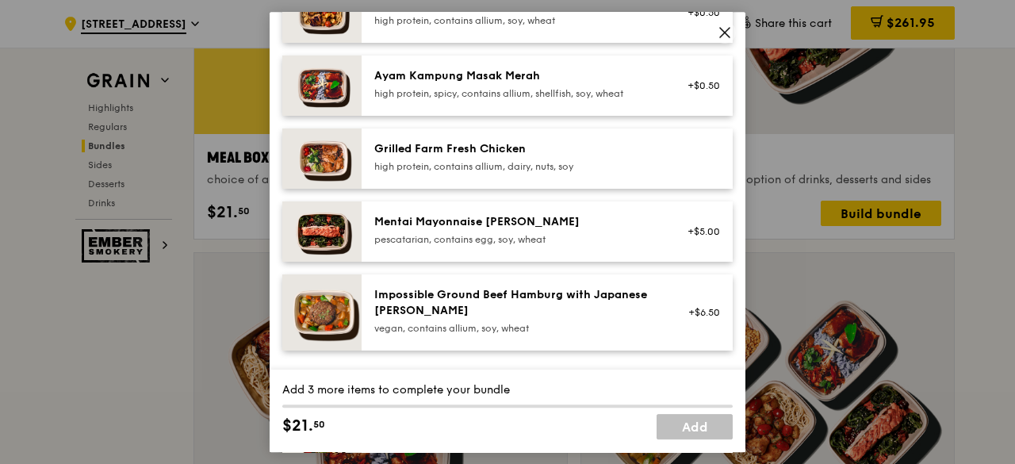
click at [446, 173] on div "high protein, contains allium, dairy, nuts, soy" at bounding box center [516, 166] width 285 height 13
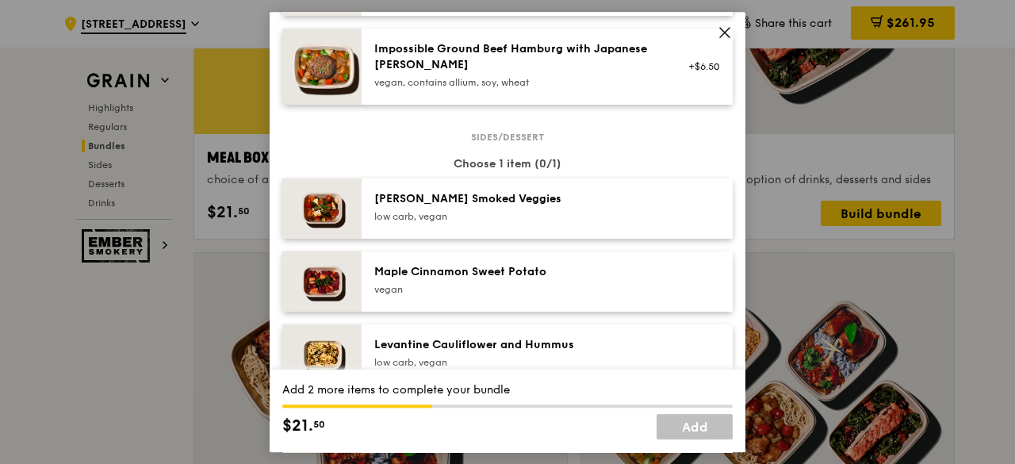
scroll to position [793, 0]
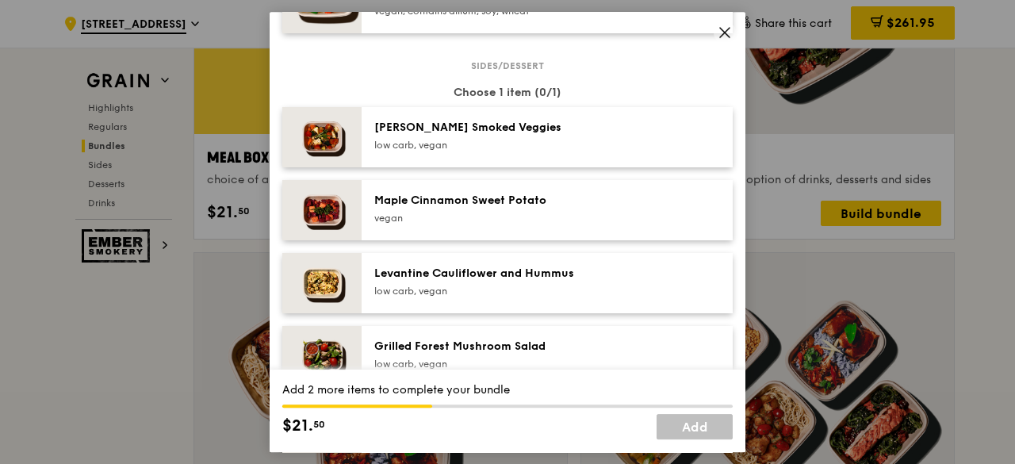
click at [471, 296] on div "low carb, vegan" at bounding box center [516, 291] width 285 height 13
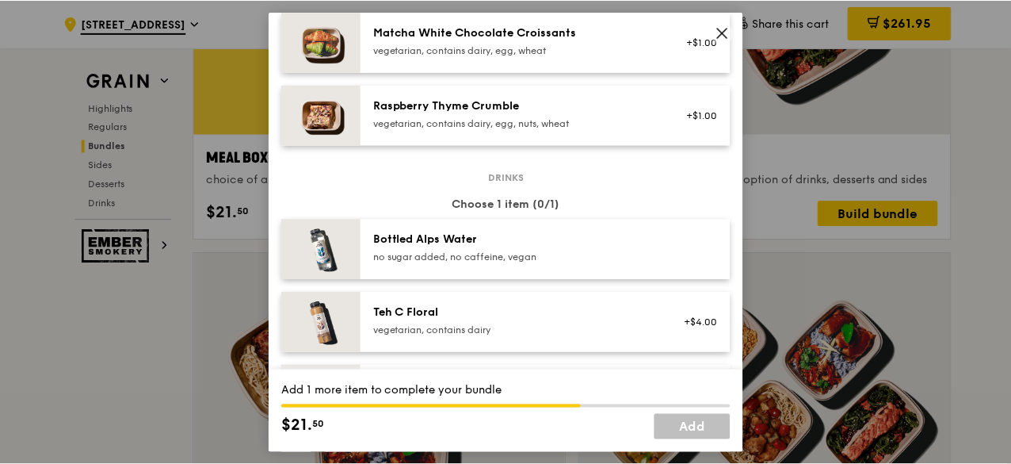
scroll to position [1506, 0]
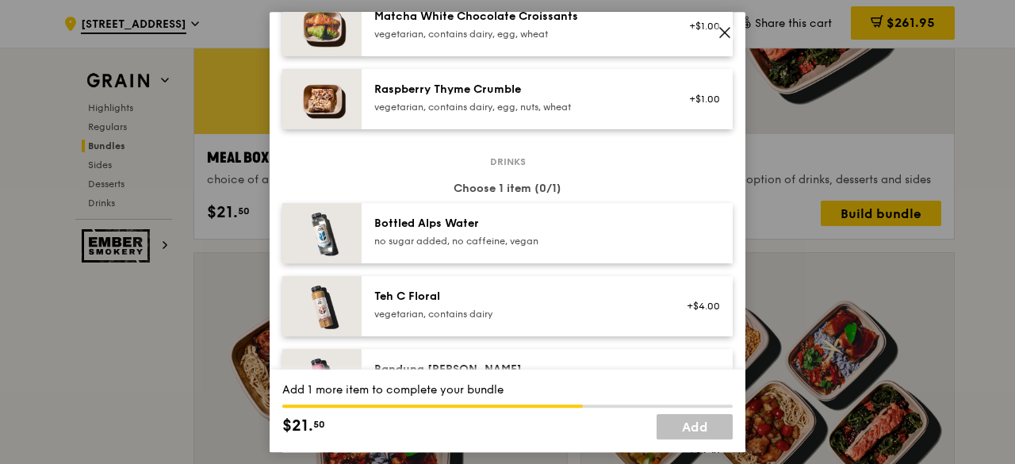
click at [468, 262] on div "Bottled Alps Water no sugar added, no caffeine, vegan" at bounding box center [546, 233] width 371 height 60
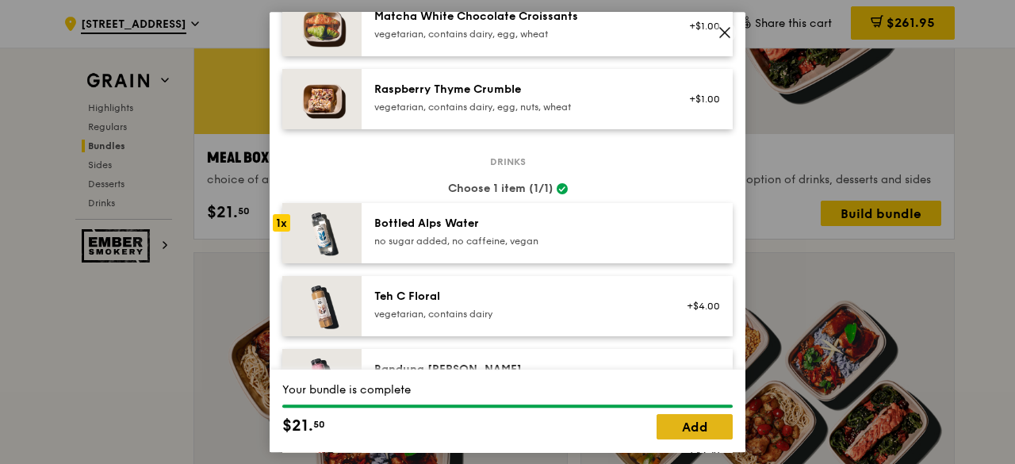
click at [706, 434] on link "Add" at bounding box center [694, 426] width 76 height 25
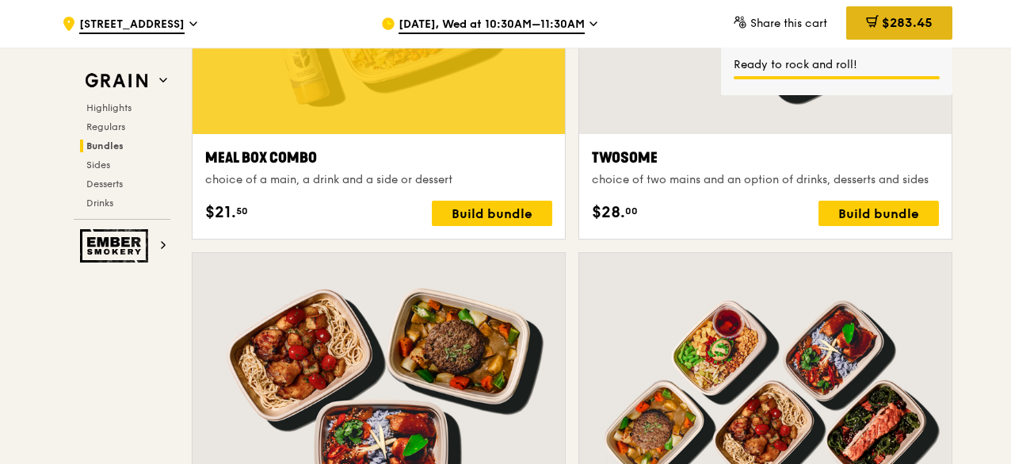
click at [916, 30] on span "$283.45" at bounding box center [907, 22] width 51 height 15
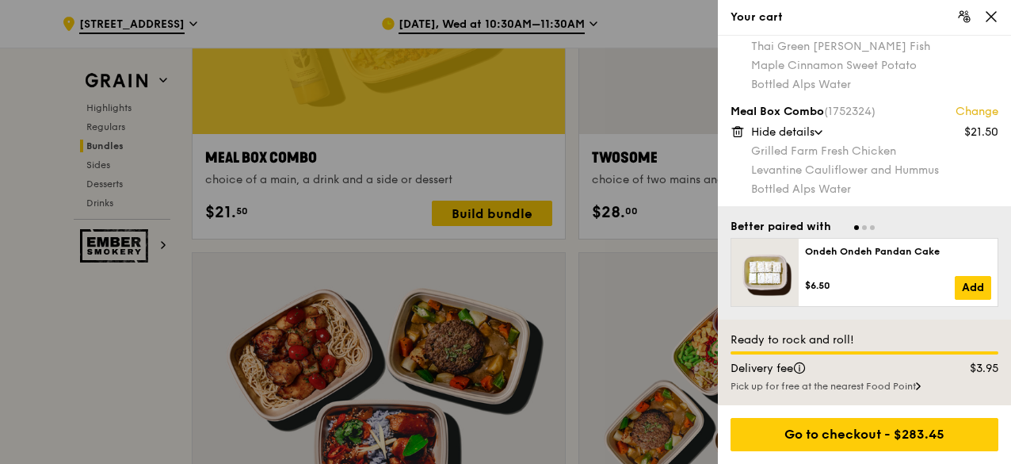
scroll to position [870, 0]
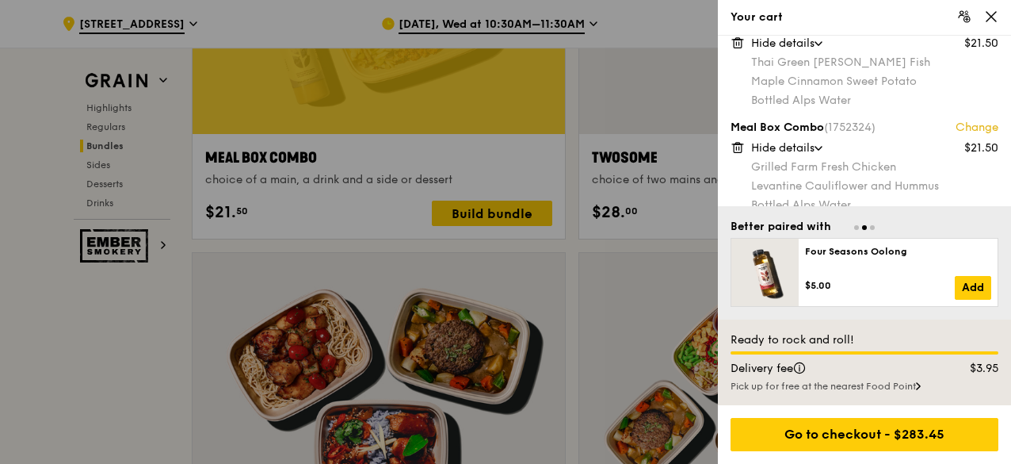
click at [842, 169] on div "Grilled Farm Fresh Chicken" at bounding box center [874, 167] width 247 height 16
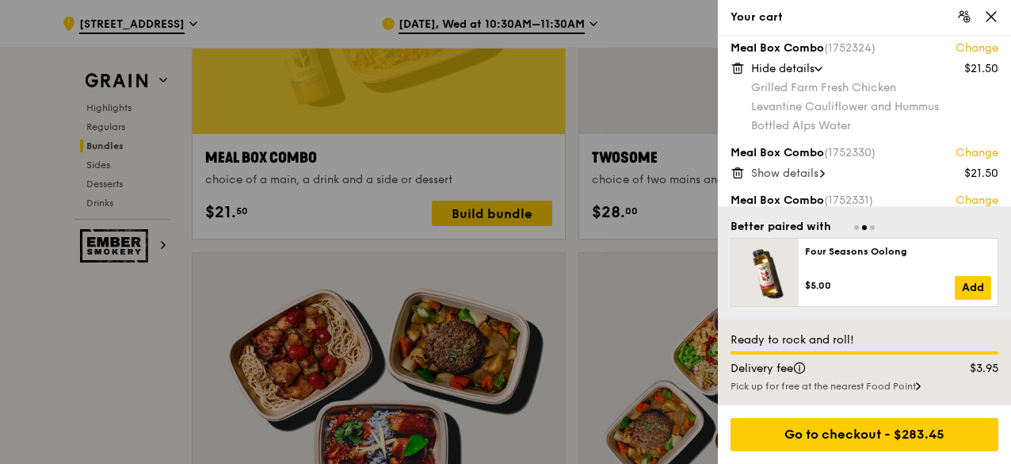
click at [818, 170] on span "Show details" at bounding box center [784, 172] width 67 height 13
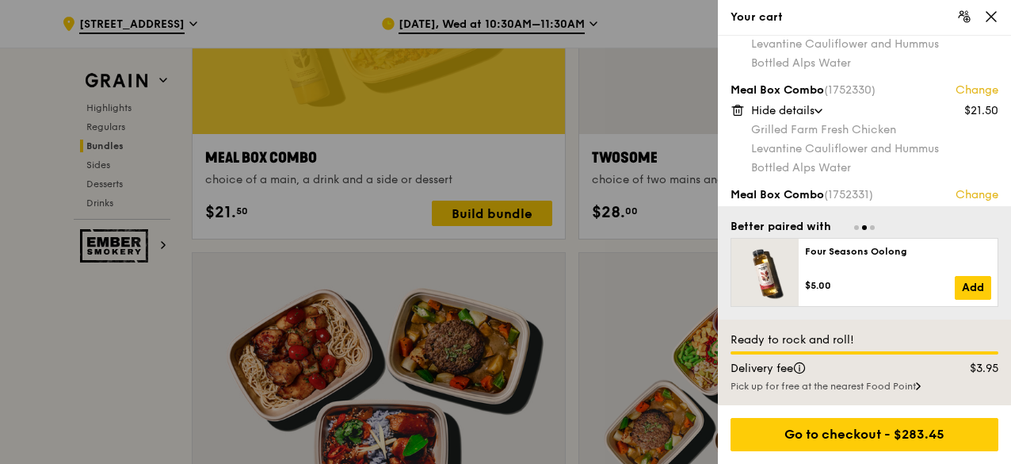
scroll to position [1086, 0]
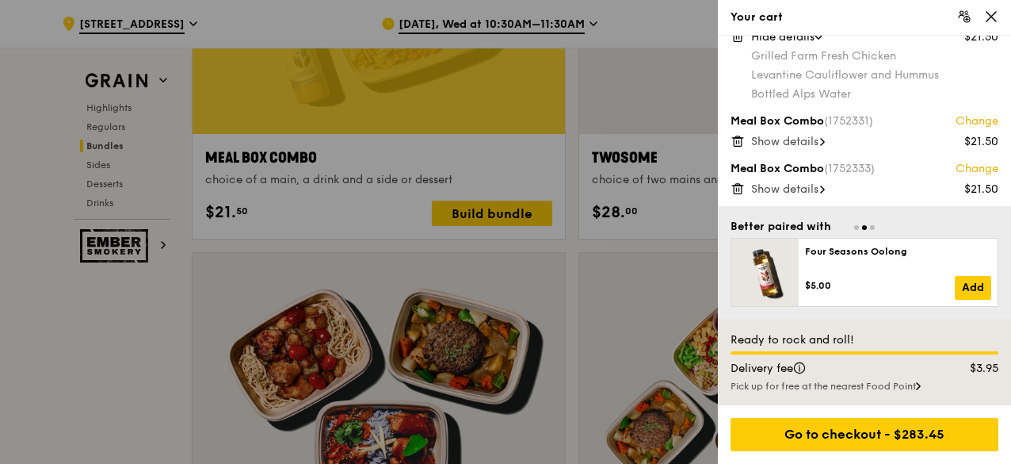
click at [799, 140] on span "Show details" at bounding box center [784, 141] width 67 height 13
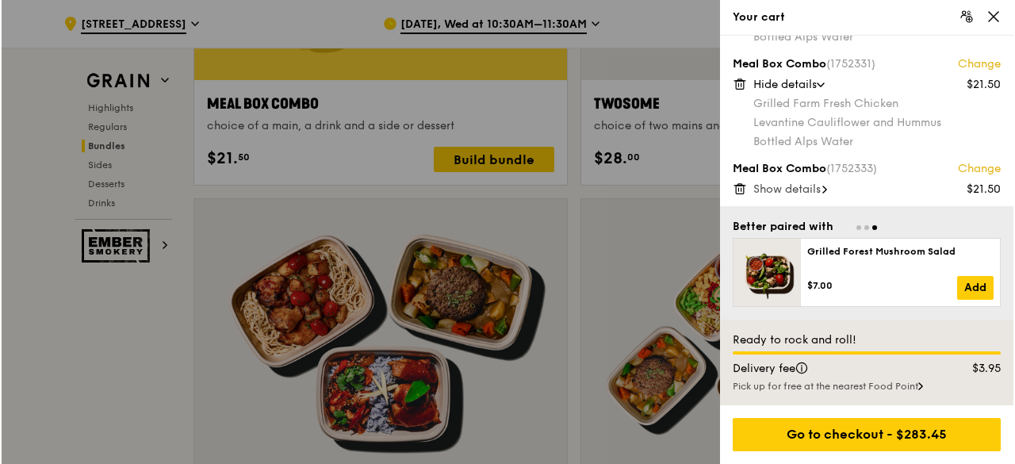
scroll to position [2616, 0]
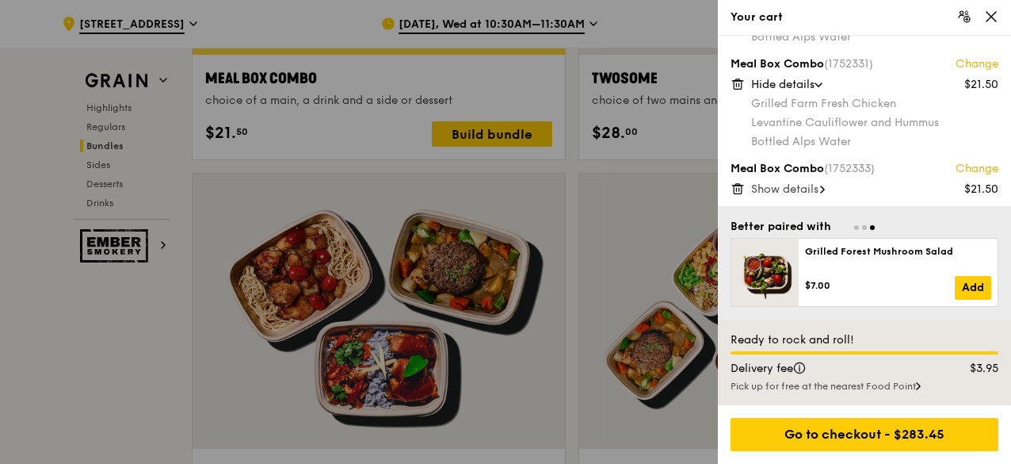
click at [801, 186] on span "Show details" at bounding box center [784, 188] width 67 height 13
click at [144, 318] on div at bounding box center [505, 232] width 1011 height 464
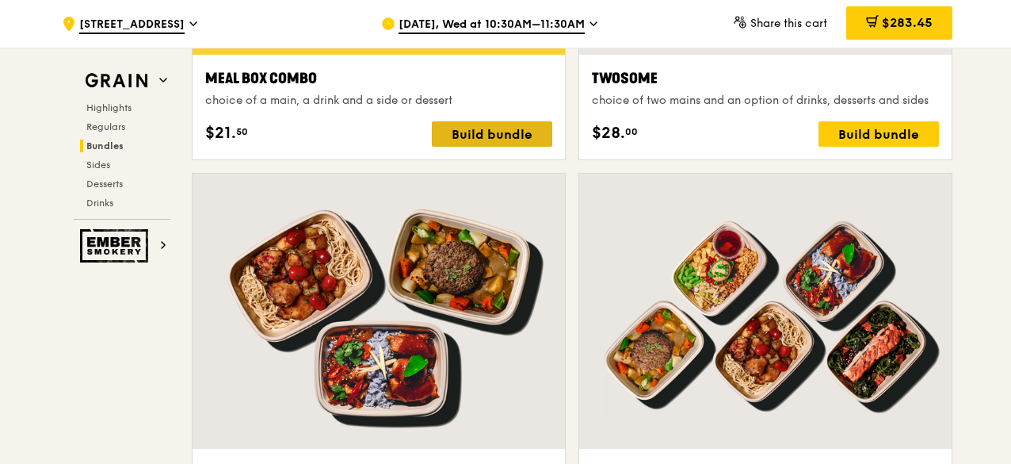
click at [484, 121] on div "Build bundle" at bounding box center [492, 133] width 120 height 25
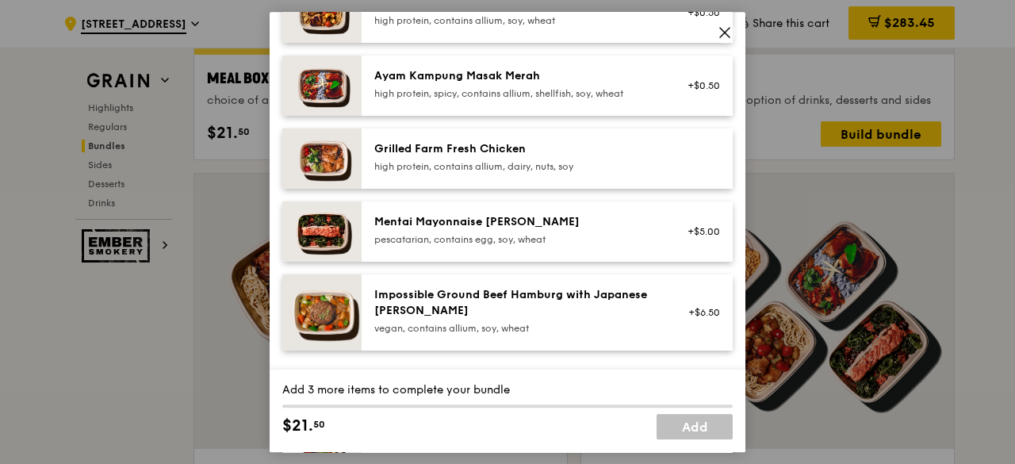
click at [454, 173] on div "high protein, contains allium, dairy, nuts, soy" at bounding box center [516, 166] width 285 height 13
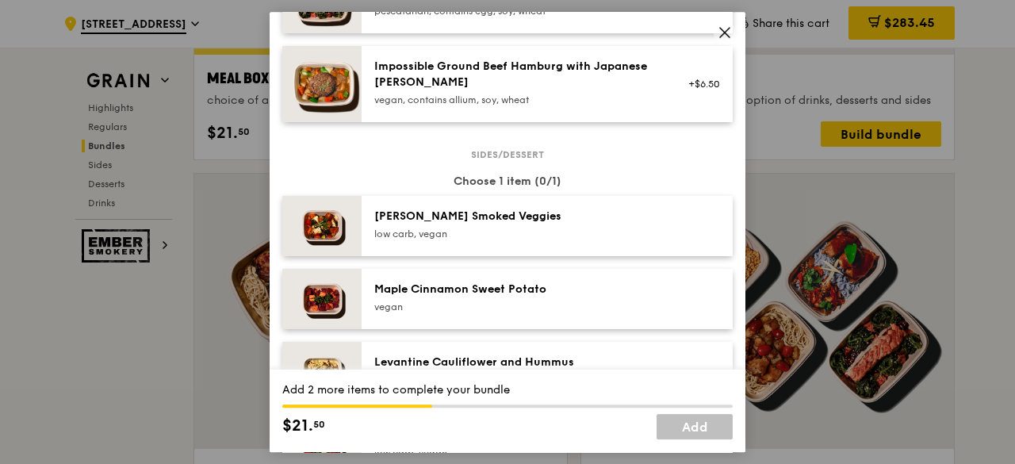
scroll to position [793, 0]
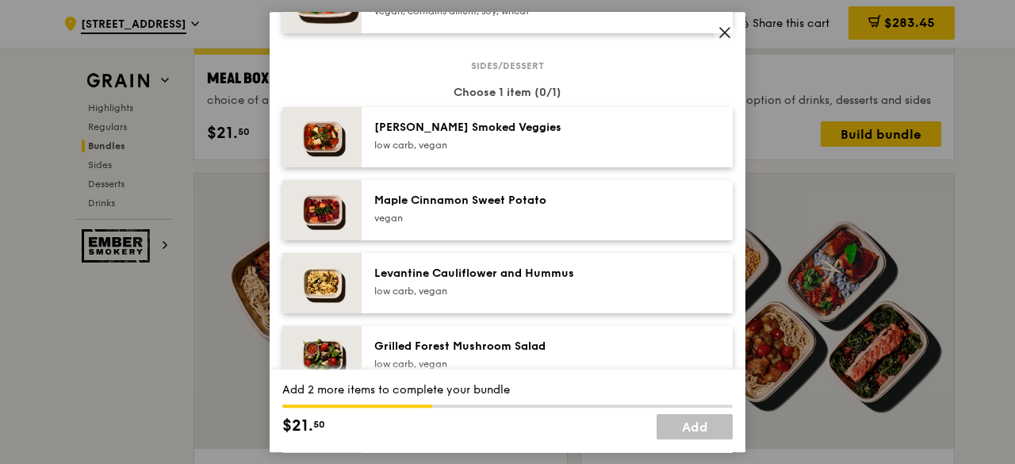
click at [509, 270] on div "Levantine Cauliflower and Hummus low carb, vegan" at bounding box center [546, 283] width 371 height 60
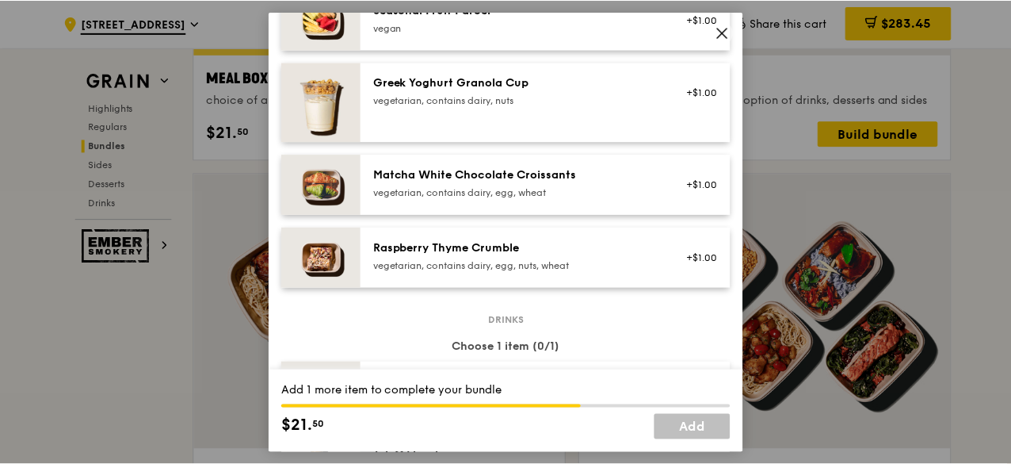
scroll to position [1506, 0]
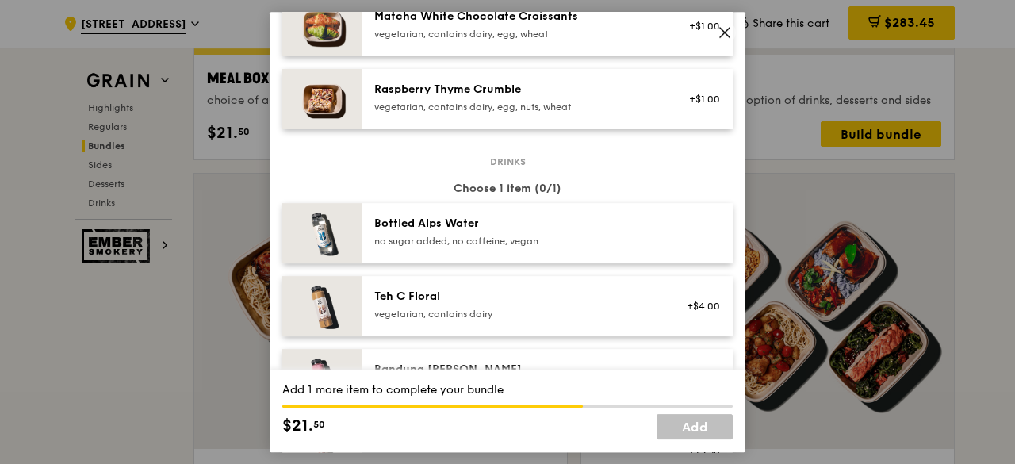
click at [508, 247] on div "no sugar added, no caffeine, vegan" at bounding box center [516, 241] width 285 height 13
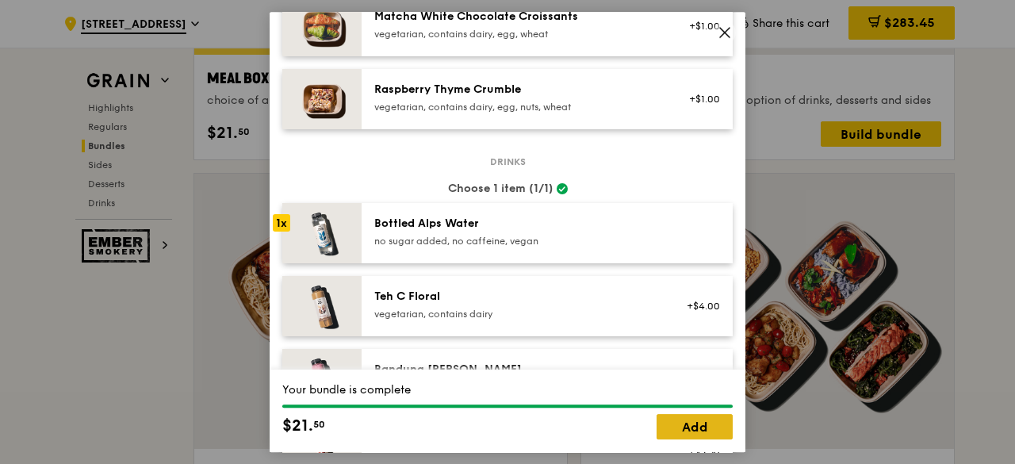
click at [681, 425] on link "Add" at bounding box center [694, 426] width 76 height 25
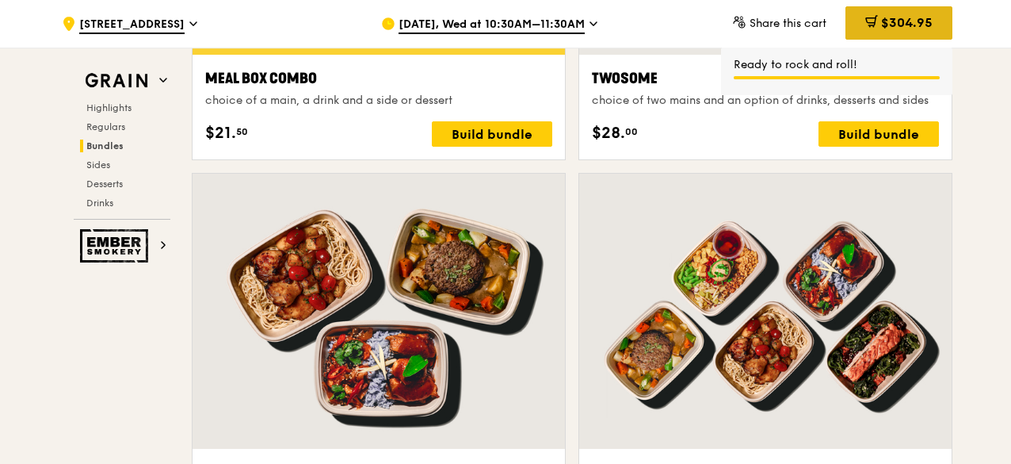
click at [921, 13] on div "$304.95" at bounding box center [899, 22] width 107 height 33
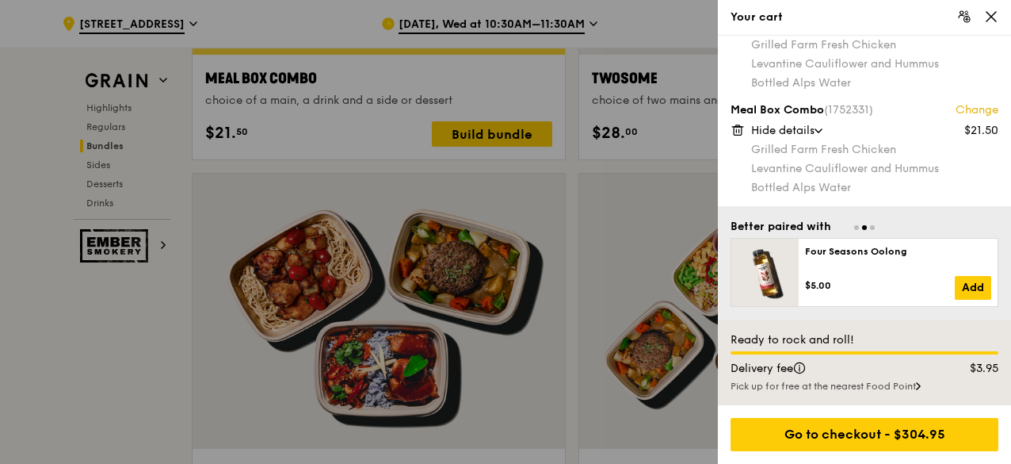
scroll to position [1248, 0]
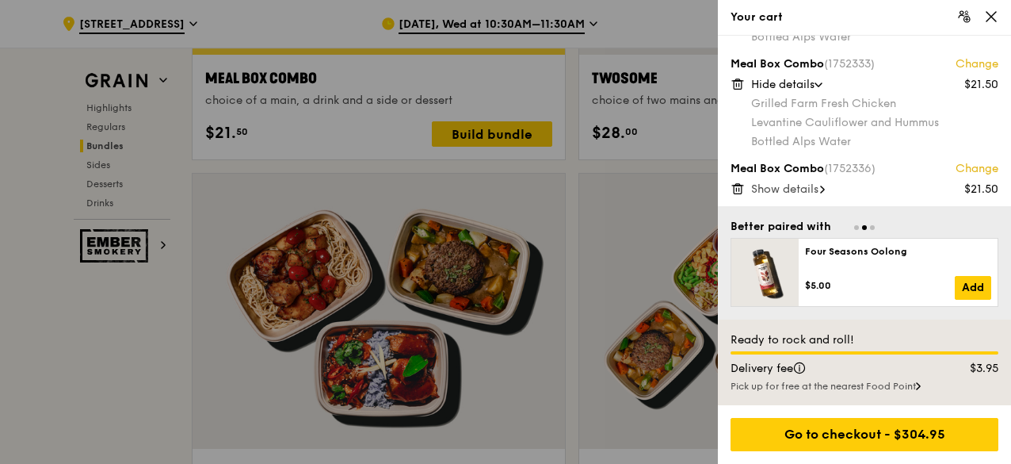
click at [799, 193] on span "Show details" at bounding box center [784, 188] width 67 height 13
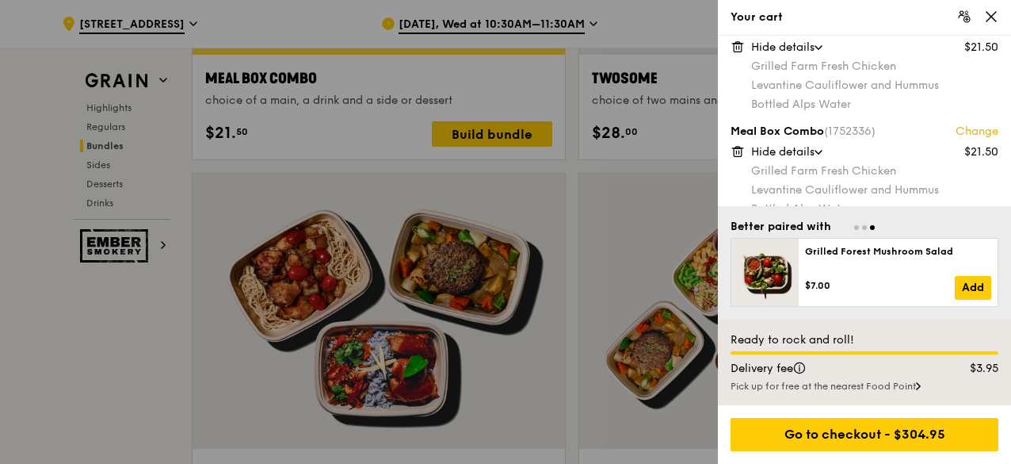
scroll to position [1305, 0]
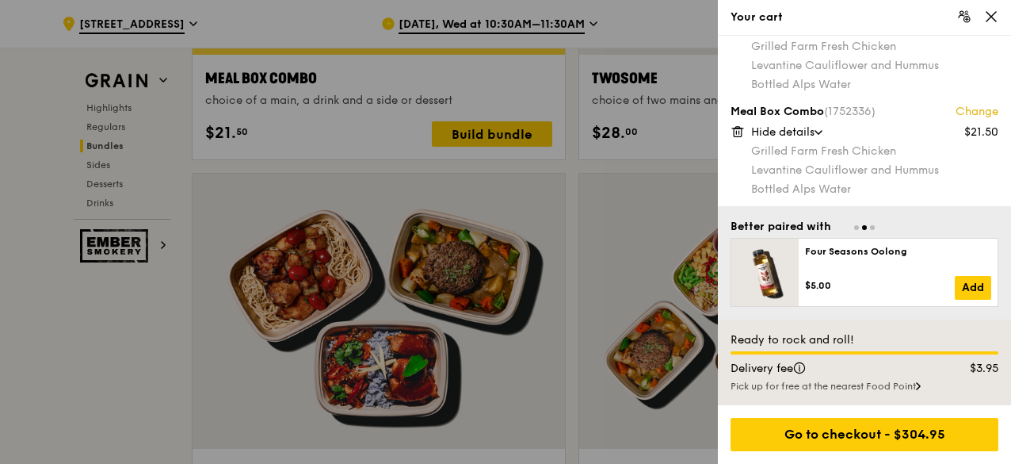
click at [283, 415] on div at bounding box center [505, 232] width 1011 height 464
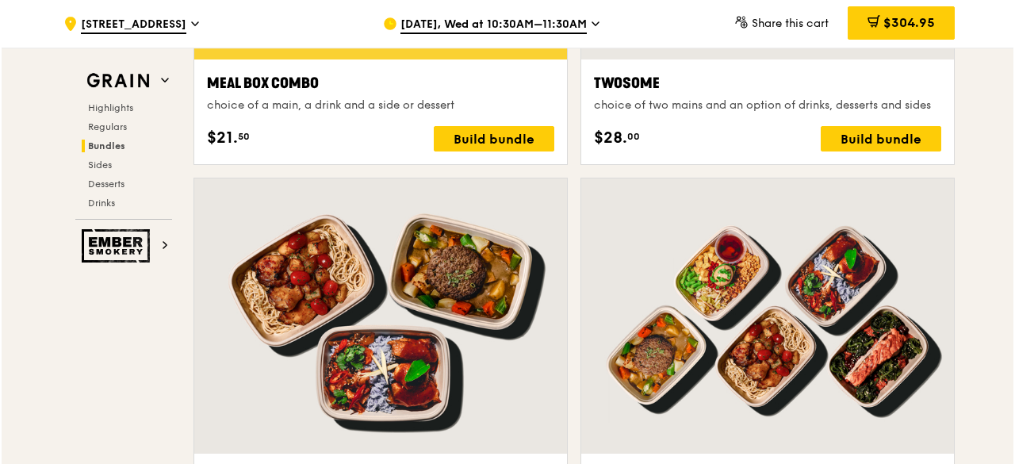
scroll to position [2537, 0]
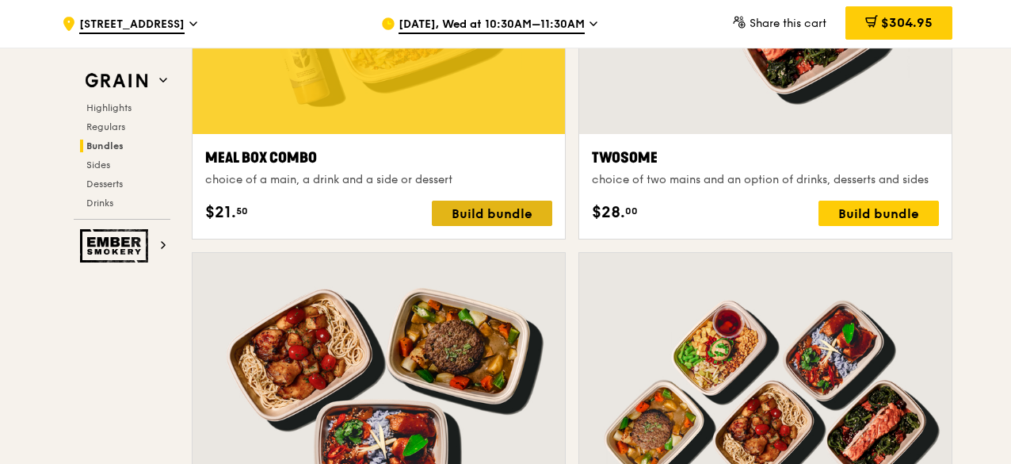
click at [544, 213] on div "Build bundle" at bounding box center [492, 213] width 120 height 25
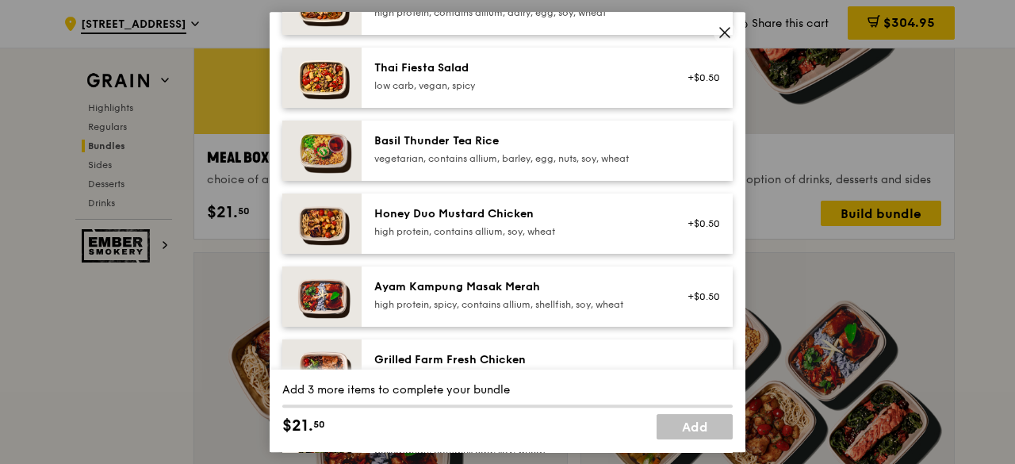
scroll to position [317, 0]
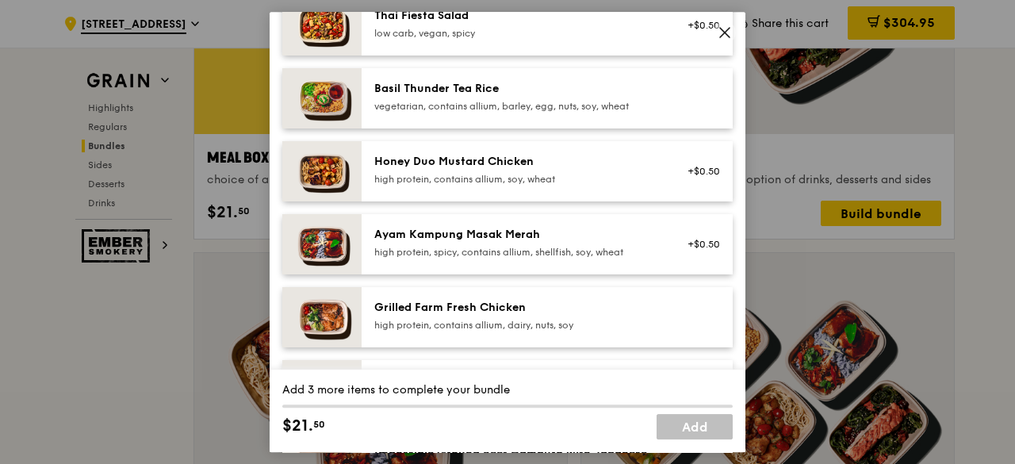
click at [498, 305] on div "Grilled Farm Fresh Chicken high protein, contains allium, dairy, nuts, soy" at bounding box center [546, 317] width 371 height 60
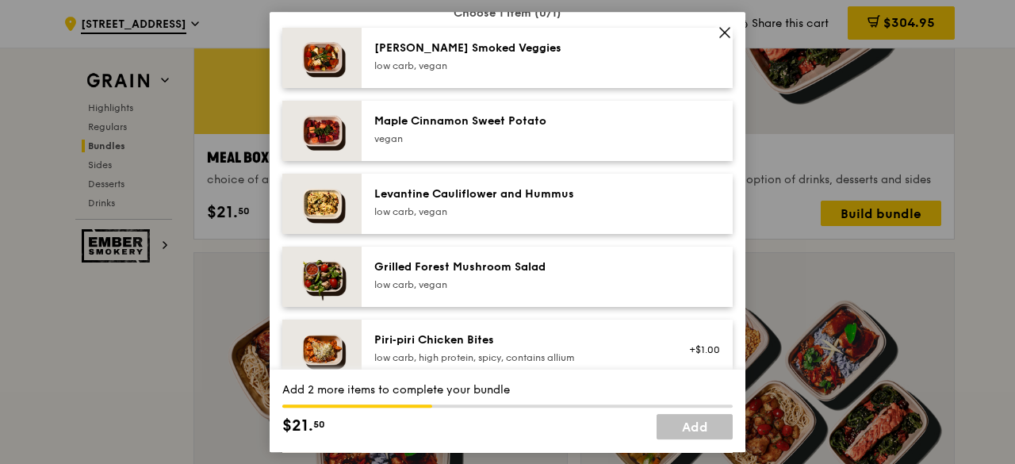
click at [498, 288] on div "Grilled Forest Mushroom Salad low carb, vegan" at bounding box center [516, 275] width 285 height 32
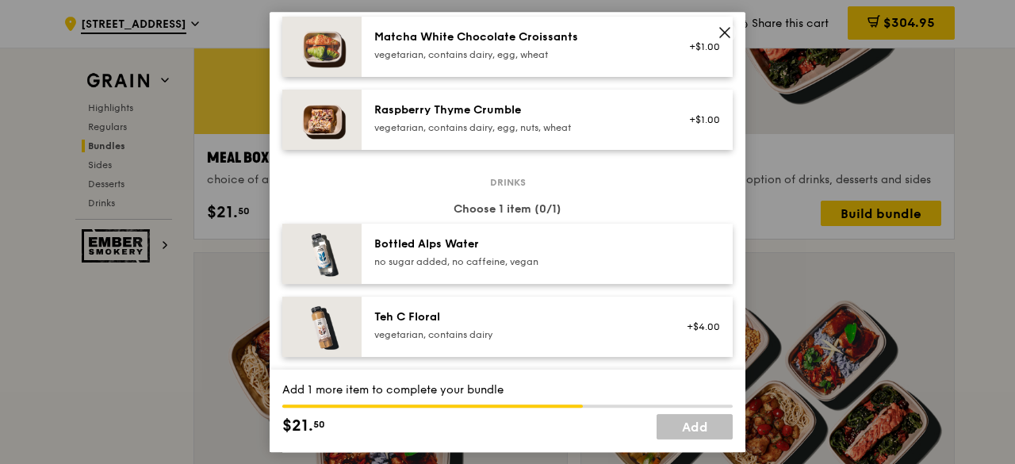
scroll to position [1585, 0]
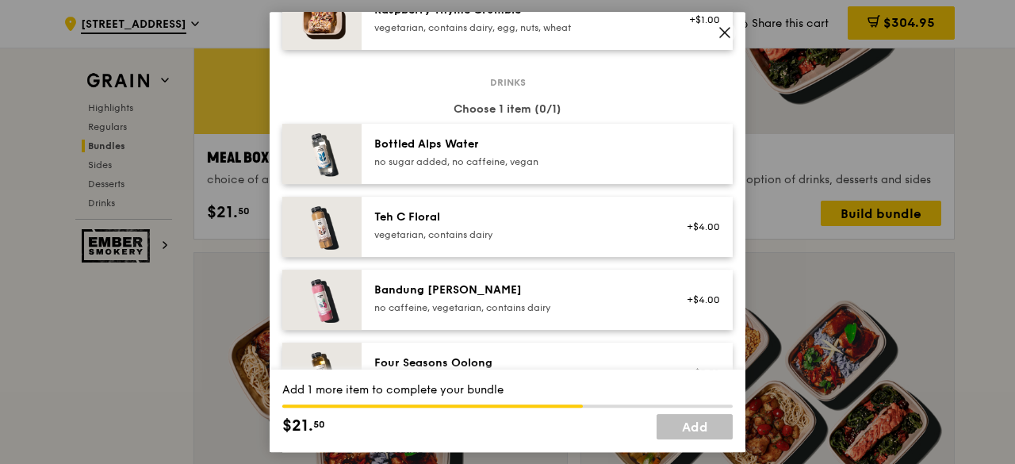
click at [452, 152] on div "Bottled Alps Water" at bounding box center [516, 144] width 285 height 16
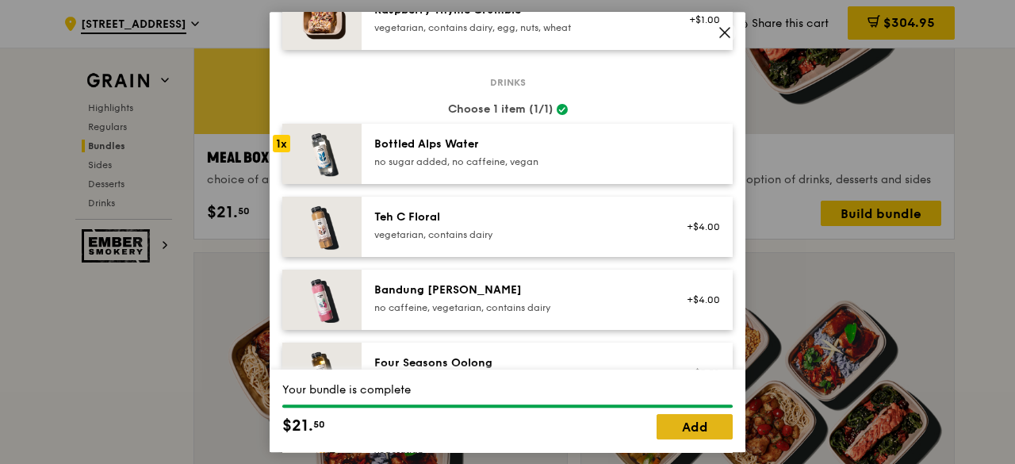
click at [718, 428] on link "Add" at bounding box center [694, 426] width 76 height 25
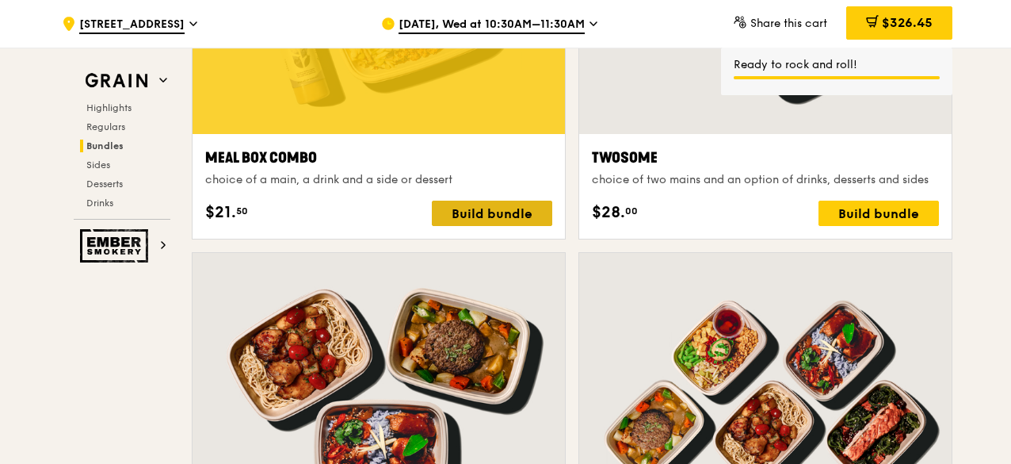
click at [486, 220] on div "Build bundle" at bounding box center [492, 213] width 120 height 25
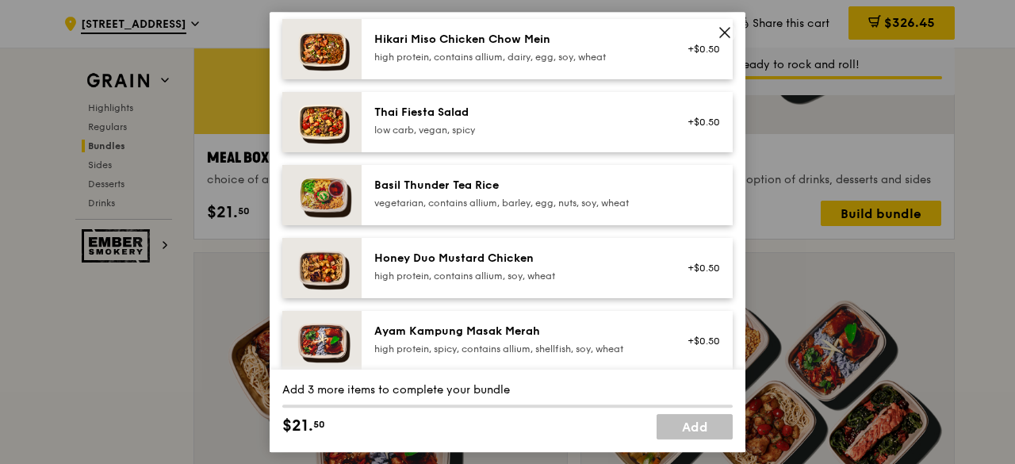
scroll to position [317, 0]
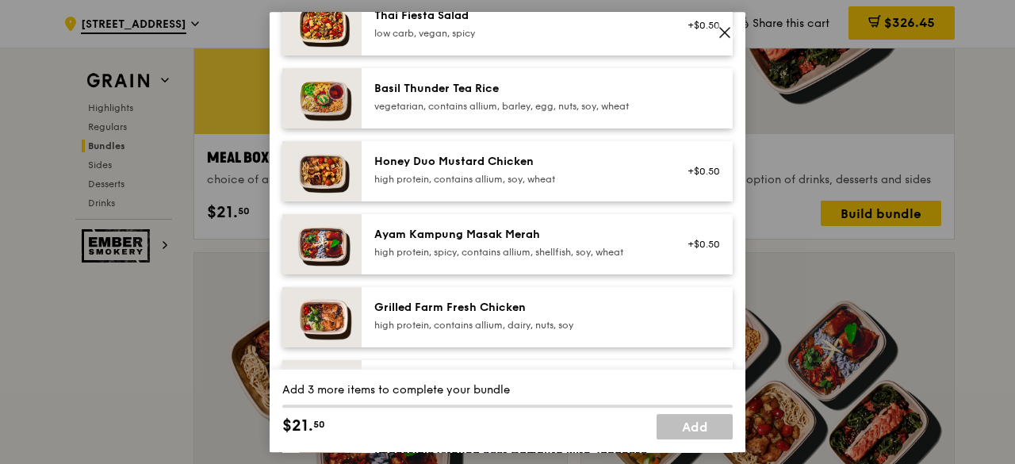
click at [499, 315] on div "Grilled Farm Fresh Chicken" at bounding box center [516, 308] width 285 height 16
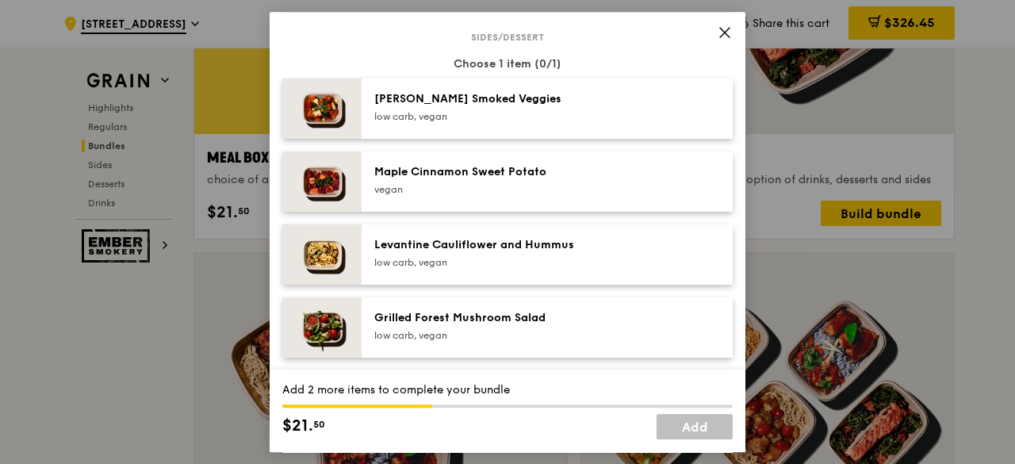
scroll to position [872, 0]
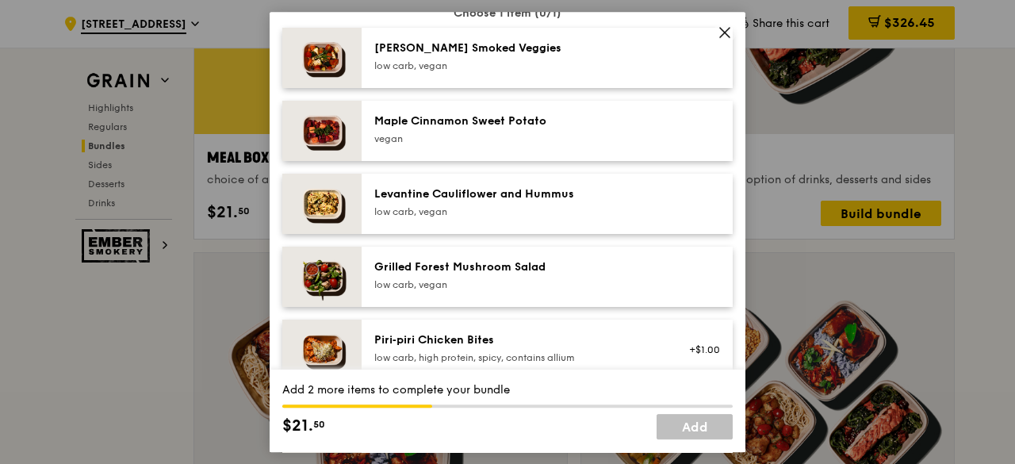
click at [518, 275] on div "Grilled Forest Mushroom Salad" at bounding box center [516, 267] width 285 height 16
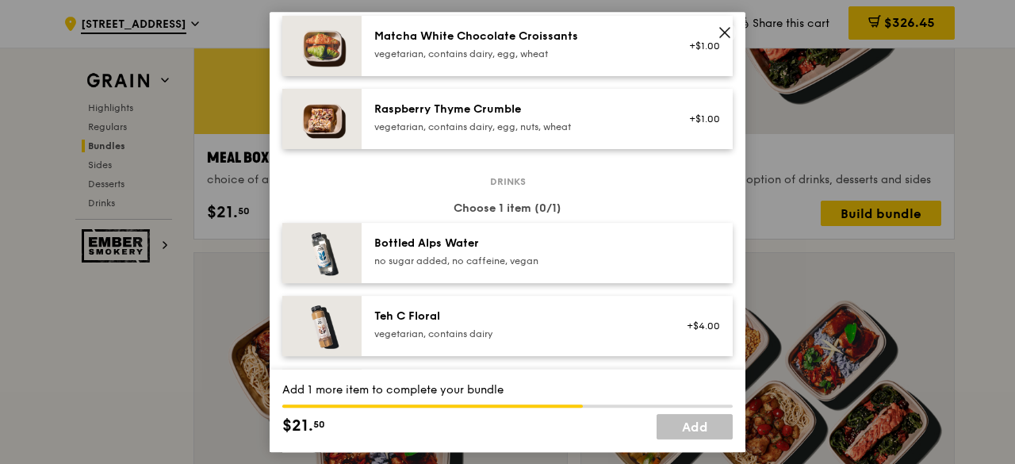
scroll to position [1585, 0]
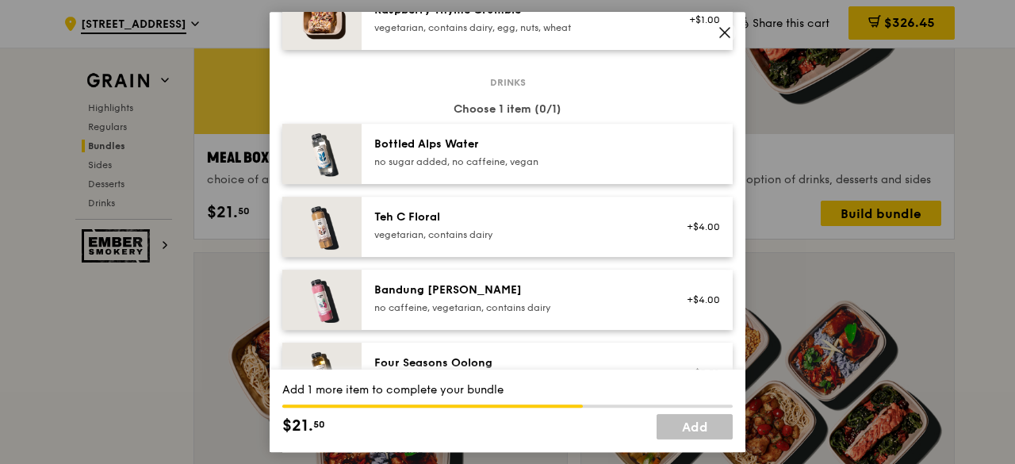
click at [470, 168] on div "no sugar added, no caffeine, vegan" at bounding box center [516, 161] width 285 height 13
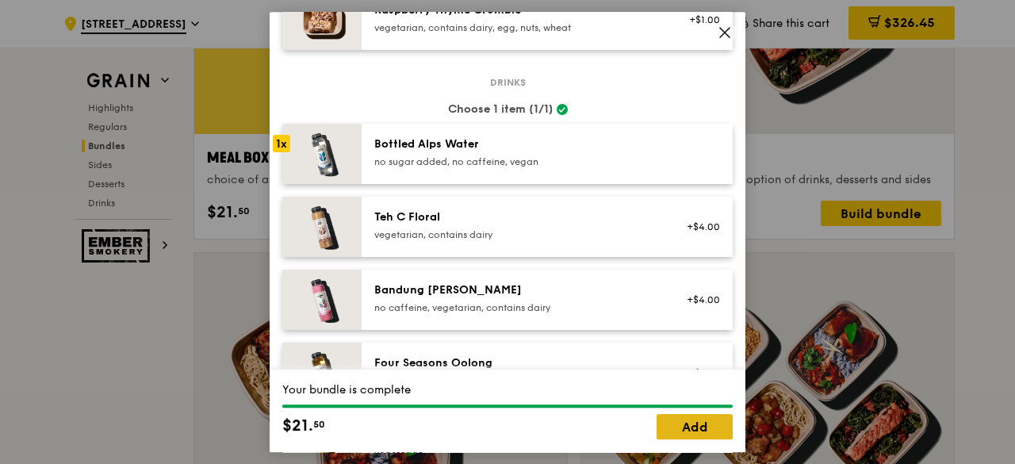
click at [683, 423] on link "Add" at bounding box center [694, 426] width 76 height 25
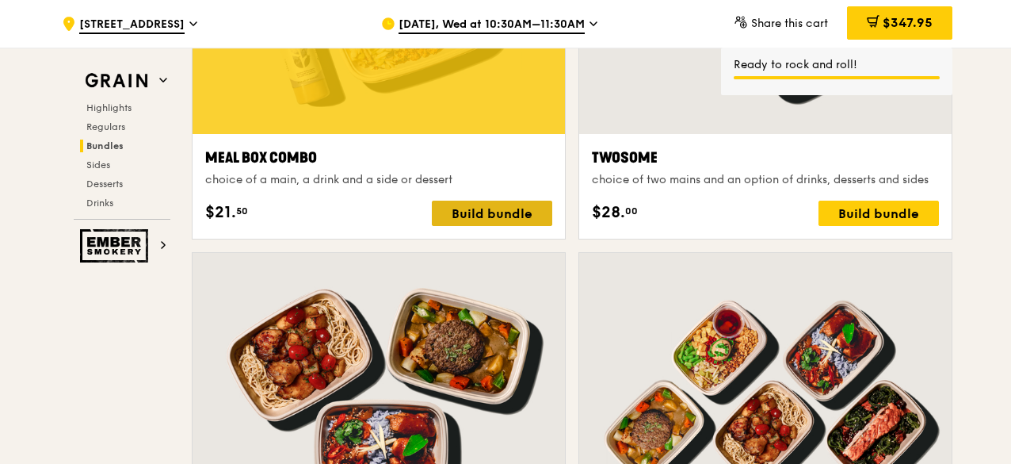
click at [486, 208] on div "Build bundle" at bounding box center [492, 213] width 120 height 25
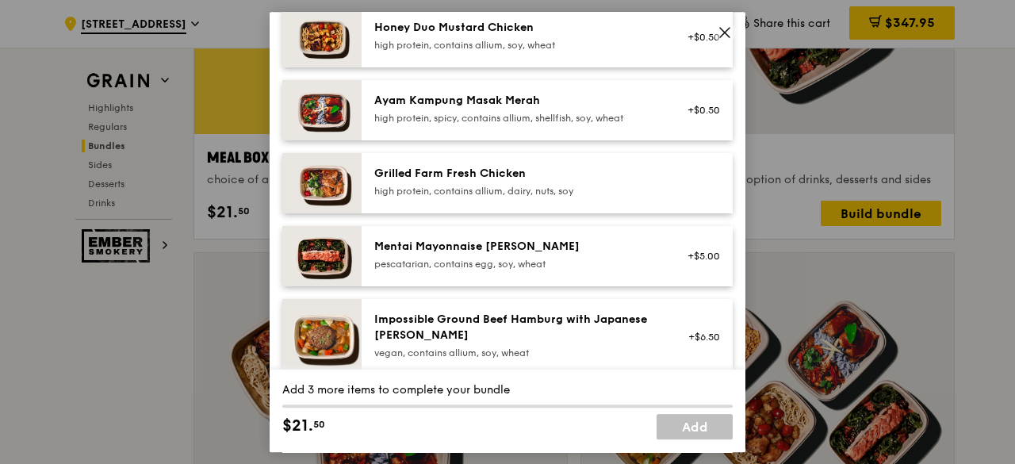
scroll to position [476, 0]
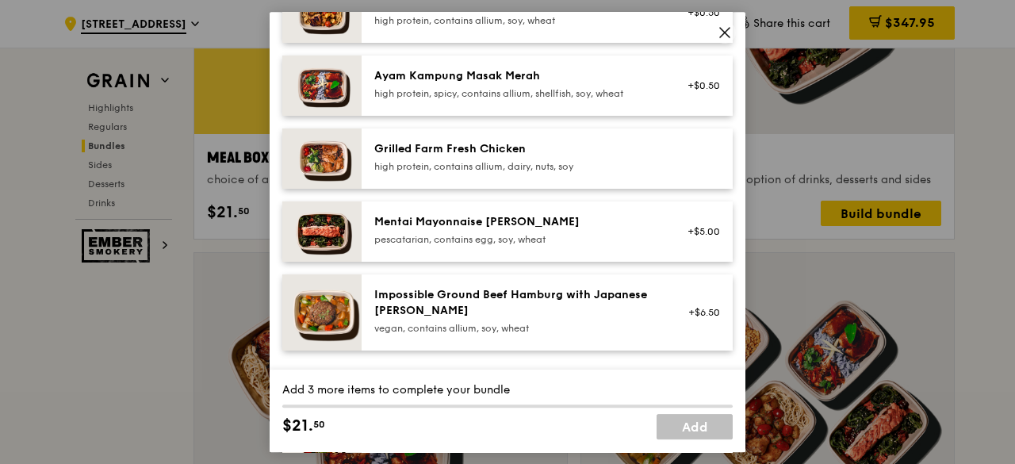
click at [418, 170] on div "Grilled Farm Fresh Chicken high protein, contains allium, dairy, nuts, soy" at bounding box center [516, 157] width 285 height 32
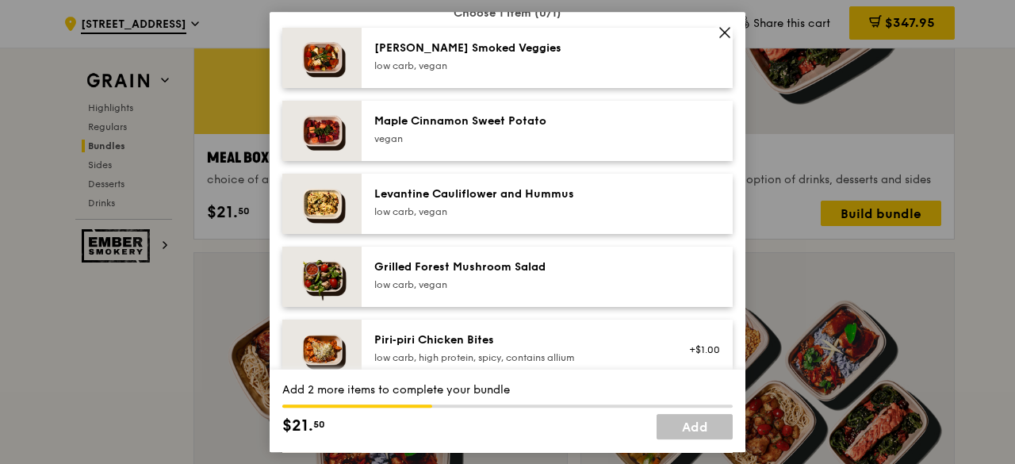
scroll to position [951, 0]
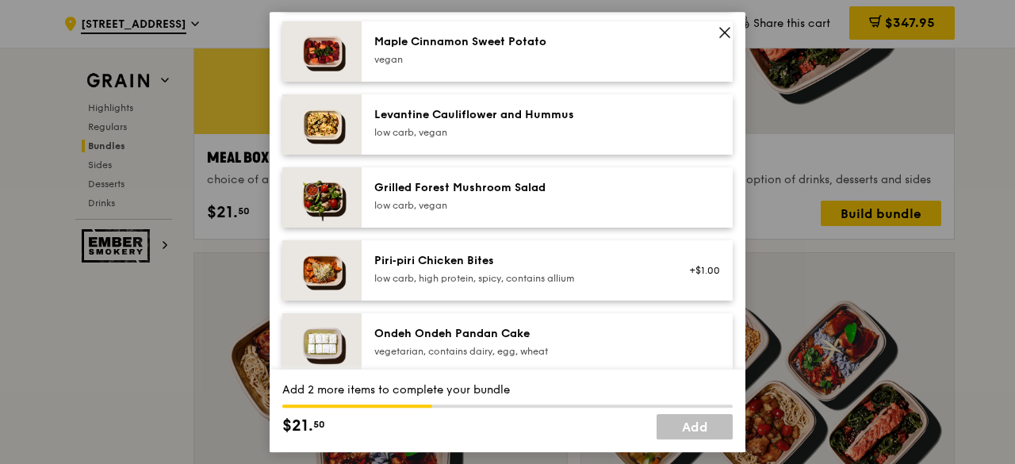
click at [468, 212] on div "low carb, vegan" at bounding box center [516, 205] width 285 height 13
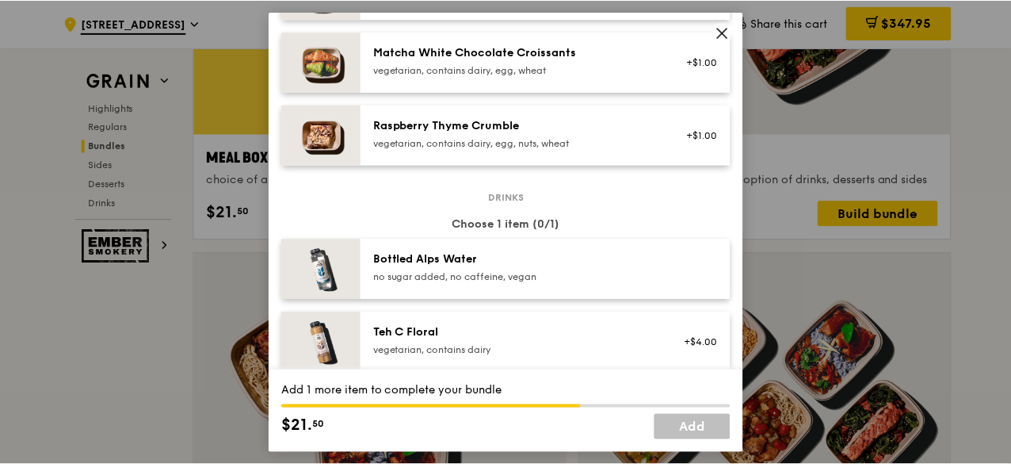
scroll to position [1506, 0]
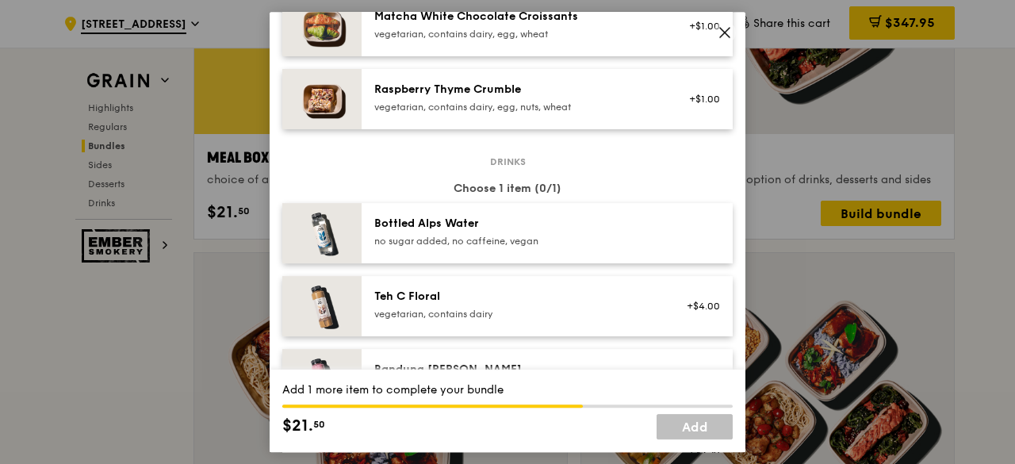
click at [504, 247] on div "no sugar added, no caffeine, vegan" at bounding box center [516, 241] width 285 height 13
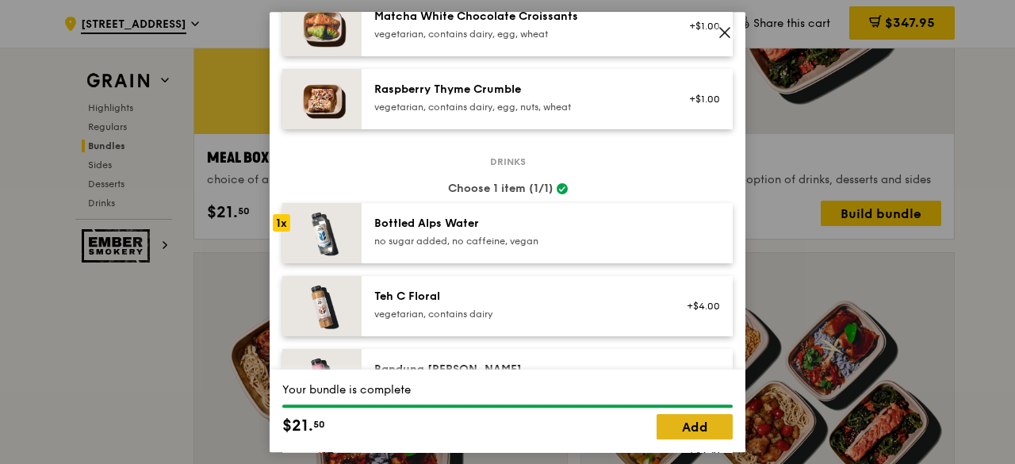
click at [675, 424] on link "Add" at bounding box center [694, 426] width 76 height 25
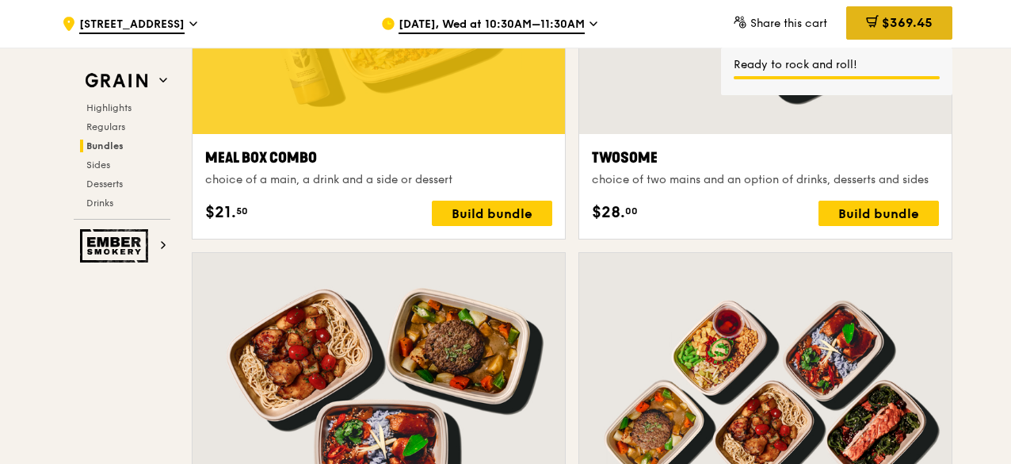
click at [885, 26] on span "$369.45" at bounding box center [907, 22] width 51 height 15
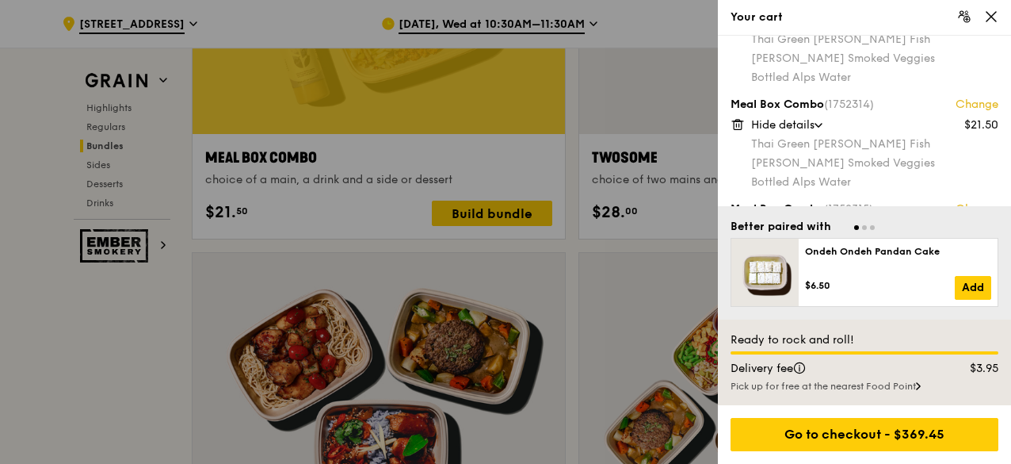
scroll to position [0, 0]
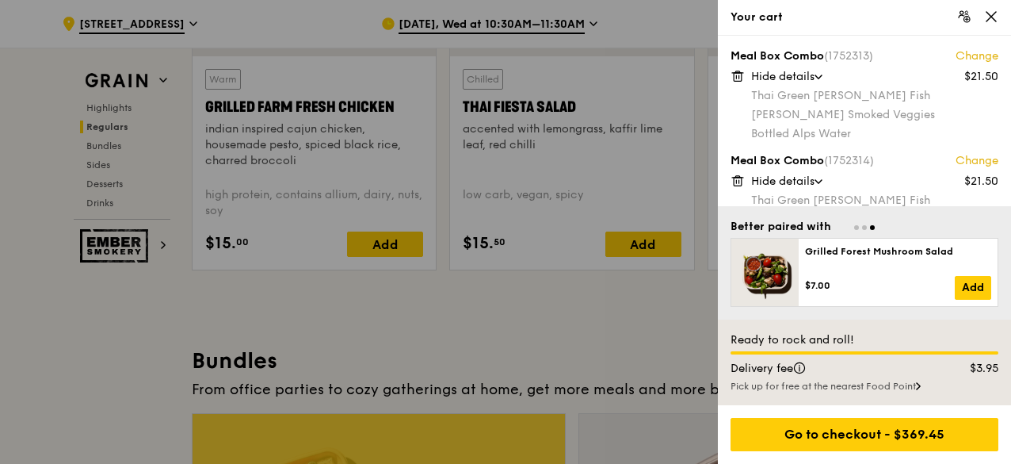
click at [921, 139] on div "Bottled Alps Water" at bounding box center [874, 134] width 247 height 16
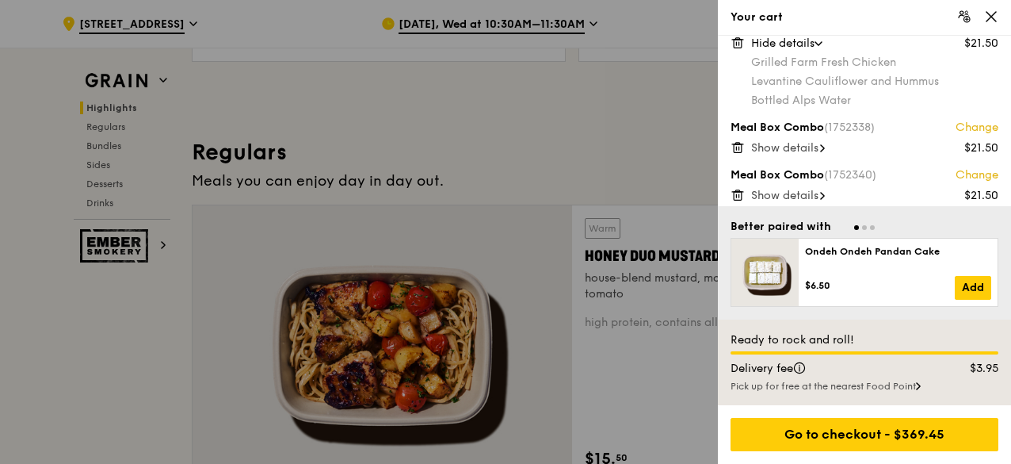
scroll to position [1427, 0]
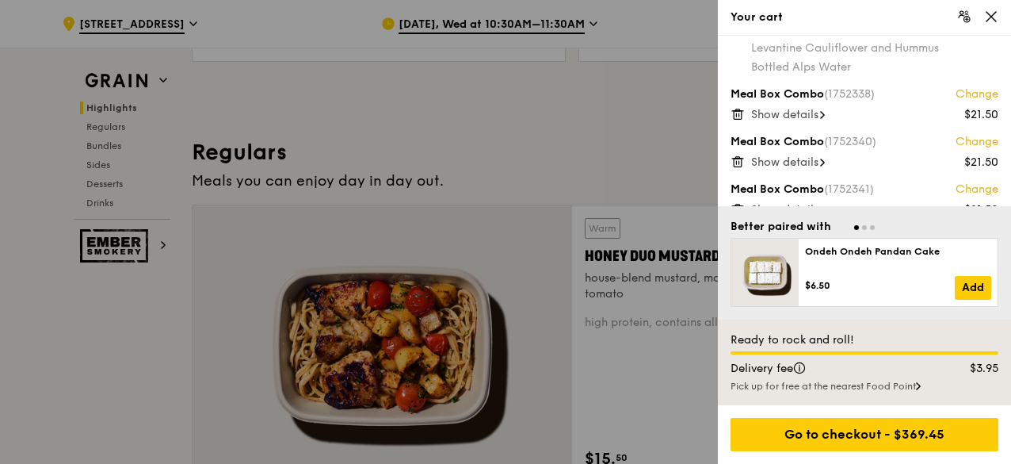
click at [779, 119] on span "Show details" at bounding box center [784, 114] width 67 height 13
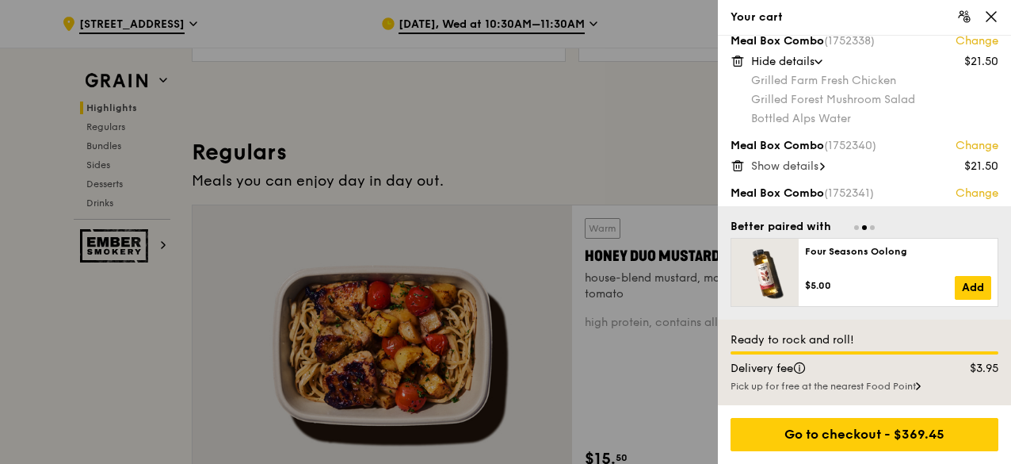
scroll to position [1505, 0]
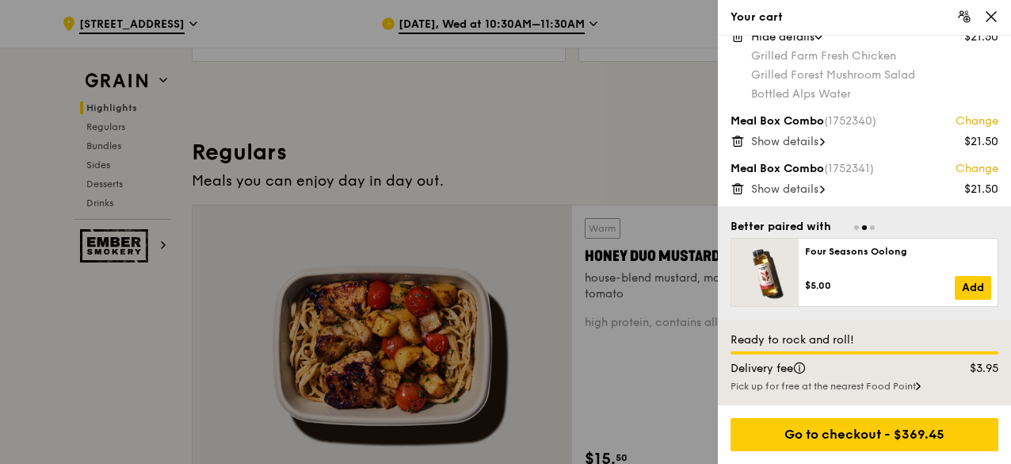
click at [793, 140] on span "Show details" at bounding box center [784, 141] width 67 height 13
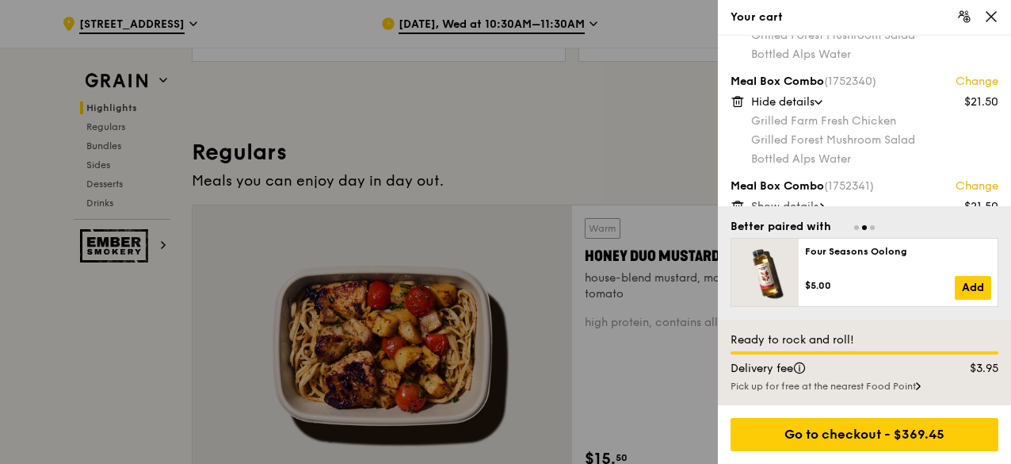
scroll to position [1562, 0]
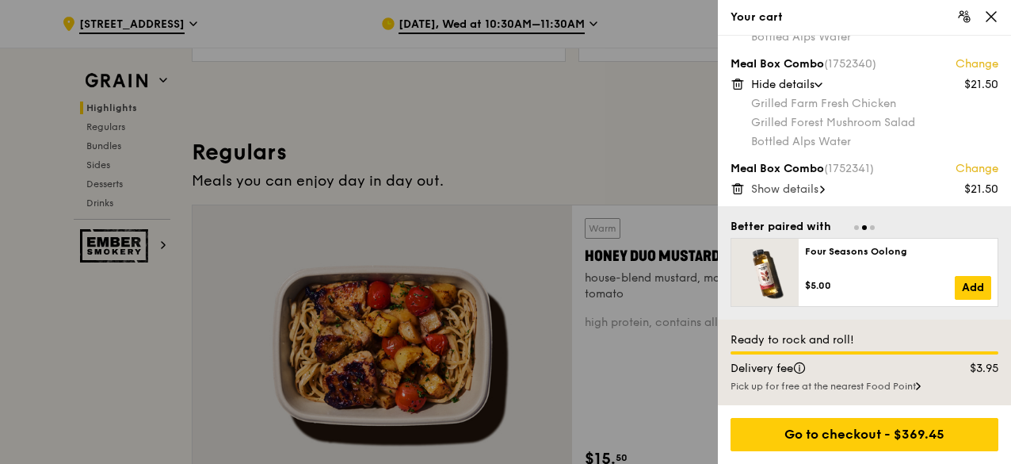
click at [786, 188] on span "Show details" at bounding box center [784, 188] width 67 height 13
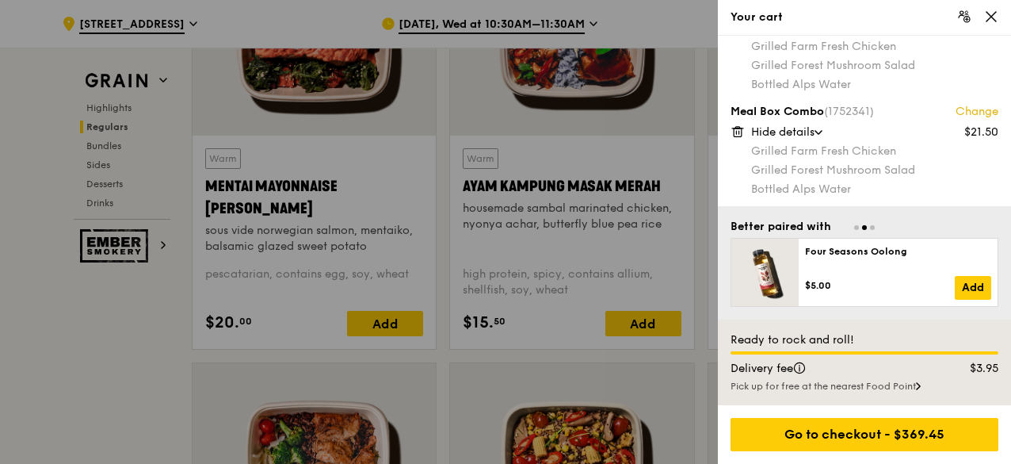
scroll to position [1585, 0]
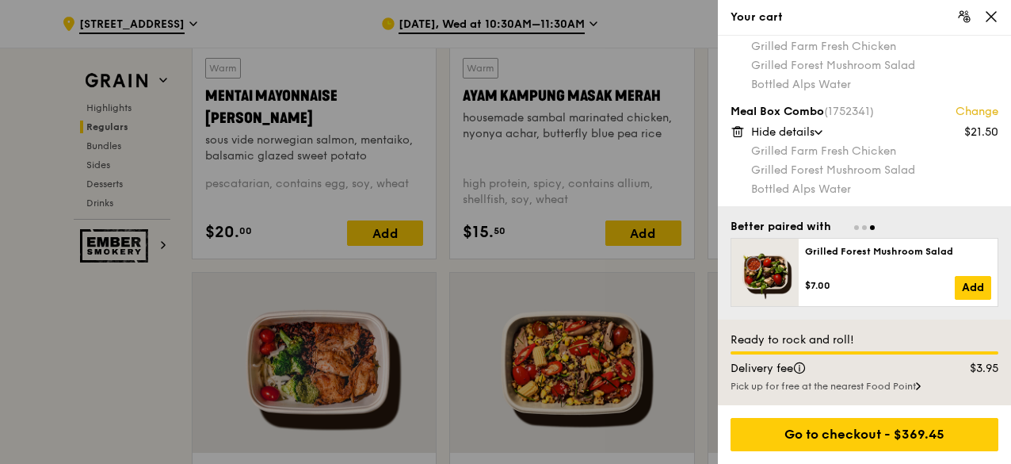
click at [991, 21] on icon at bounding box center [992, 17] width 14 height 14
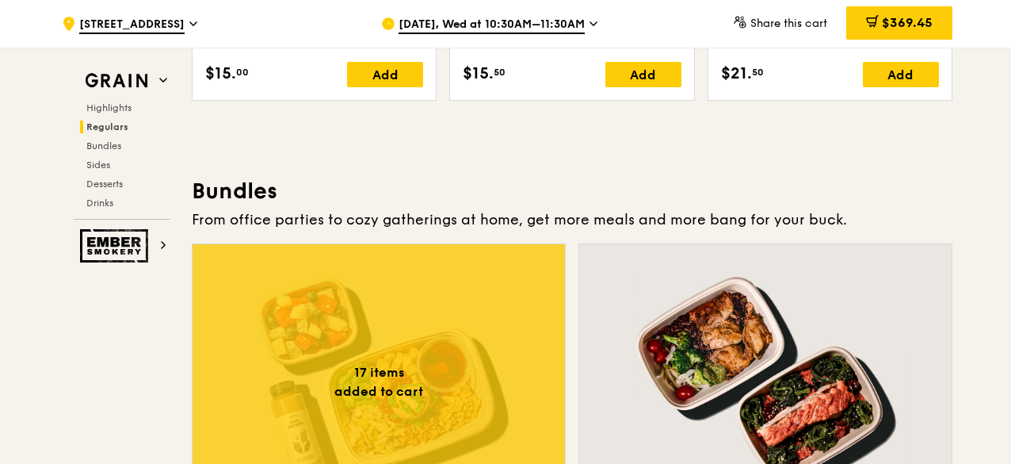
scroll to position [2094, 0]
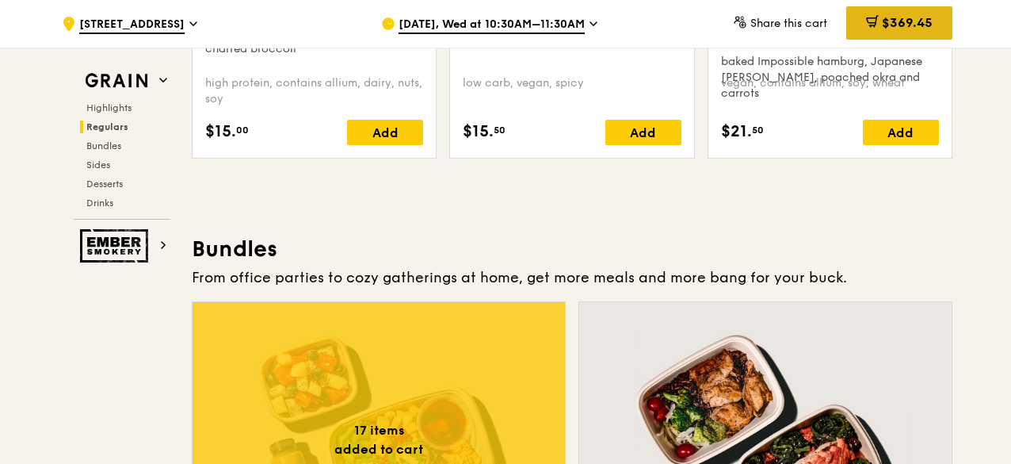
click at [914, 29] on span "$369.45" at bounding box center [907, 22] width 51 height 15
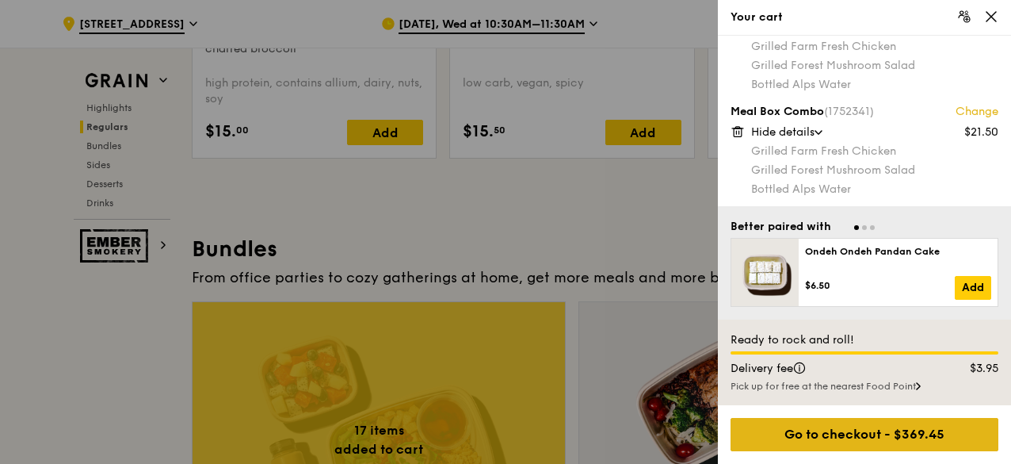
click at [881, 441] on div "Go to checkout - $369.45" at bounding box center [865, 434] width 268 height 33
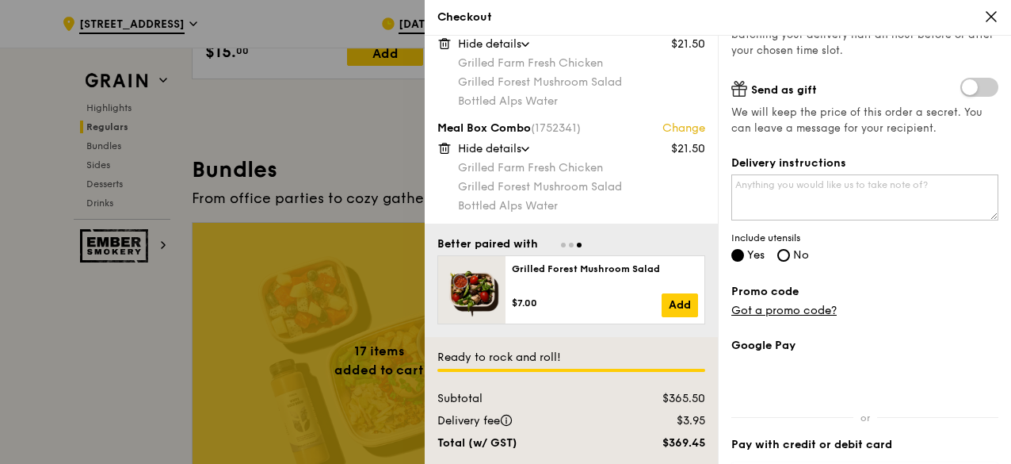
scroll to position [289, 0]
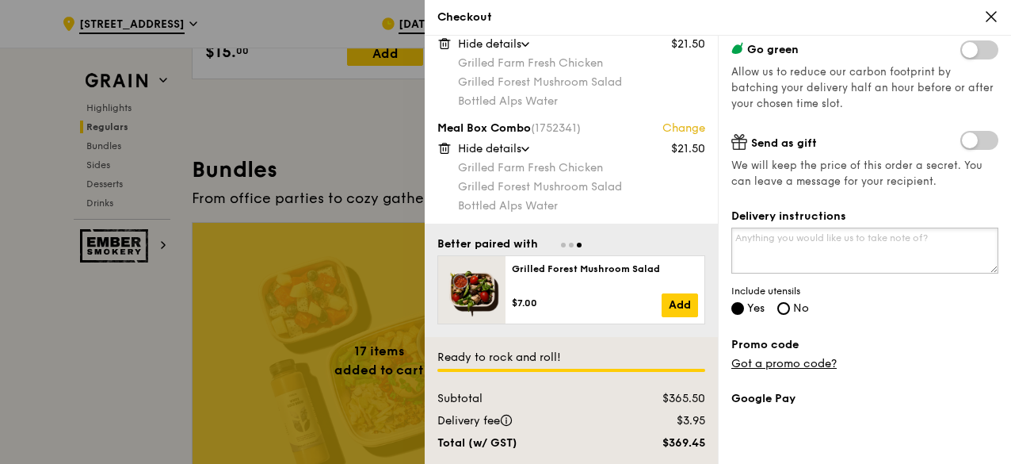
click at [839, 240] on textarea "Delivery instructions" at bounding box center [865, 251] width 267 height 46
type textarea "To call +65 84826259 to enter venue."
click at [966, 293] on span "Include utensils" at bounding box center [865, 291] width 267 height 13
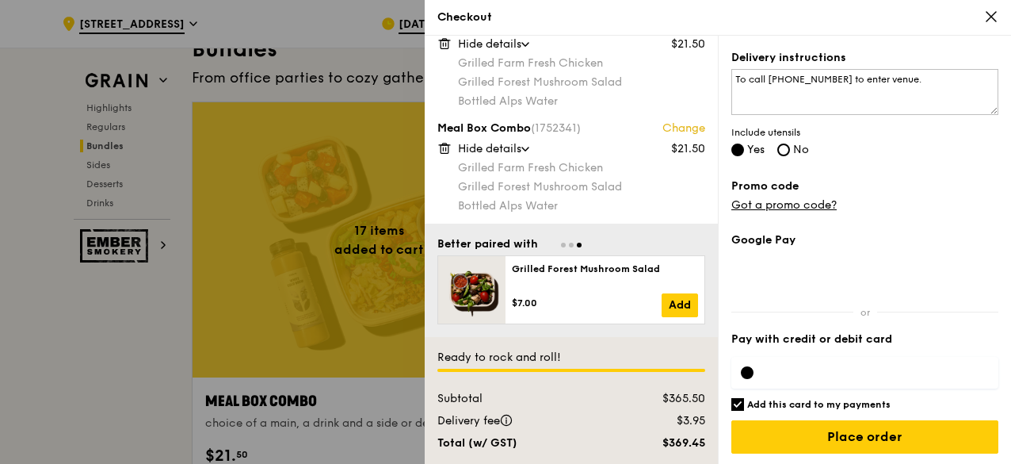
scroll to position [2331, 0]
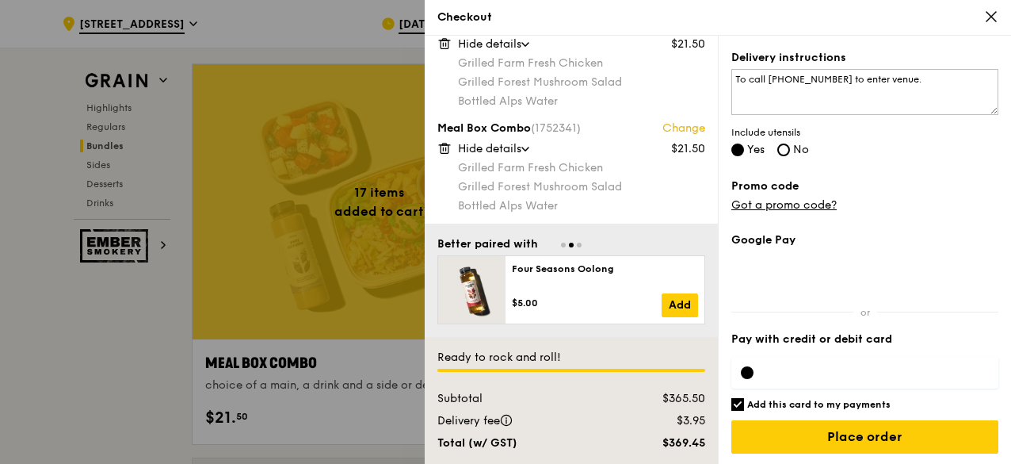
click at [797, 366] on iframe at bounding box center [878, 372] width 223 height 13
click at [809, 377] on div at bounding box center [865, 373] width 267 height 32
click at [873, 402] on h6 "Add this card to my payments" at bounding box center [819, 404] width 143 height 13
click at [744, 402] on input "Add this card to my payments" at bounding box center [738, 404] width 13 height 13
checkbox input "false"
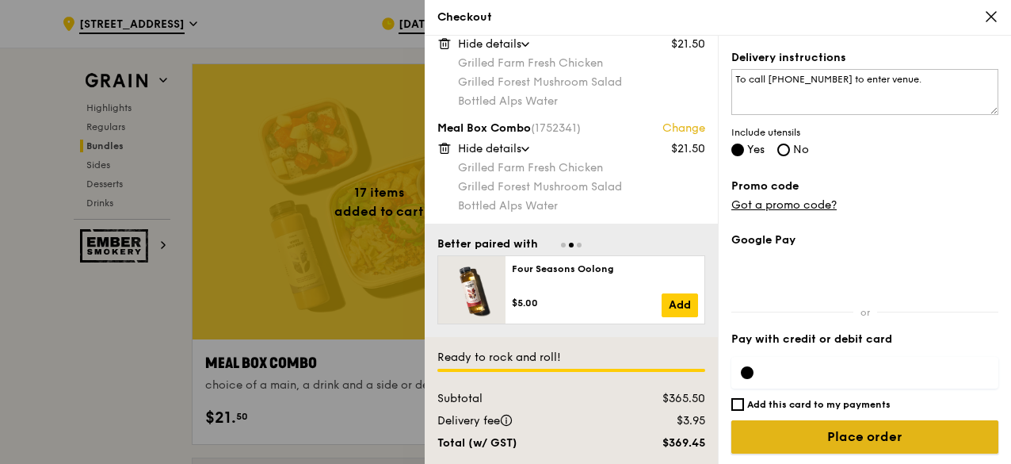
click at [881, 438] on input "Place order" at bounding box center [865, 436] width 267 height 33
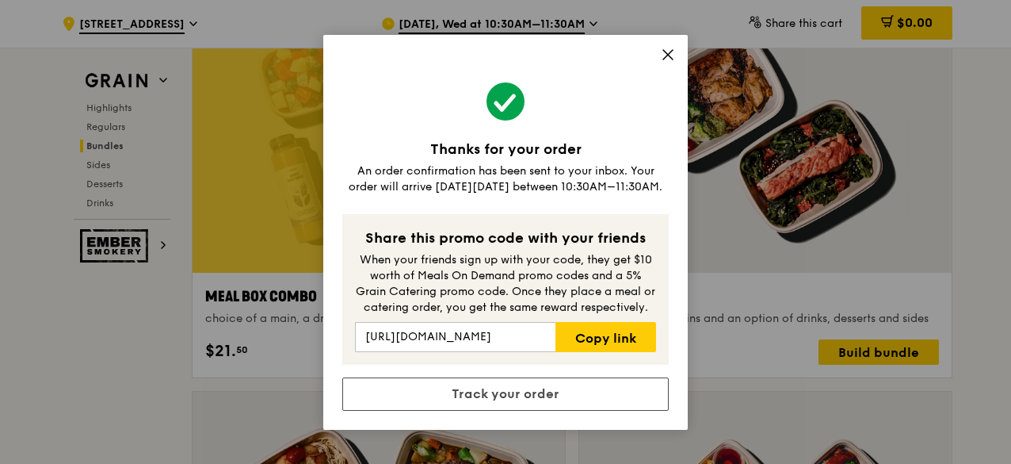
scroll to position [2490, 0]
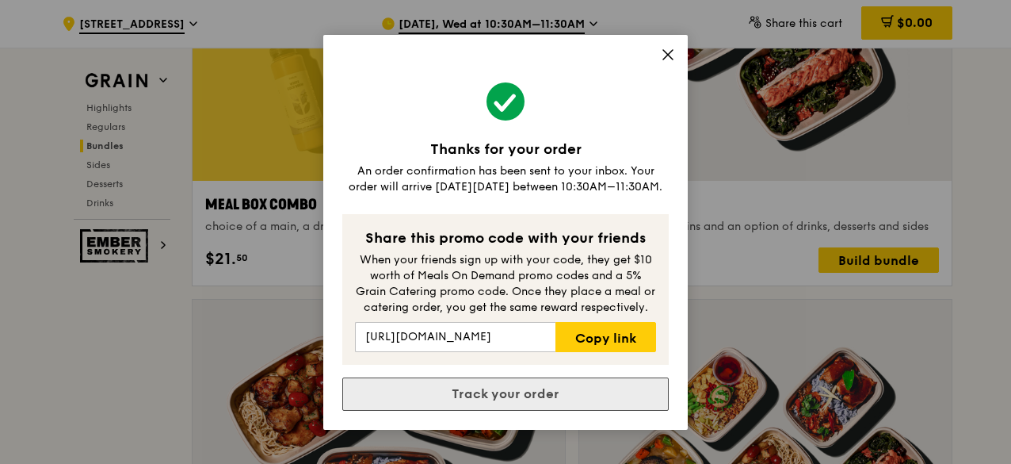
click at [575, 387] on link "Track your order" at bounding box center [505, 393] width 327 height 33
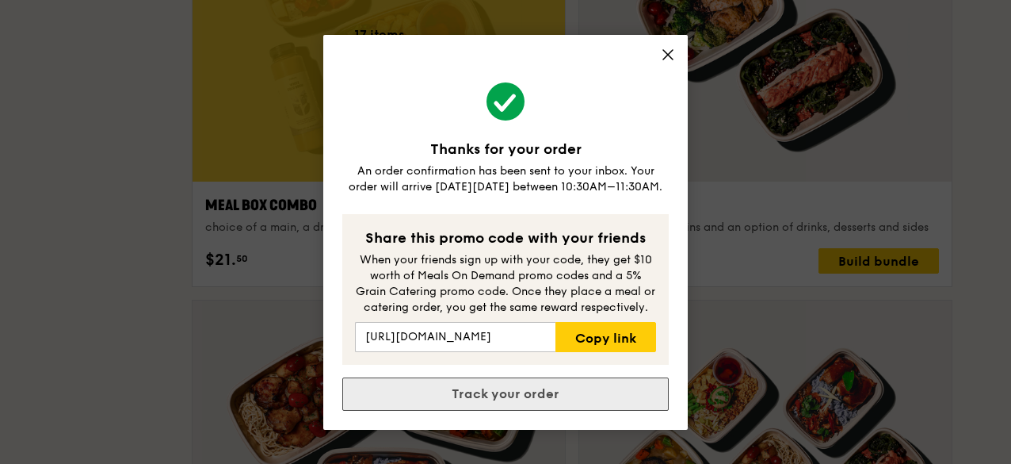
scroll to position [0, 0]
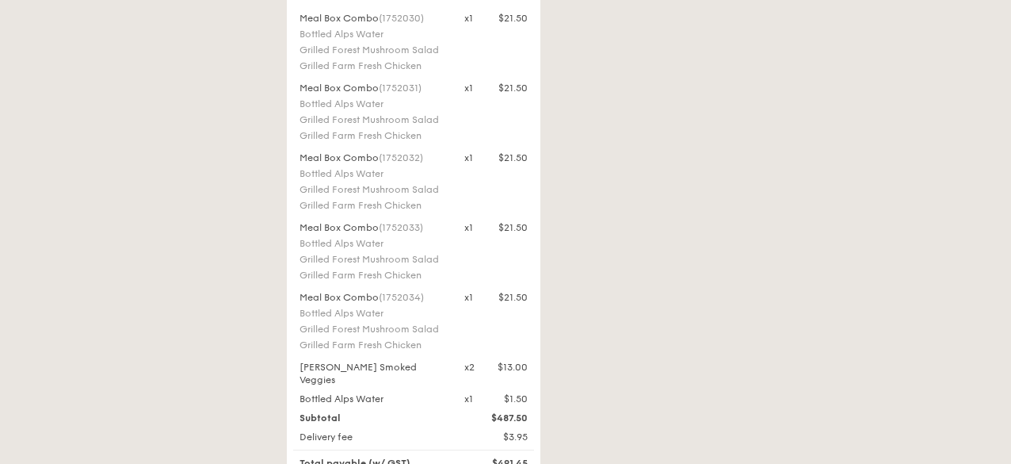
scroll to position [1823, 0]
